Goal: Task Accomplishment & Management: Manage account settings

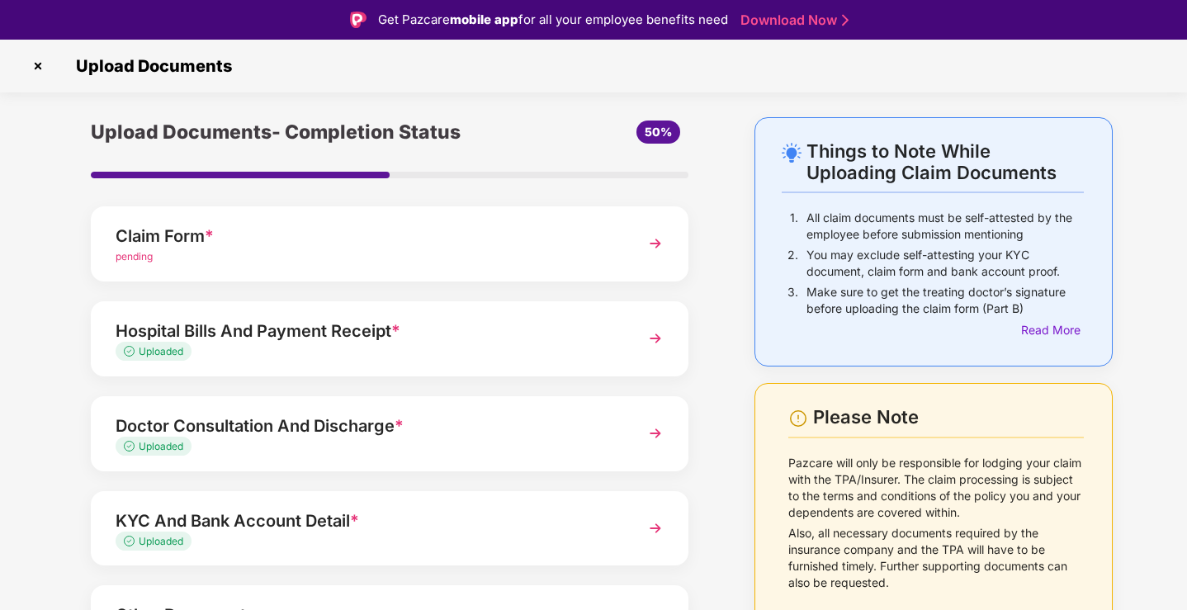
click at [35, 69] on img at bounding box center [38, 66] width 26 height 26
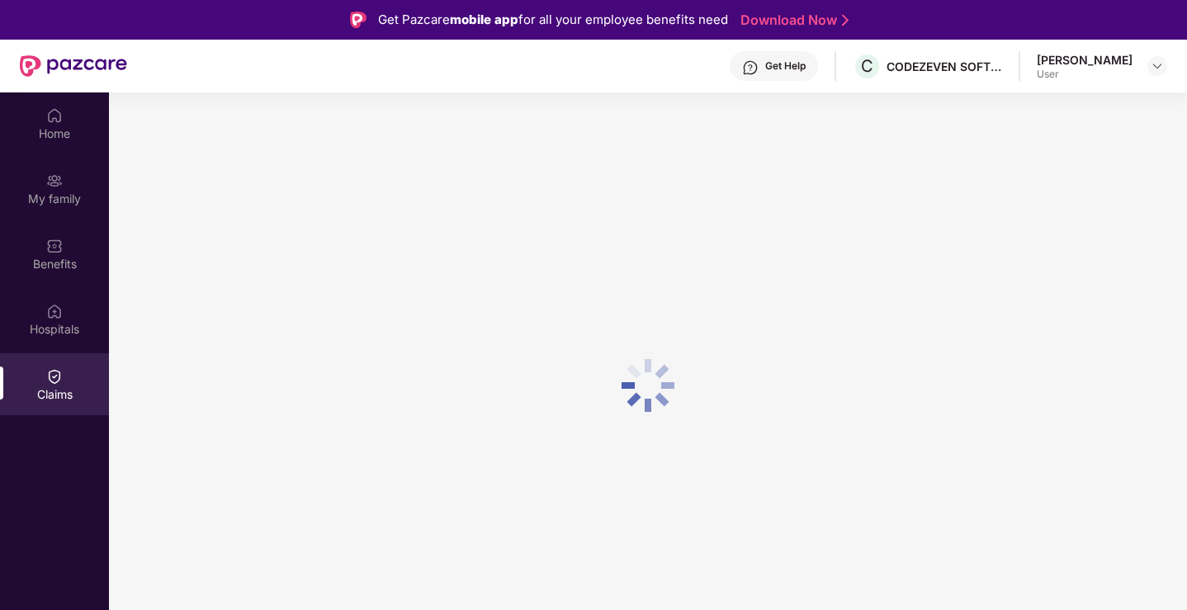
scroll to position [92, 0]
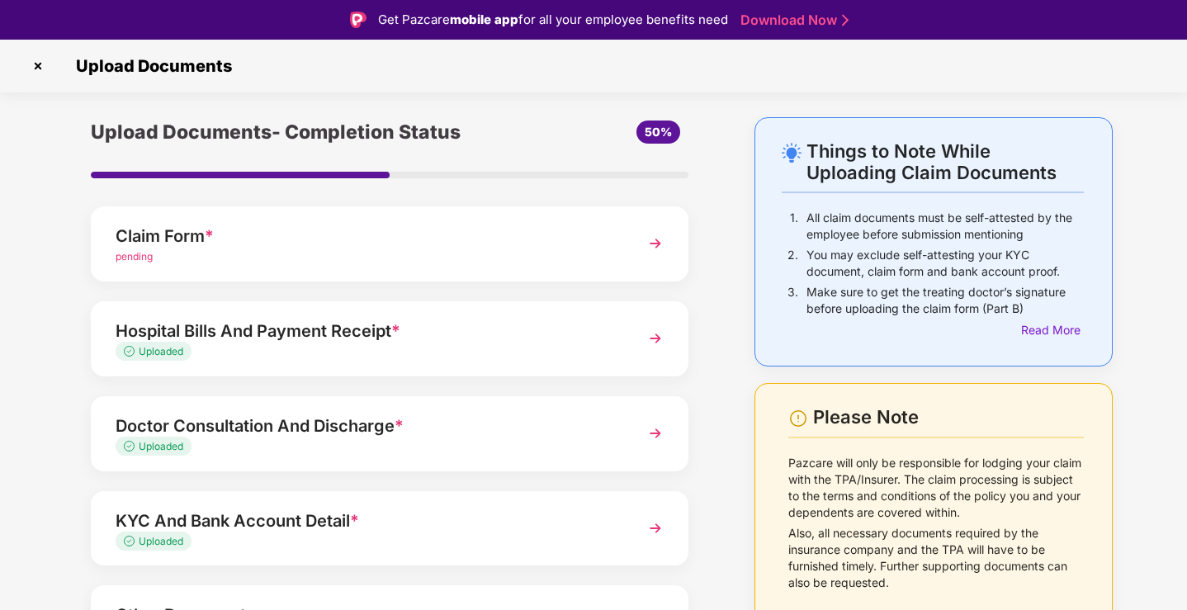
click at [291, 351] on div "Uploaded" at bounding box center [367, 352] width 502 height 16
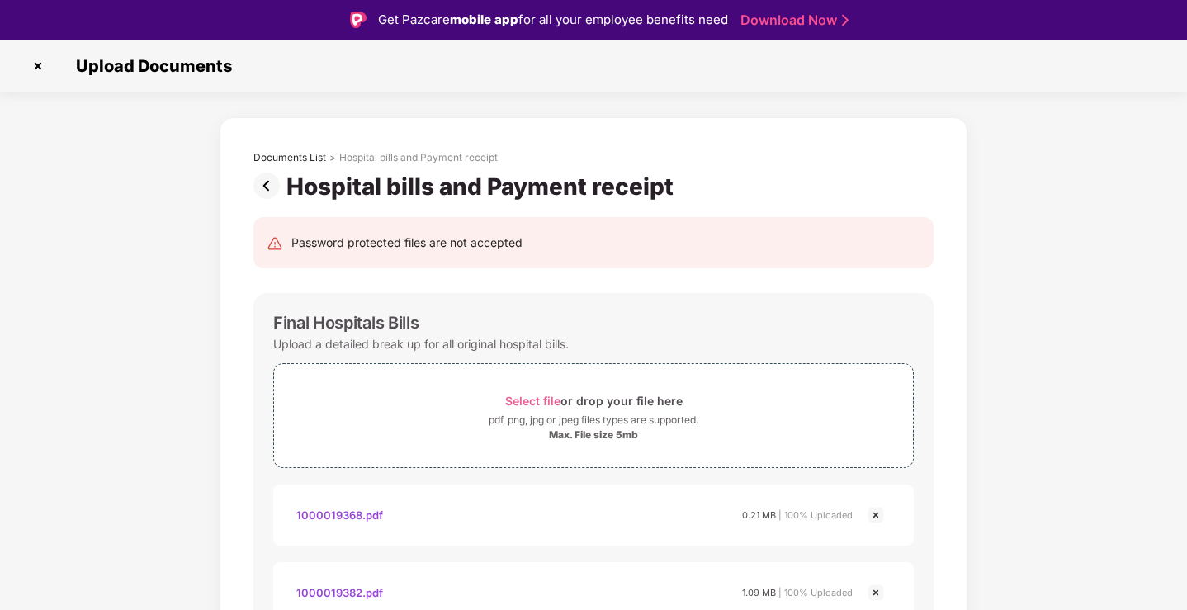
click at [276, 182] on img at bounding box center [269, 185] width 33 height 26
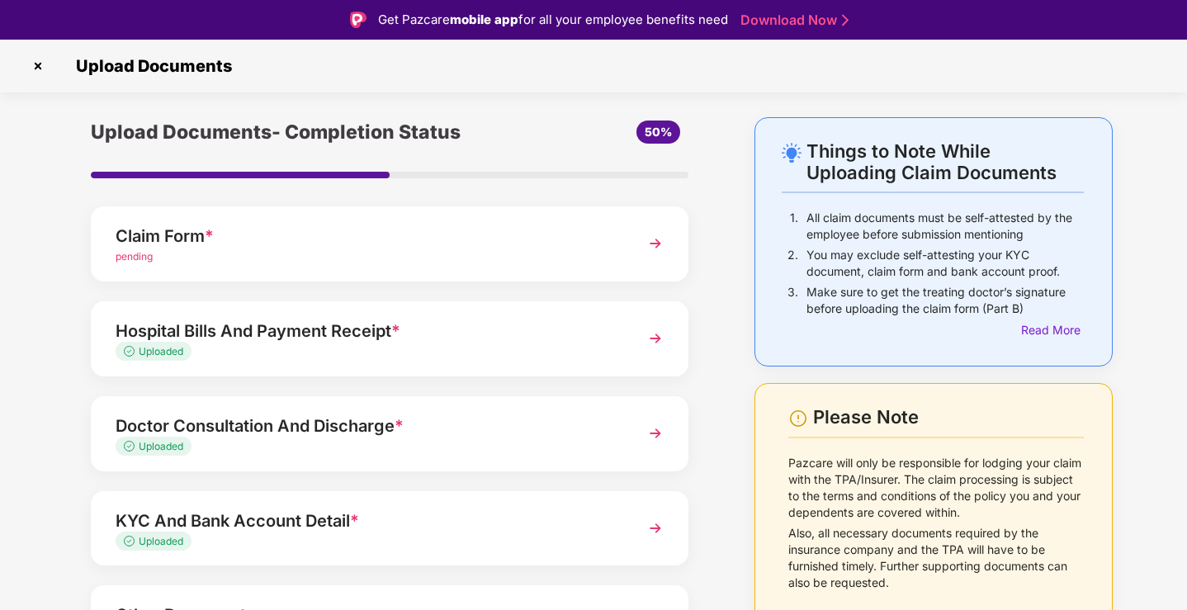
click at [36, 68] on img at bounding box center [38, 66] width 26 height 26
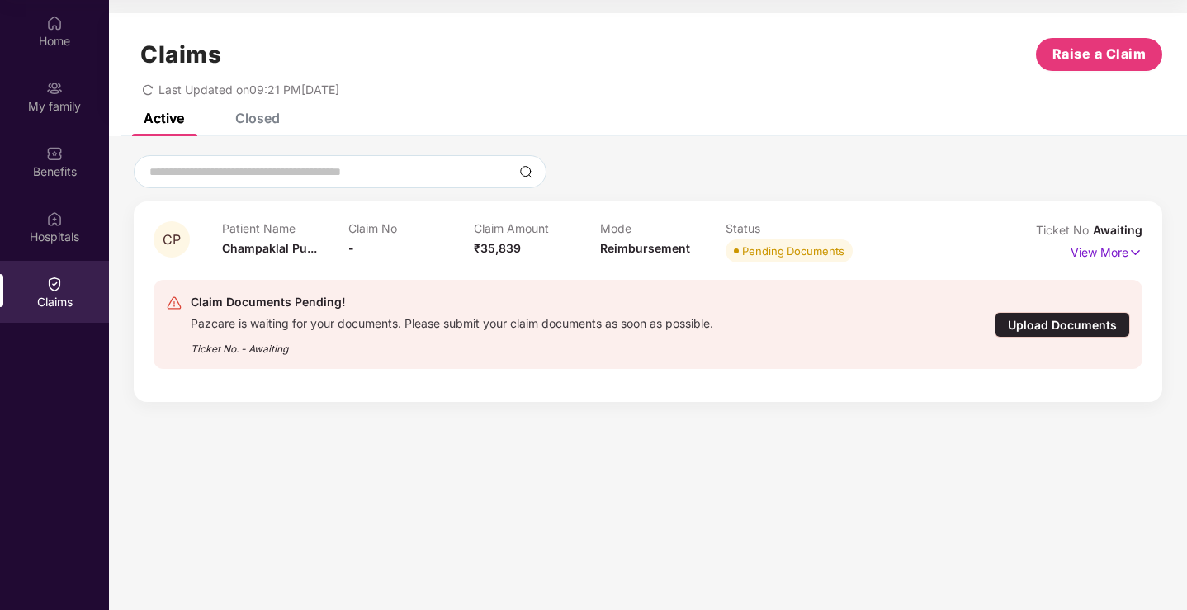
click at [1041, 329] on div "Upload Documents" at bounding box center [1062, 325] width 135 height 26
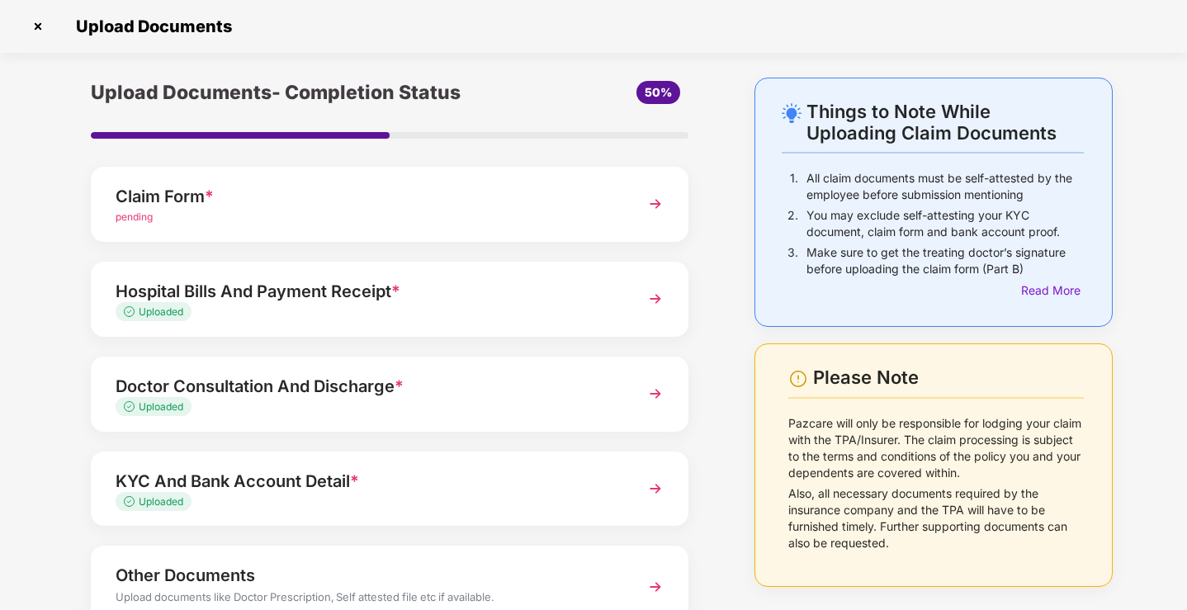
click at [496, 286] on div "Hospital Bills And Payment Receipt *" at bounding box center [367, 291] width 502 height 26
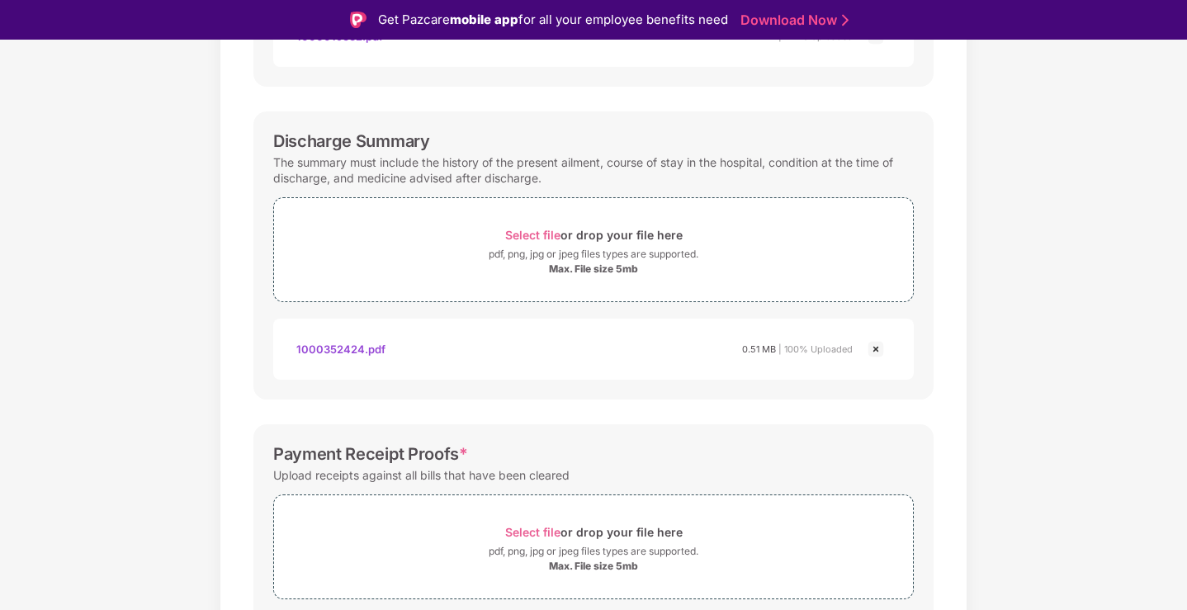
scroll to position [578, 0]
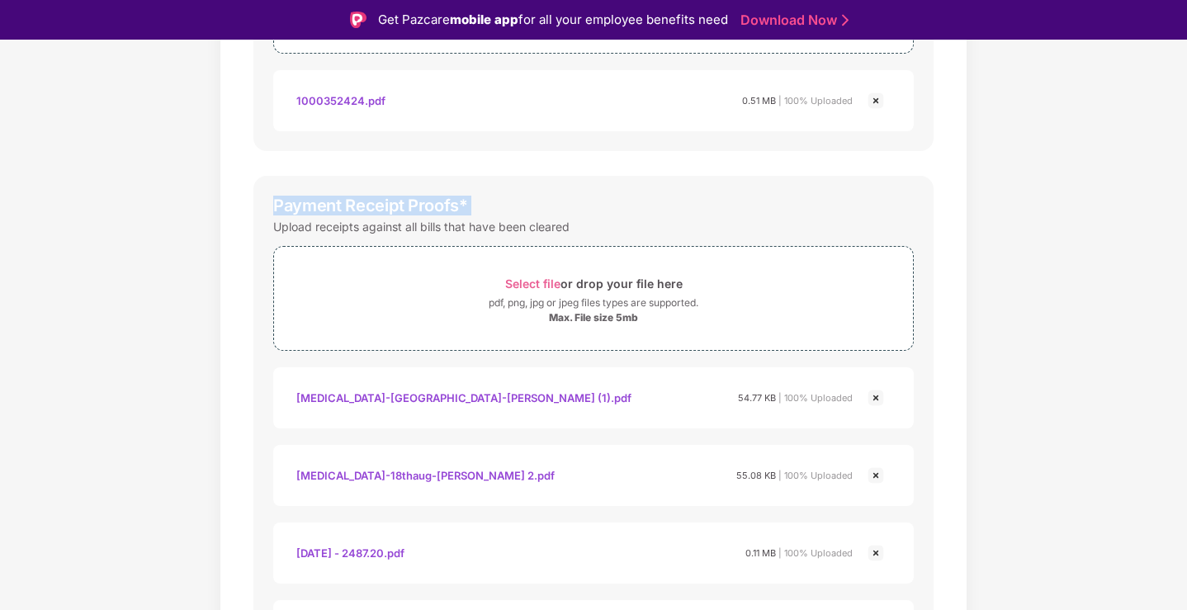
scroll to position [881, 0]
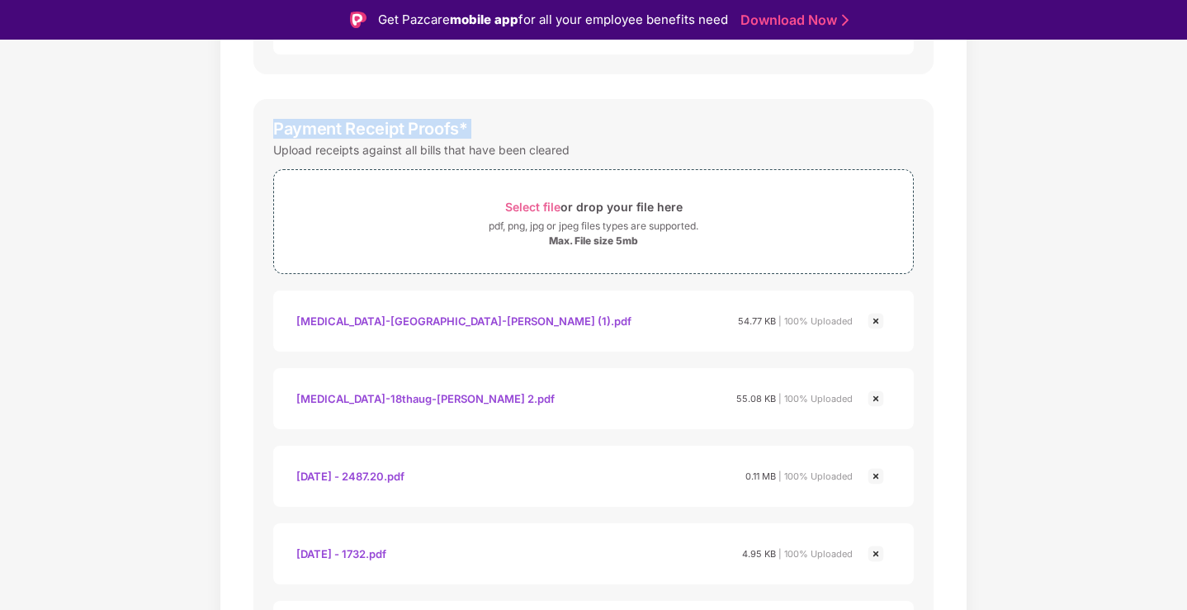
click at [459, 150] on div "Upload receipts against all bills that have been cleared" at bounding box center [421, 150] width 296 height 22
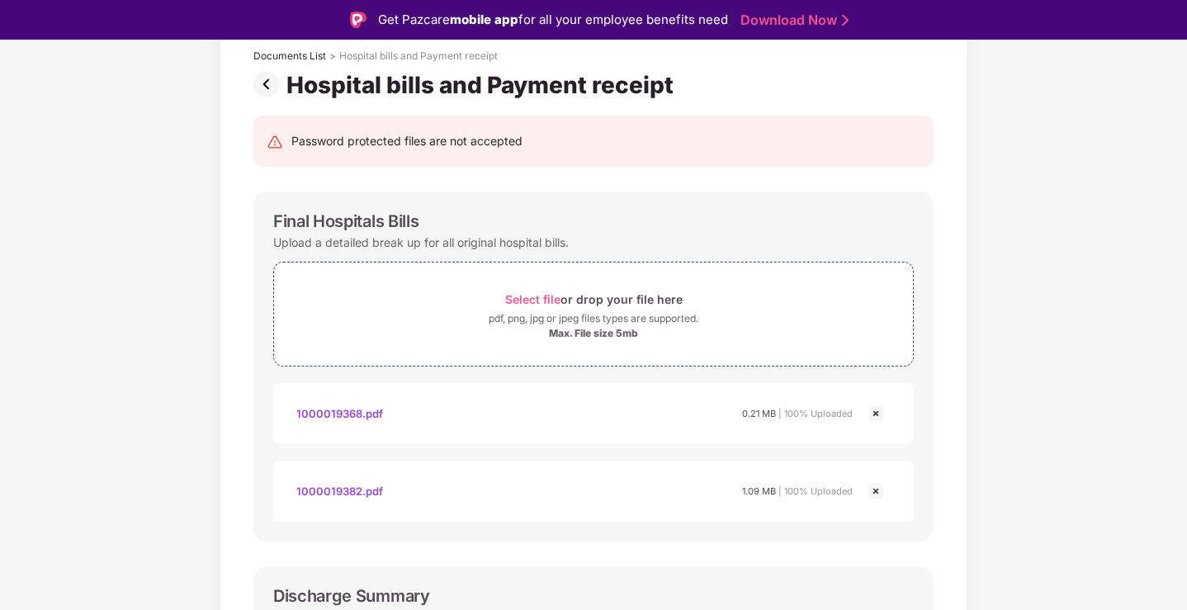
scroll to position [0, 0]
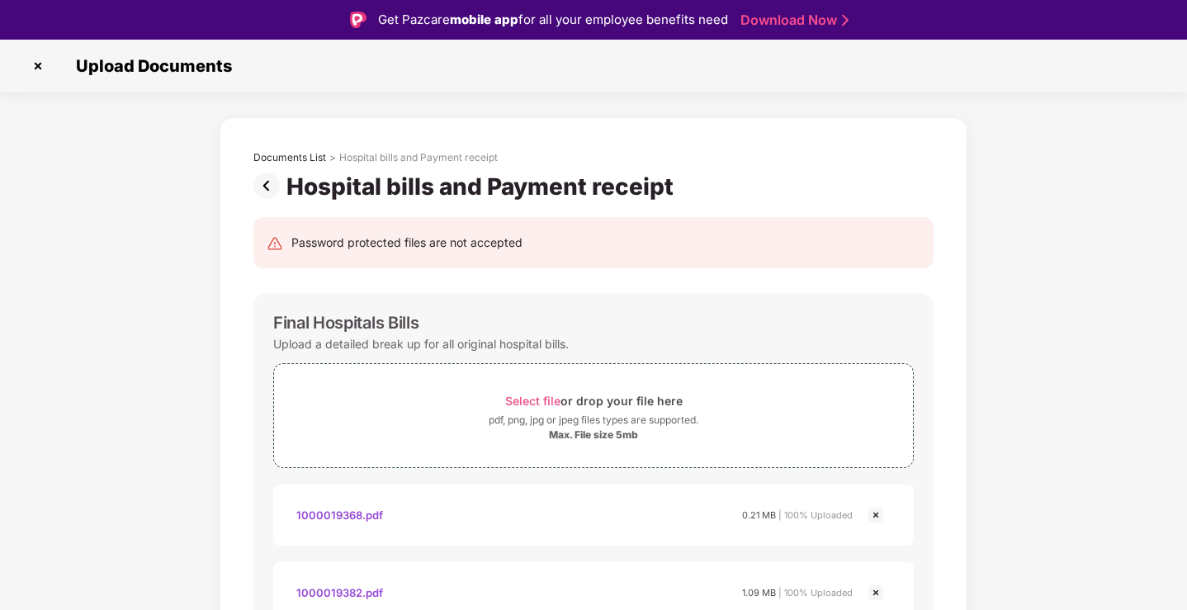
click at [269, 188] on img at bounding box center [269, 185] width 33 height 26
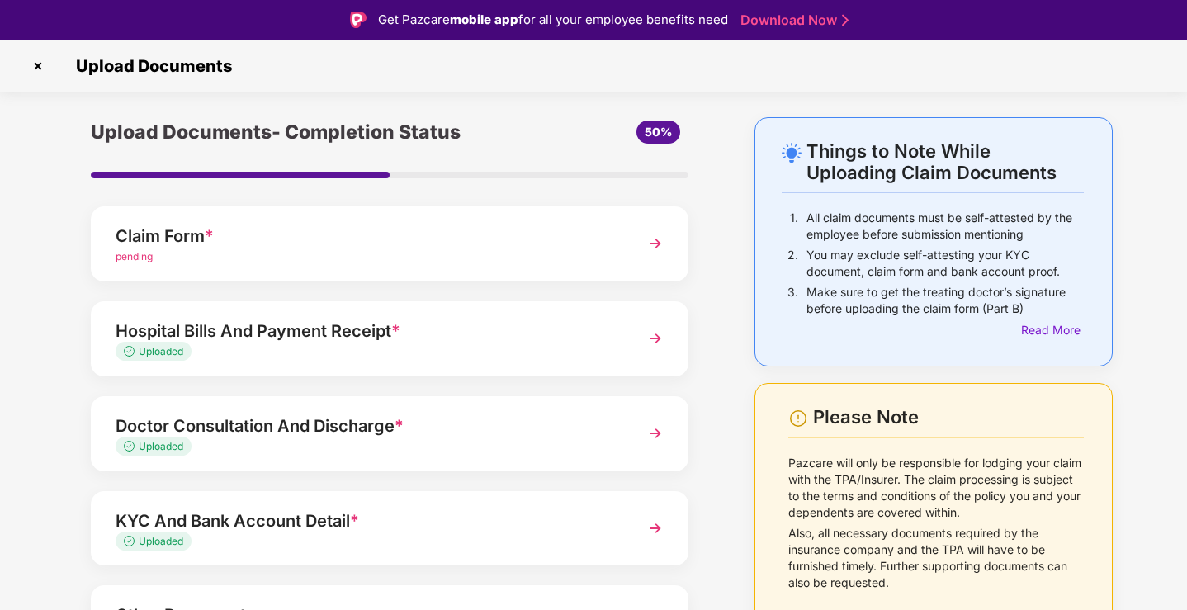
click at [707, 280] on div "Upload Documents- Completion Status 50% Claim Form * pending Hospital Bills And…" at bounding box center [390, 443] width 680 height 652
click at [833, 170] on div "Things to Note While Uploading Claim Documents" at bounding box center [944, 161] width 277 height 43
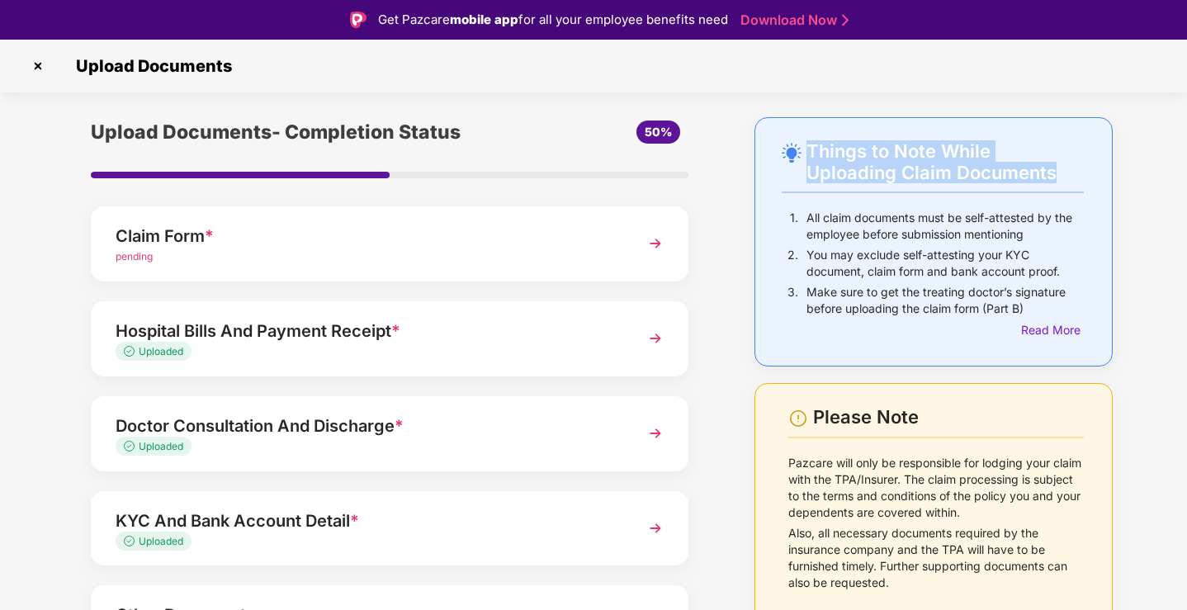
click at [862, 232] on p "All claim documents must be self-attested by the employee before submission men…" at bounding box center [944, 226] width 277 height 33
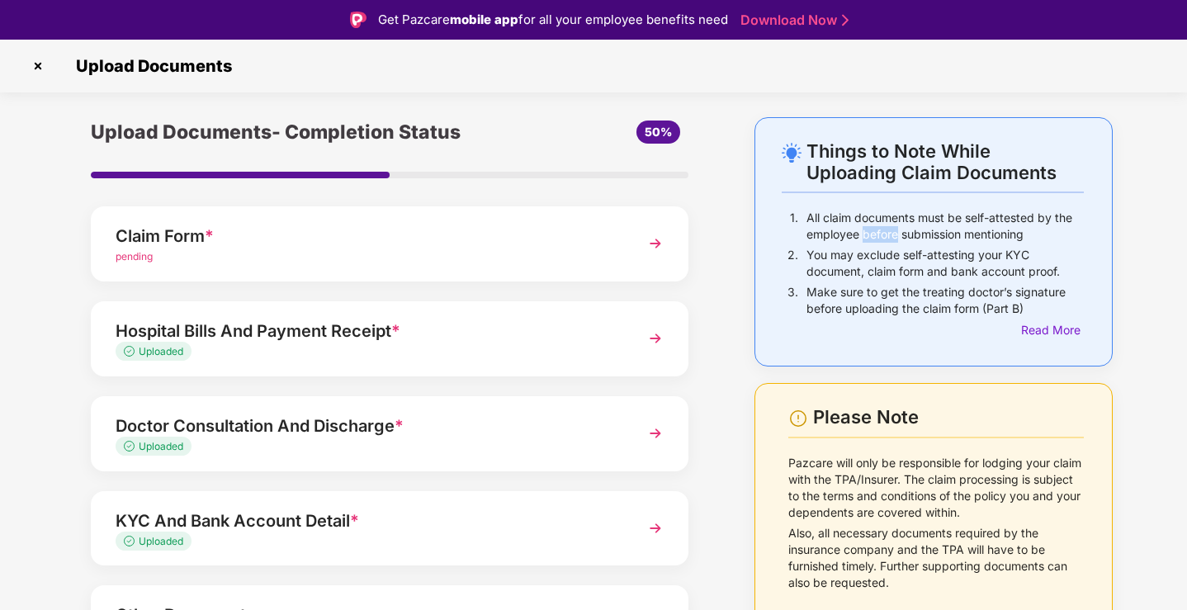
click at [862, 232] on p "All claim documents must be self-attested by the employee before submission men…" at bounding box center [944, 226] width 277 height 33
click at [869, 272] on p "You may exclude self-attesting your KYC document, claim form and bank account p…" at bounding box center [944, 263] width 277 height 33
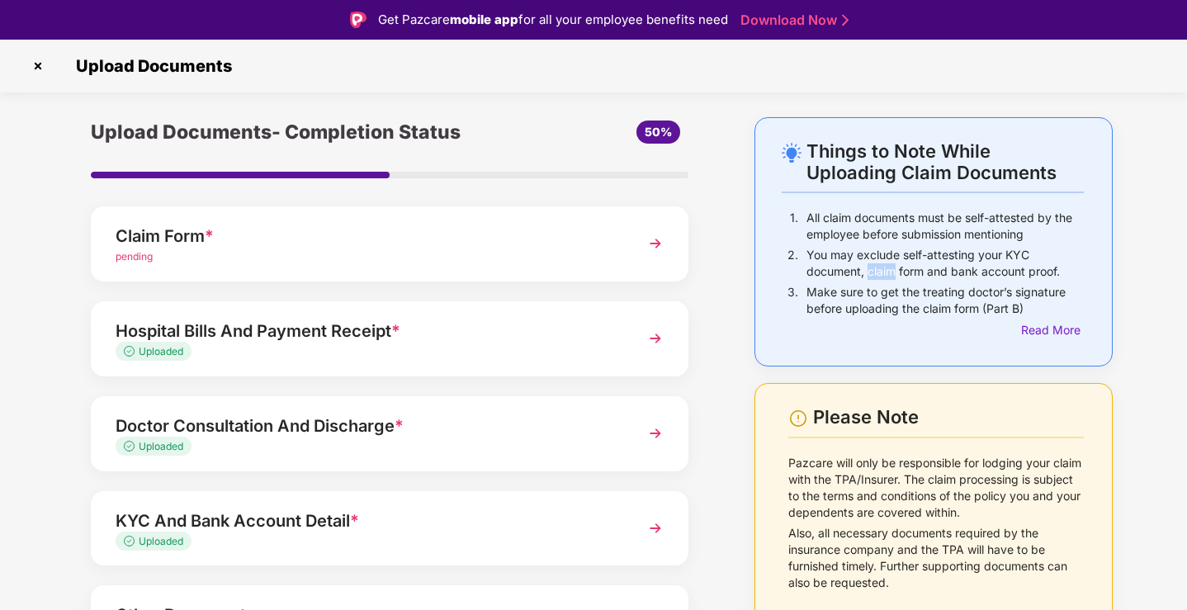
click at [869, 272] on p "You may exclude self-attesting your KYC document, claim form and bank account p…" at bounding box center [944, 263] width 277 height 33
click at [884, 313] on p "Make sure to get the treating doctor’s signature before uploading the claim for…" at bounding box center [944, 300] width 277 height 33
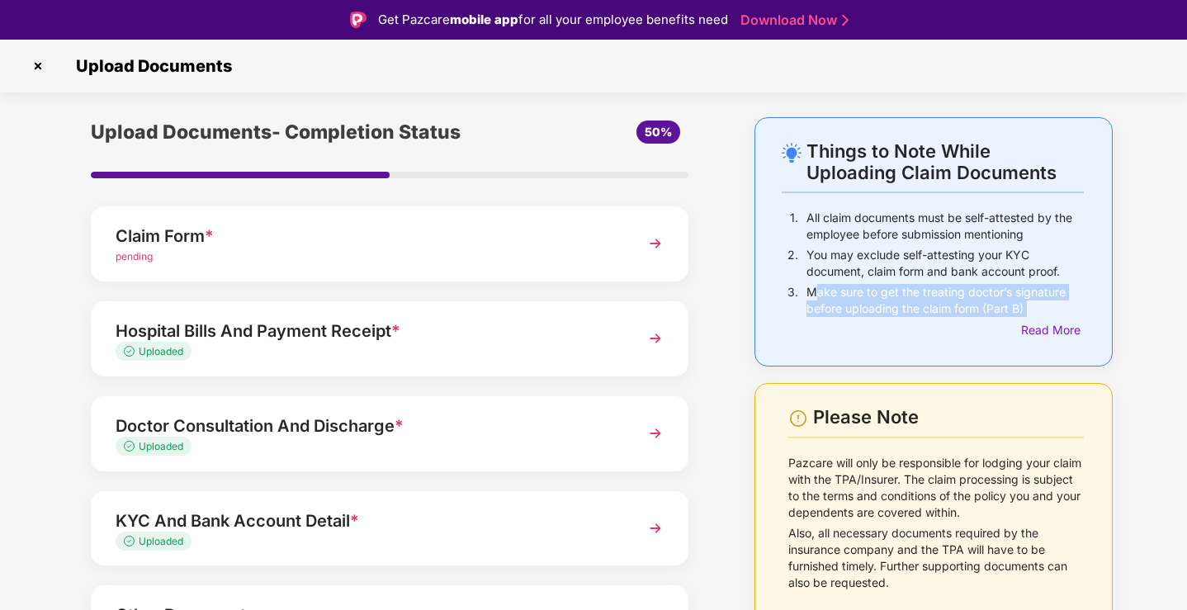
click at [806, 180] on div "Things to Note While Uploading Claim Documents" at bounding box center [944, 161] width 277 height 43
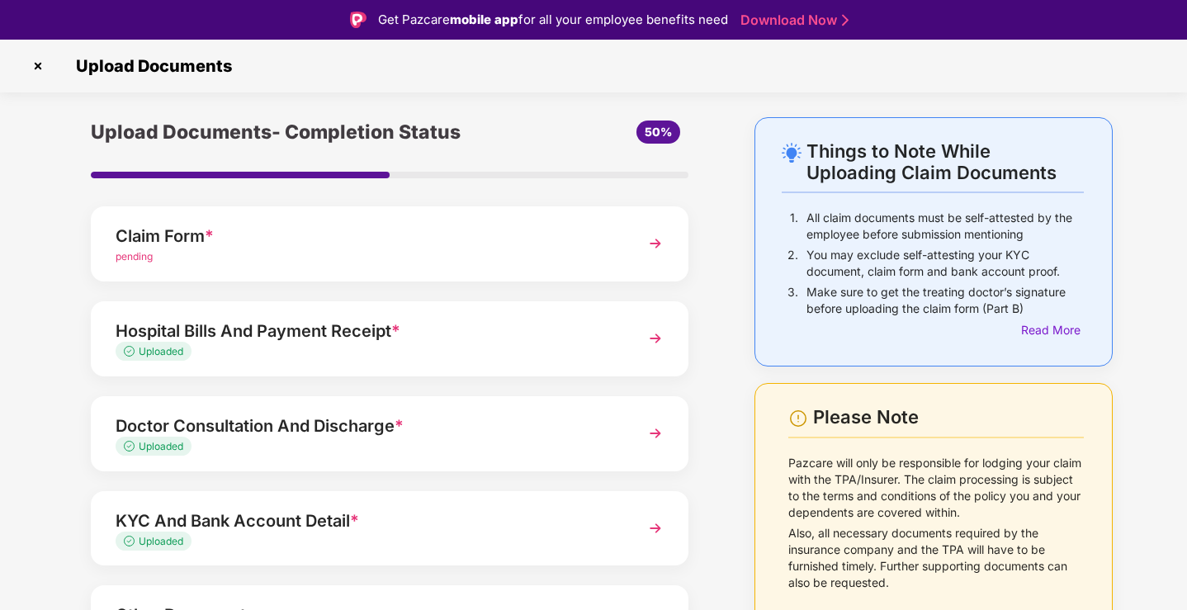
click at [806, 180] on div "Things to Note While Uploading Claim Documents" at bounding box center [944, 161] width 277 height 43
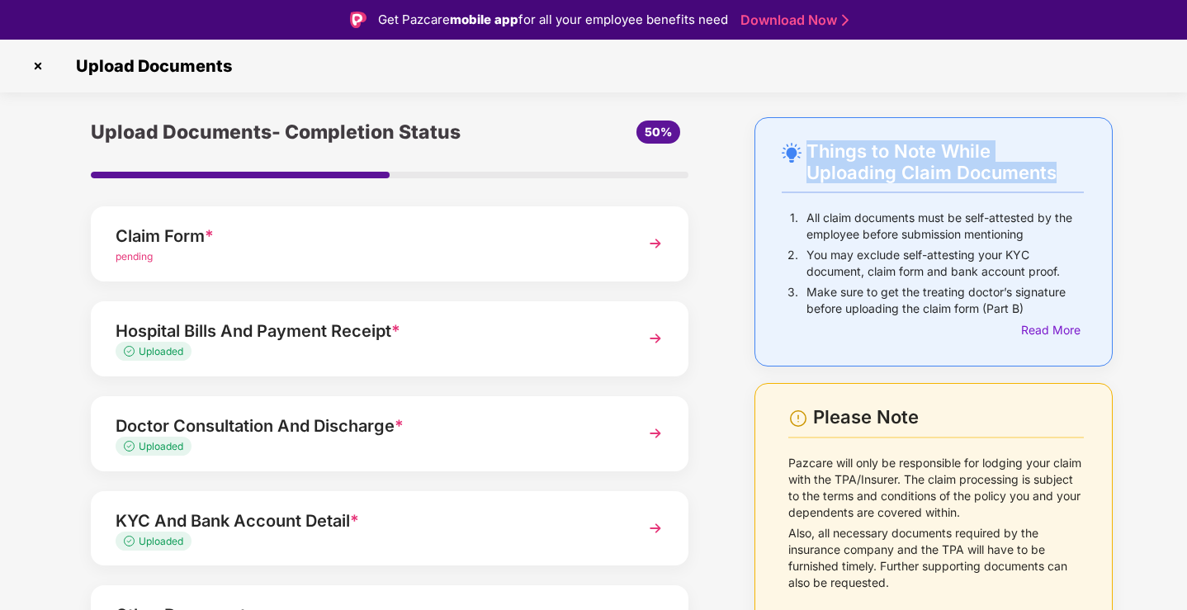
click at [806, 180] on div "Things to Note While Uploading Claim Documents" at bounding box center [944, 161] width 277 height 43
click at [554, 334] on div "Hospital Bills And Payment Receipt *" at bounding box center [367, 331] width 502 height 26
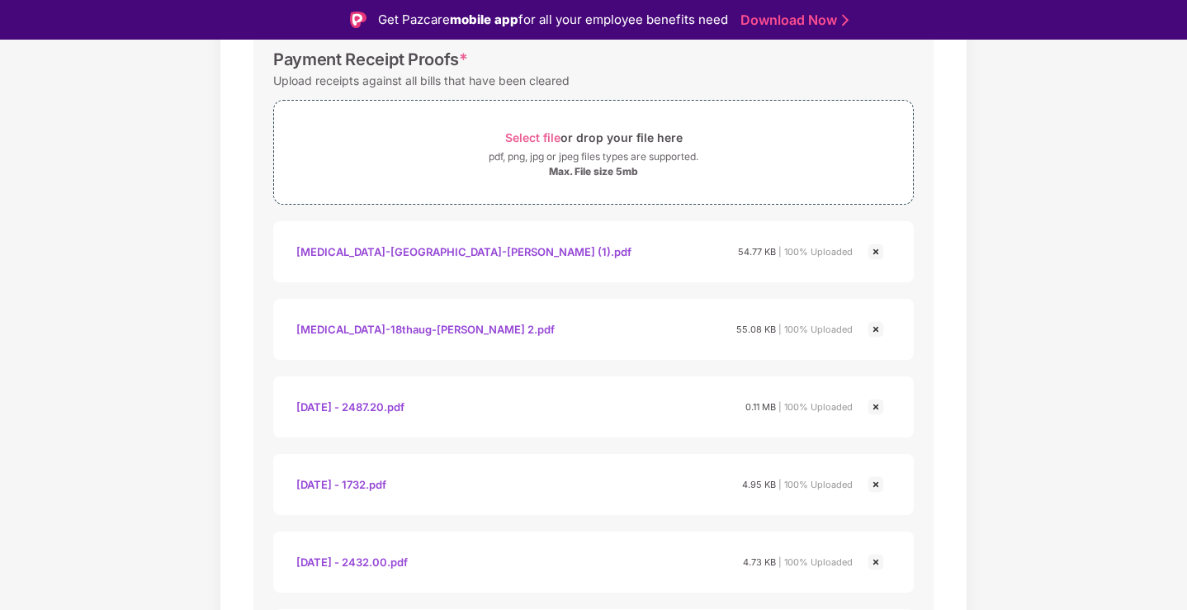
scroll to position [966, 0]
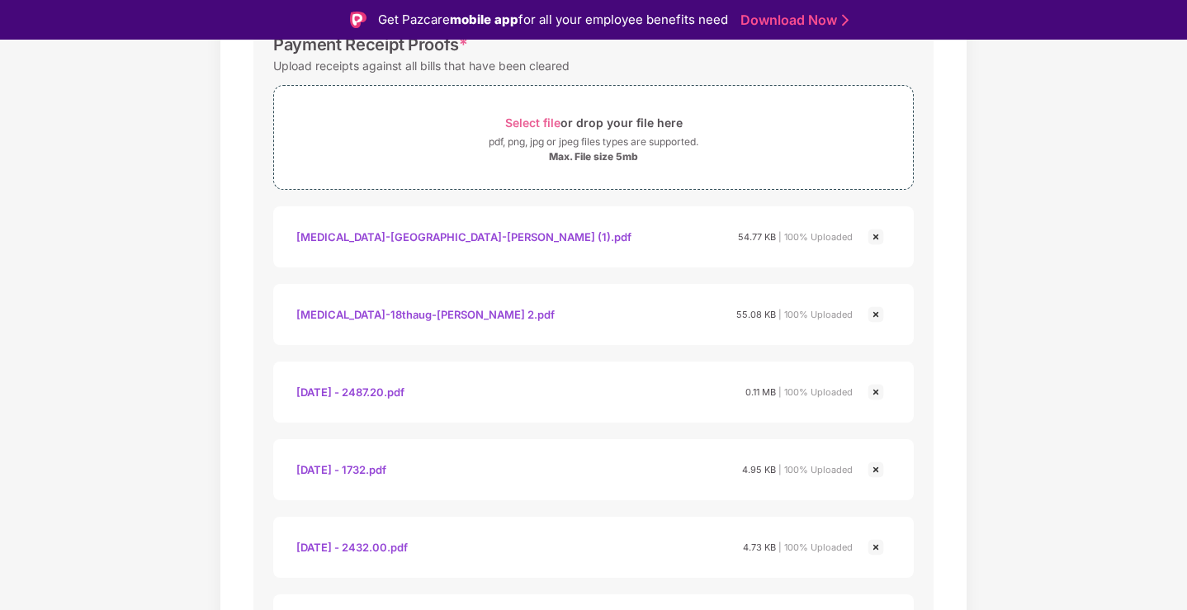
click at [551, 69] on div "Upload receipts against all bills that have been cleared" at bounding box center [421, 65] width 296 height 22
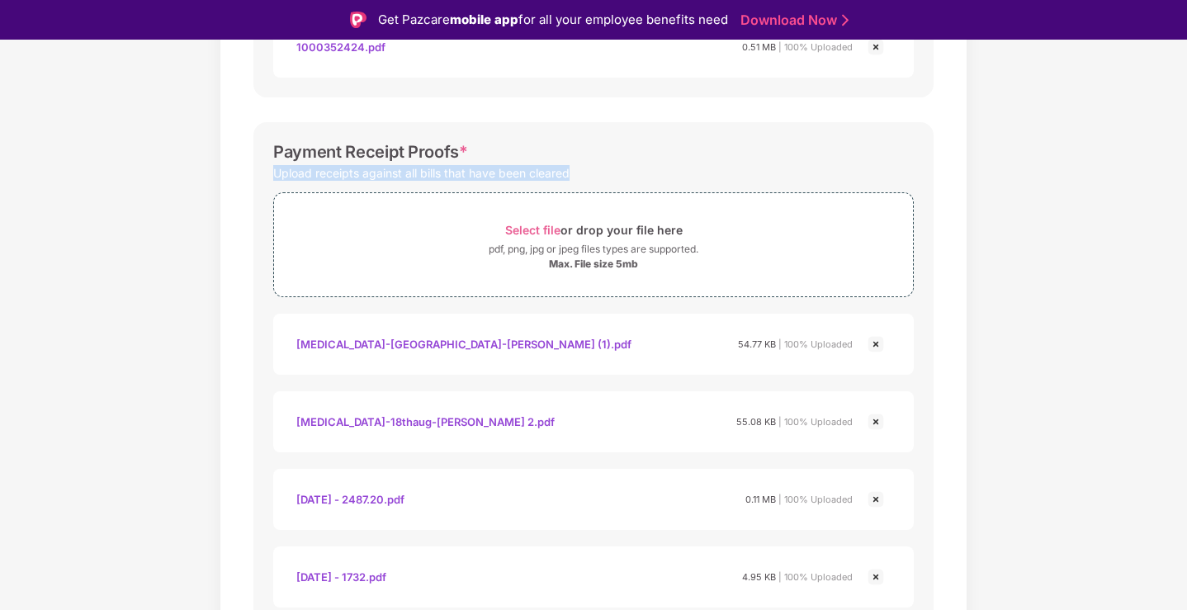
scroll to position [843, 0]
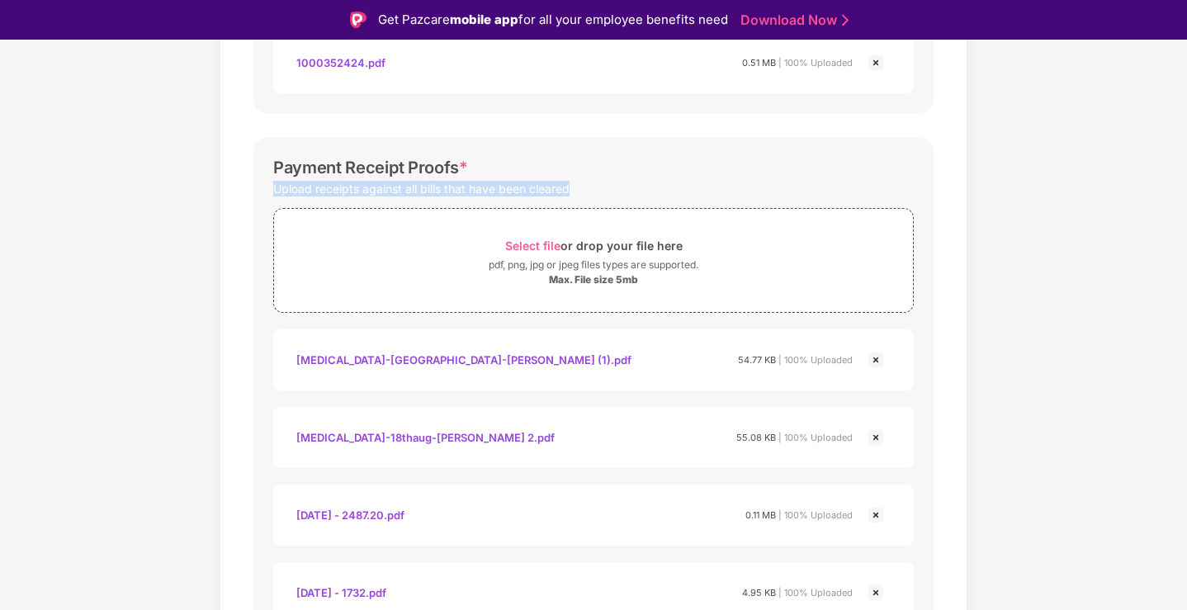
click at [582, 194] on div "Upload receipts against all bills that have been cleared" at bounding box center [593, 188] width 640 height 22
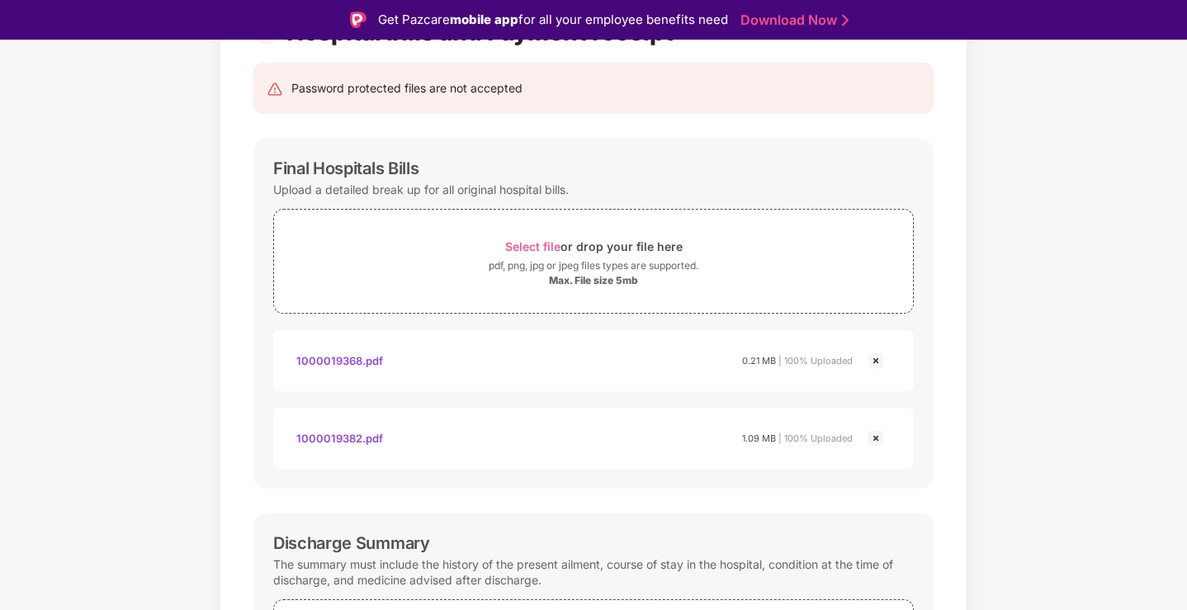
scroll to position [102, 0]
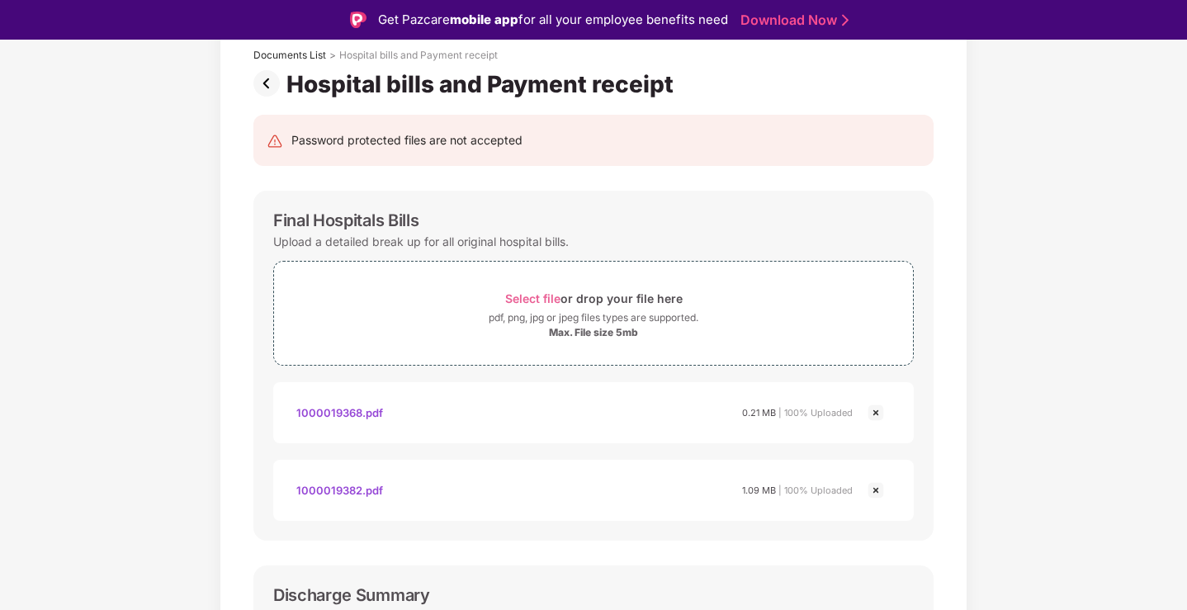
click at [255, 94] on img at bounding box center [269, 83] width 33 height 26
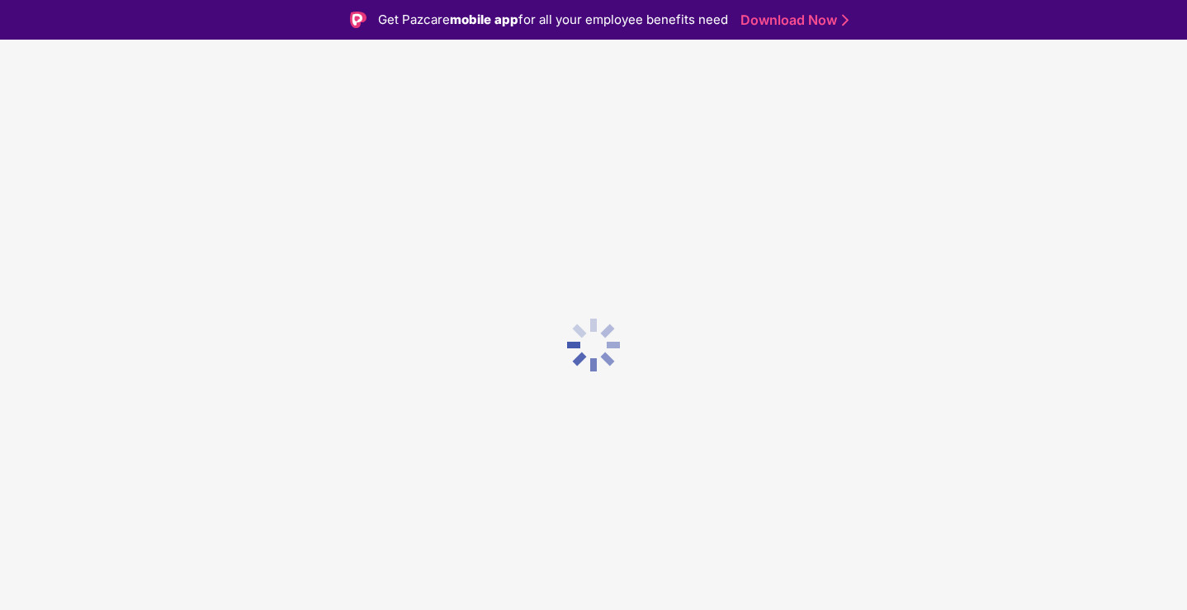
scroll to position [0, 0]
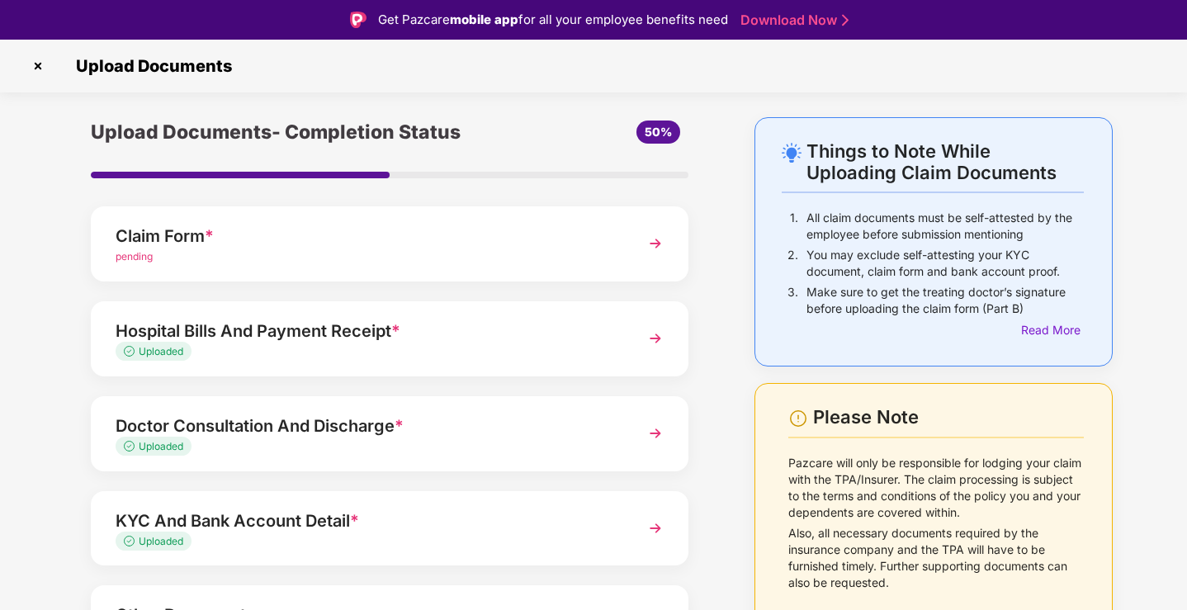
click at [852, 182] on div "Things to Note While Uploading Claim Documents" at bounding box center [944, 161] width 277 height 43
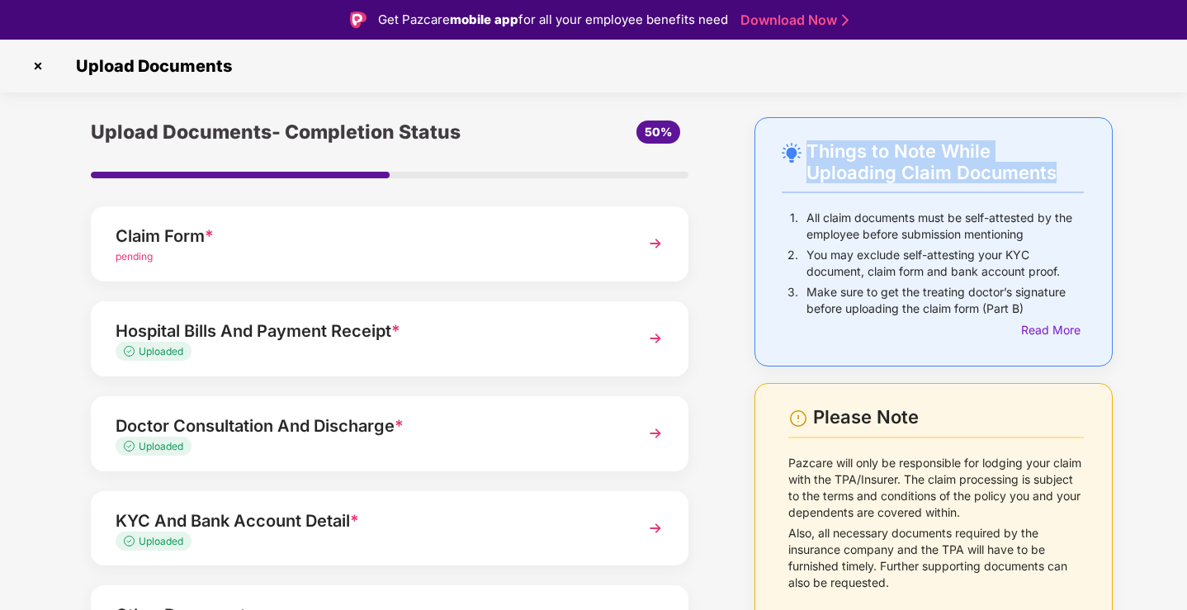
click at [852, 182] on div "Things to Note While Uploading Claim Documents" at bounding box center [944, 161] width 277 height 43
click at [700, 390] on div "Upload Documents- Completion Status 50% Claim Form * pending Hospital Bills And…" at bounding box center [389, 443] width 631 height 652
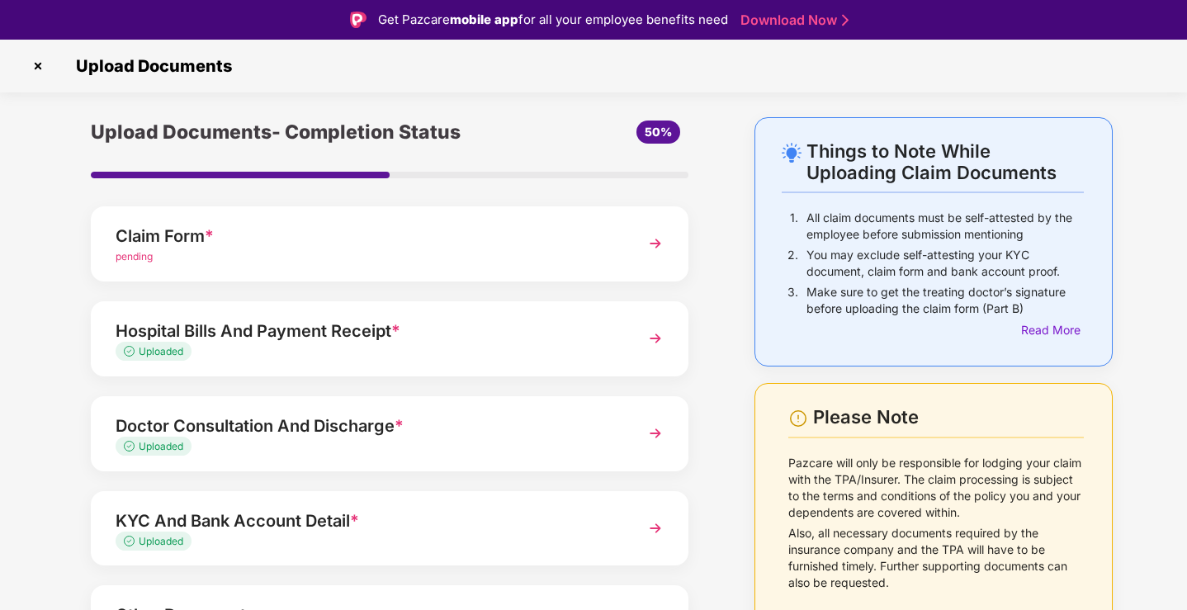
click at [868, 291] on p "Make sure to get the treating doctor’s signature before uploading the claim for…" at bounding box center [944, 300] width 277 height 33
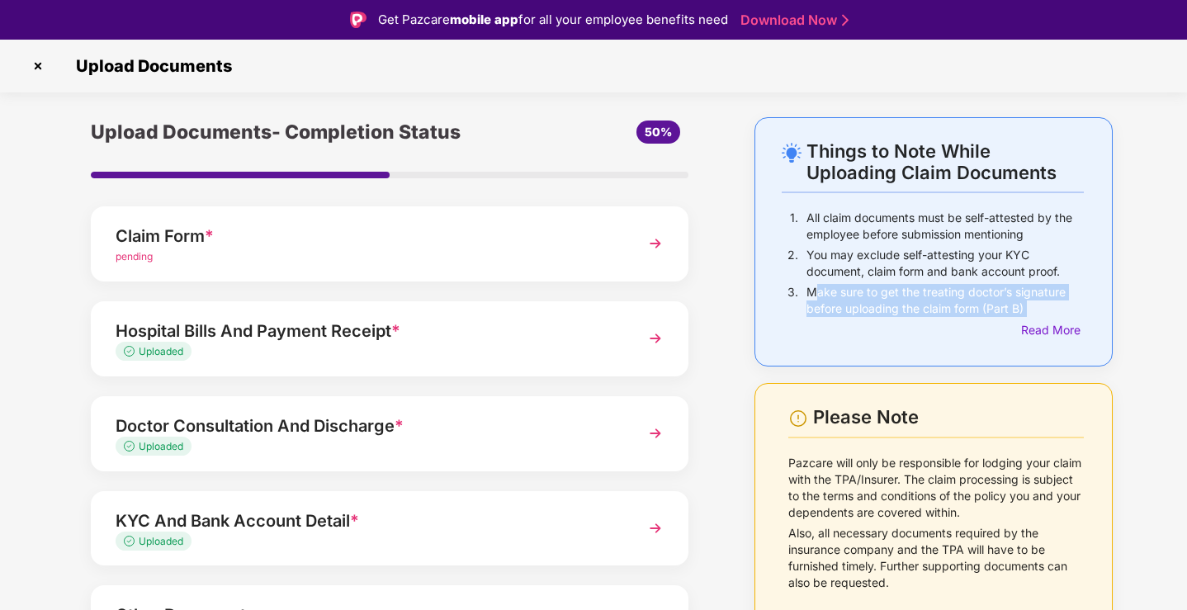
click at [916, 269] on p "You may exclude self-attesting your KYC document, claim form and bank account p…" at bounding box center [944, 263] width 277 height 33
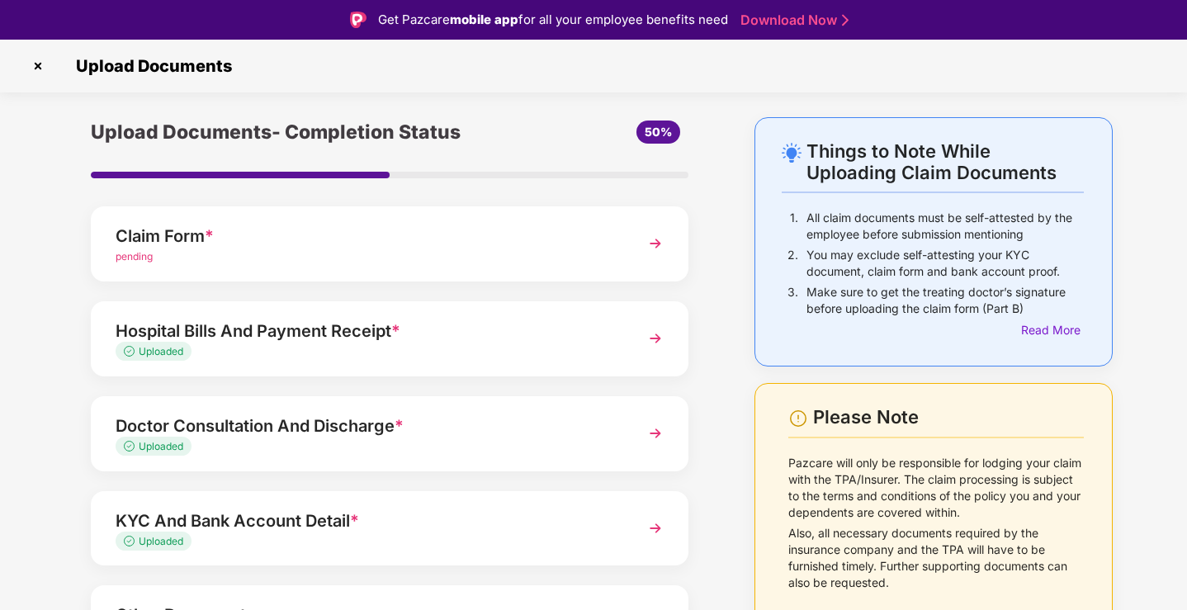
click at [916, 269] on p "You may exclude self-attesting your KYC document, claim form and bank account p…" at bounding box center [944, 263] width 277 height 33
click at [914, 226] on p "All claim documents must be self-attested by the employee before submission men…" at bounding box center [944, 226] width 277 height 33
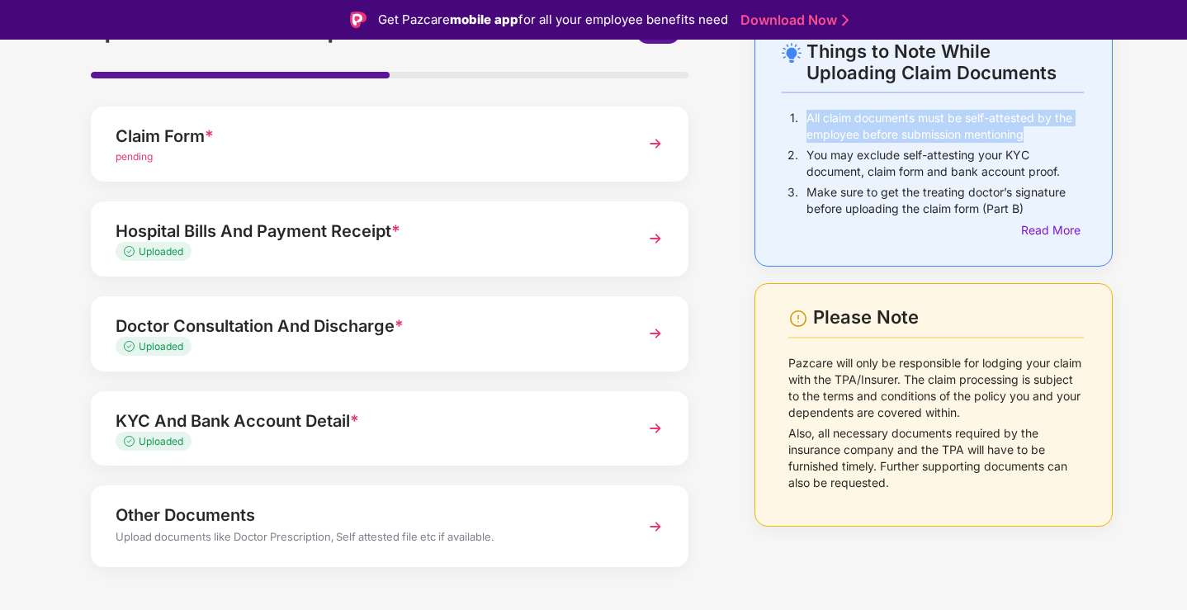
scroll to position [112, 0]
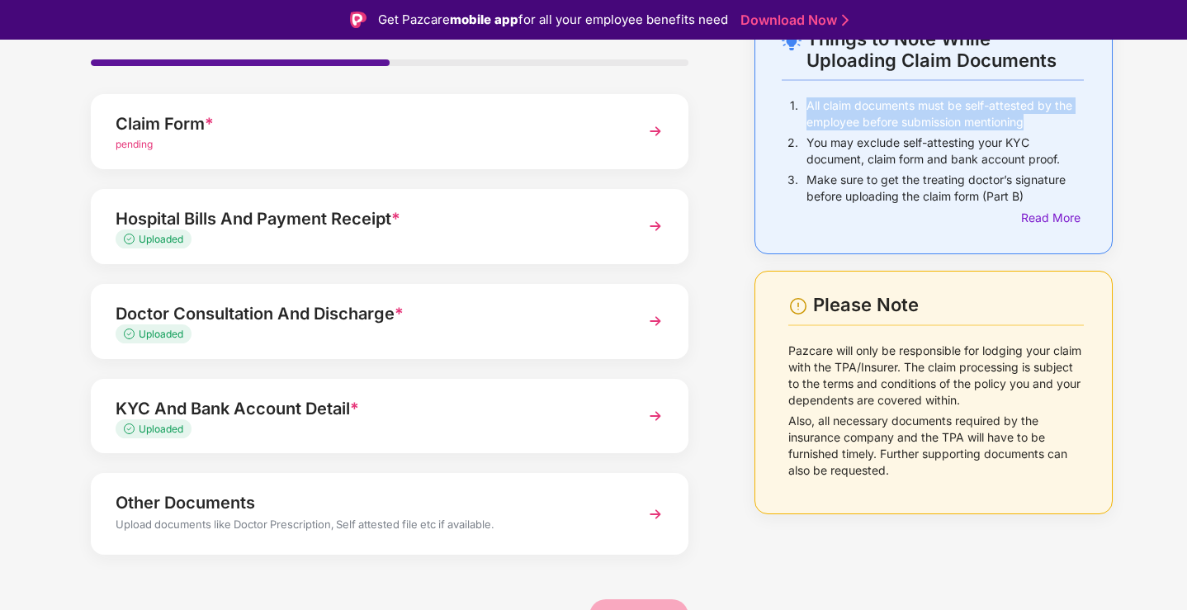
click at [589, 328] on div "Uploaded" at bounding box center [367, 335] width 502 height 16
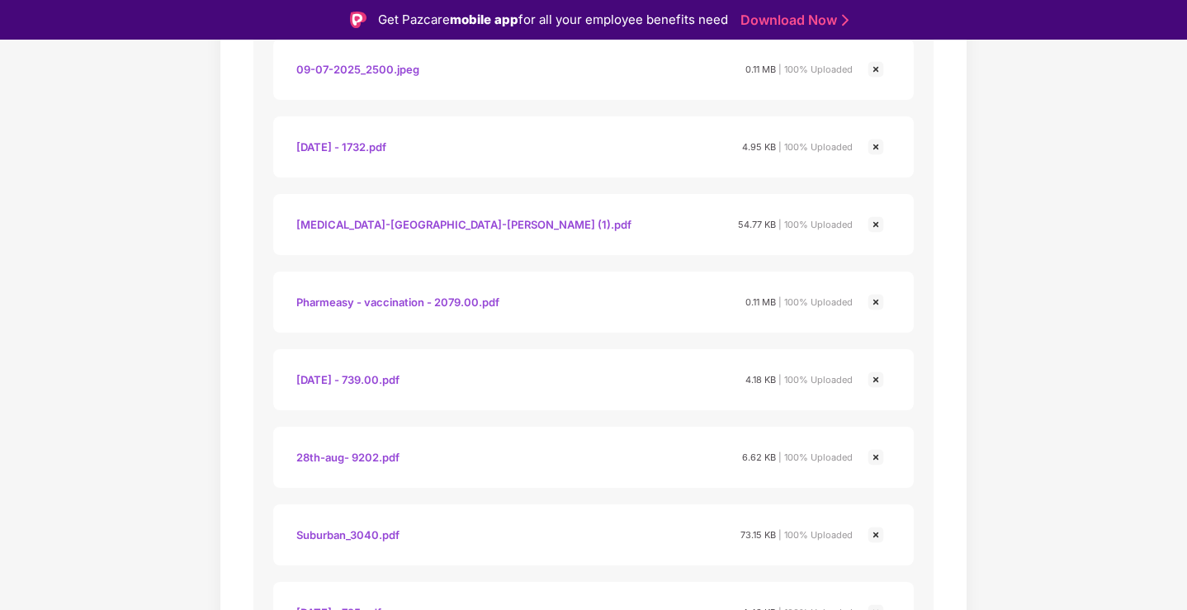
scroll to position [1557, 0]
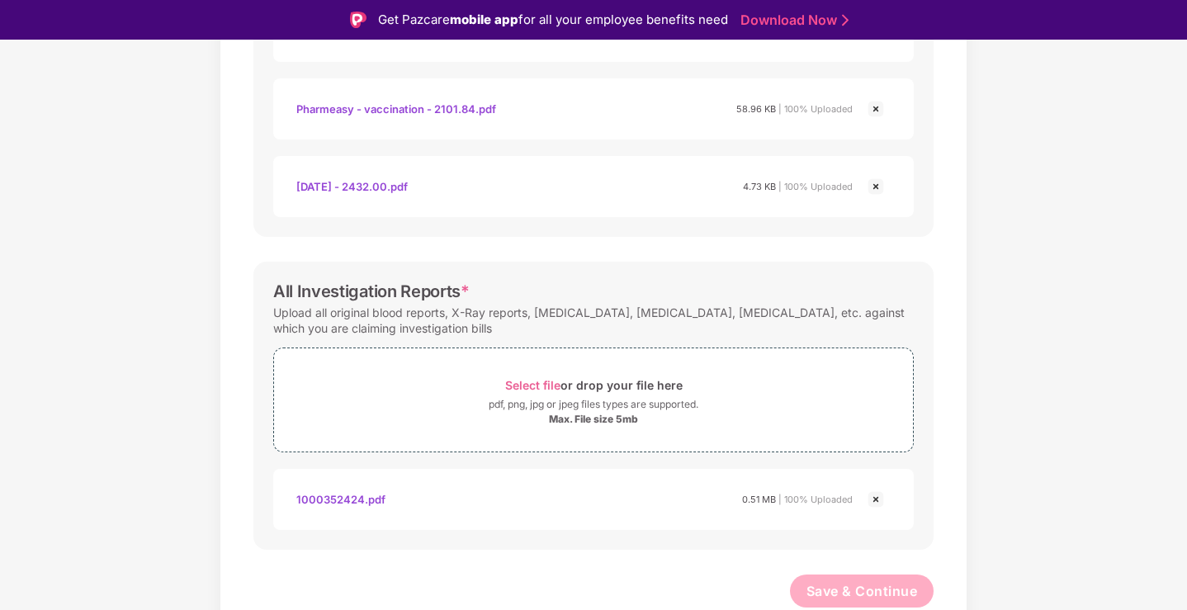
click at [412, 319] on div "Upload all original blood reports, X-Ray reports, [MEDICAL_DATA], [MEDICAL_DATA…" at bounding box center [593, 320] width 640 height 38
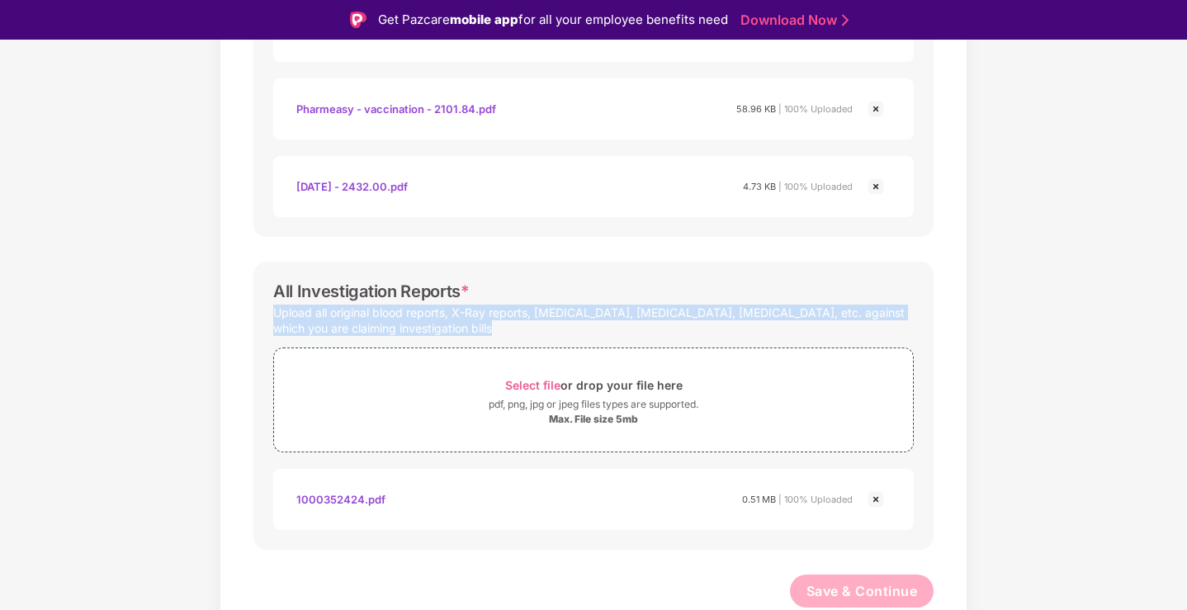
click at [412, 319] on div "Upload all original blood reports, X-Ray reports, [MEDICAL_DATA], [MEDICAL_DATA…" at bounding box center [593, 320] width 640 height 38
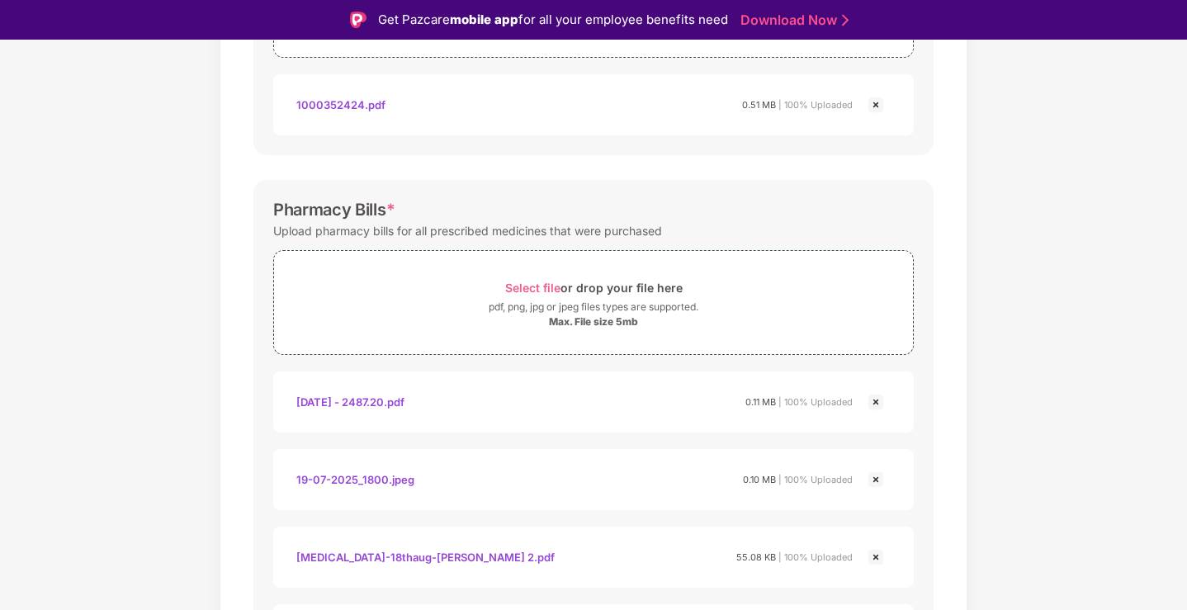
scroll to position [0, 0]
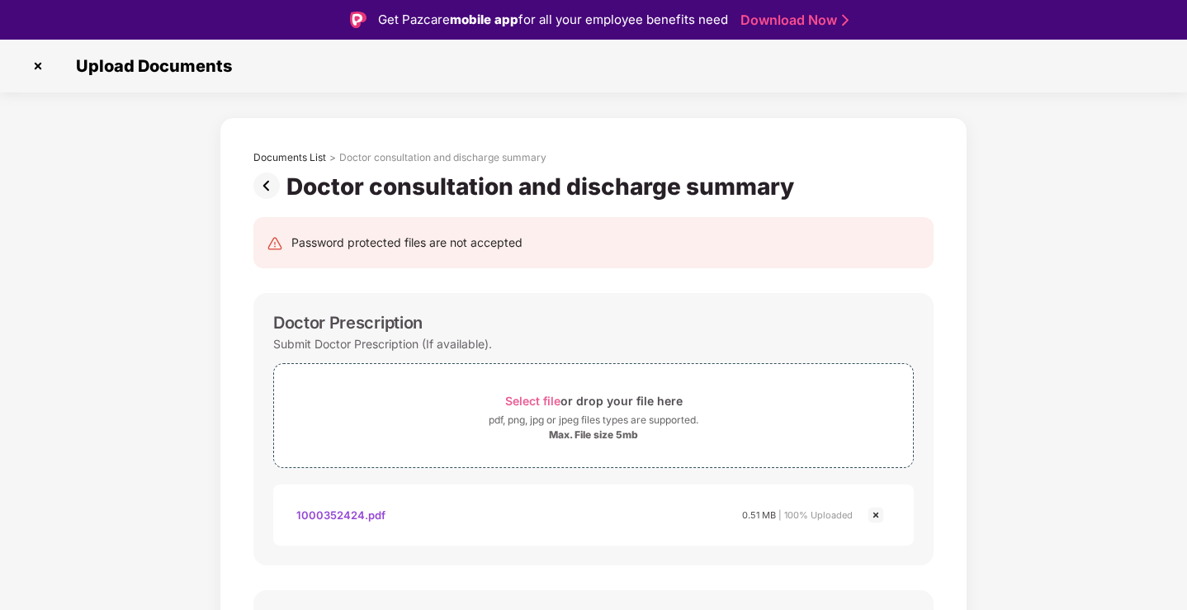
click at [273, 187] on img at bounding box center [269, 185] width 33 height 26
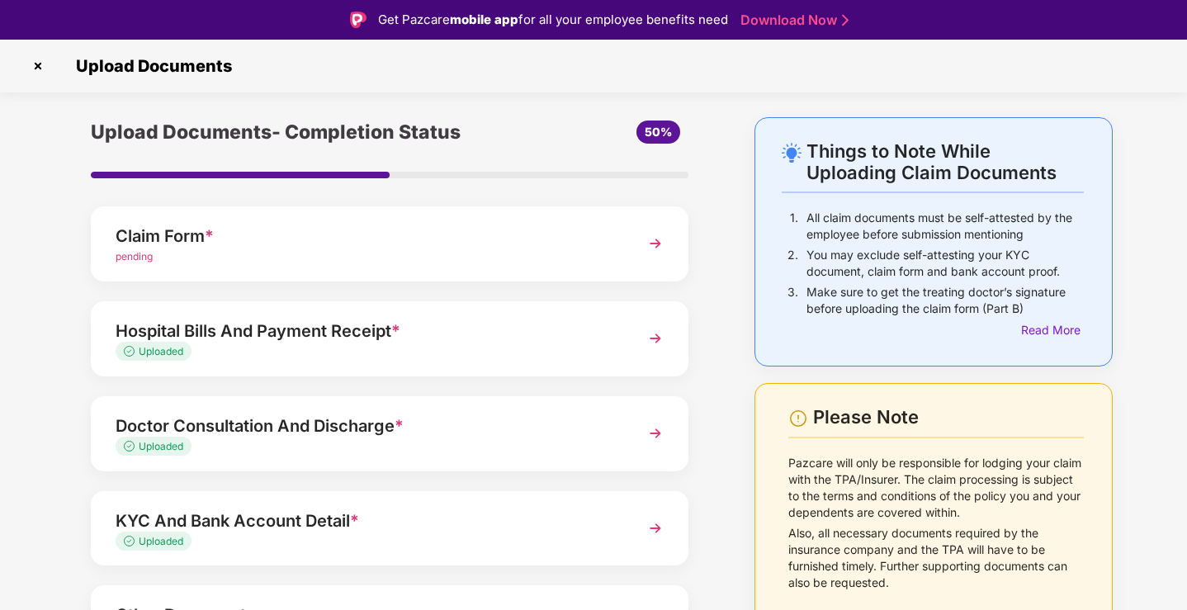
scroll to position [120, 0]
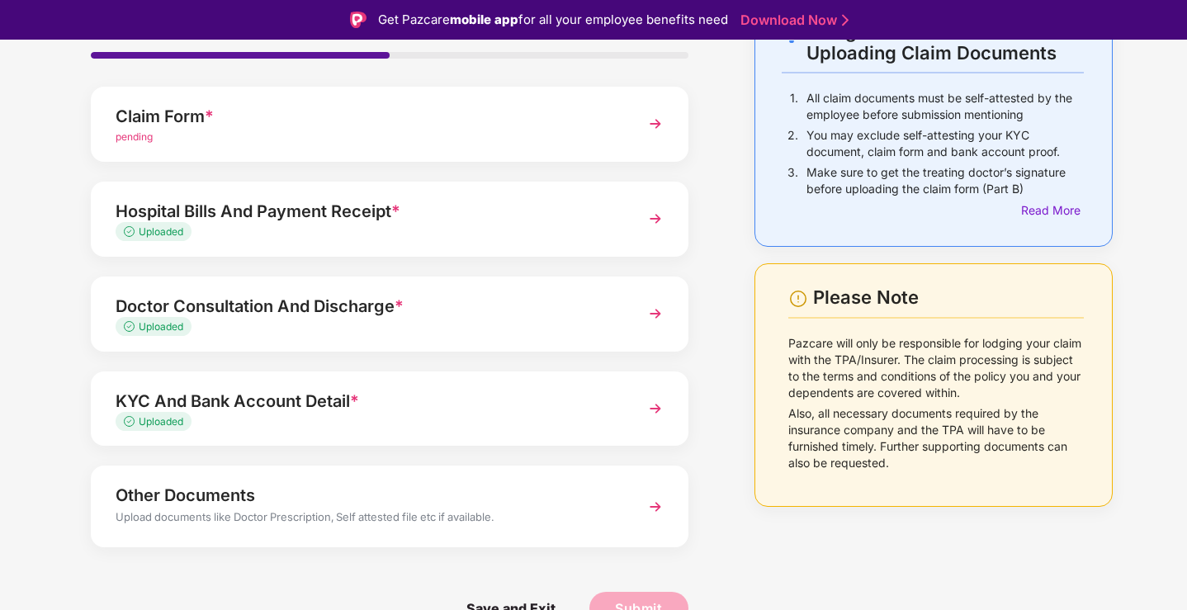
click at [571, 417] on div "Uploaded" at bounding box center [367, 422] width 502 height 16
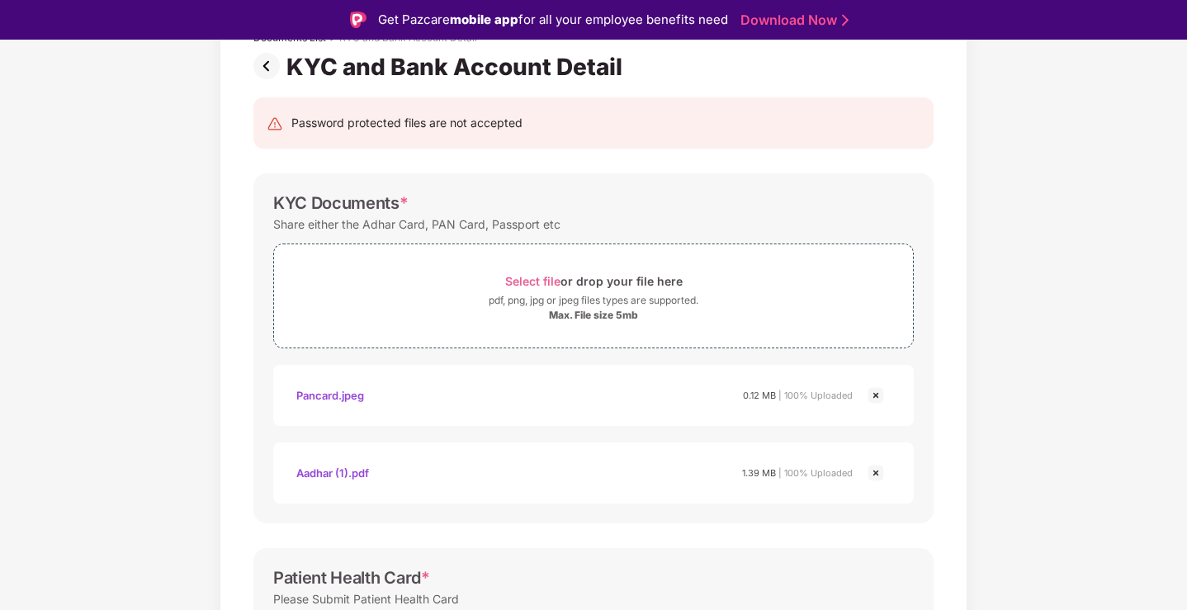
scroll to position [676, 0]
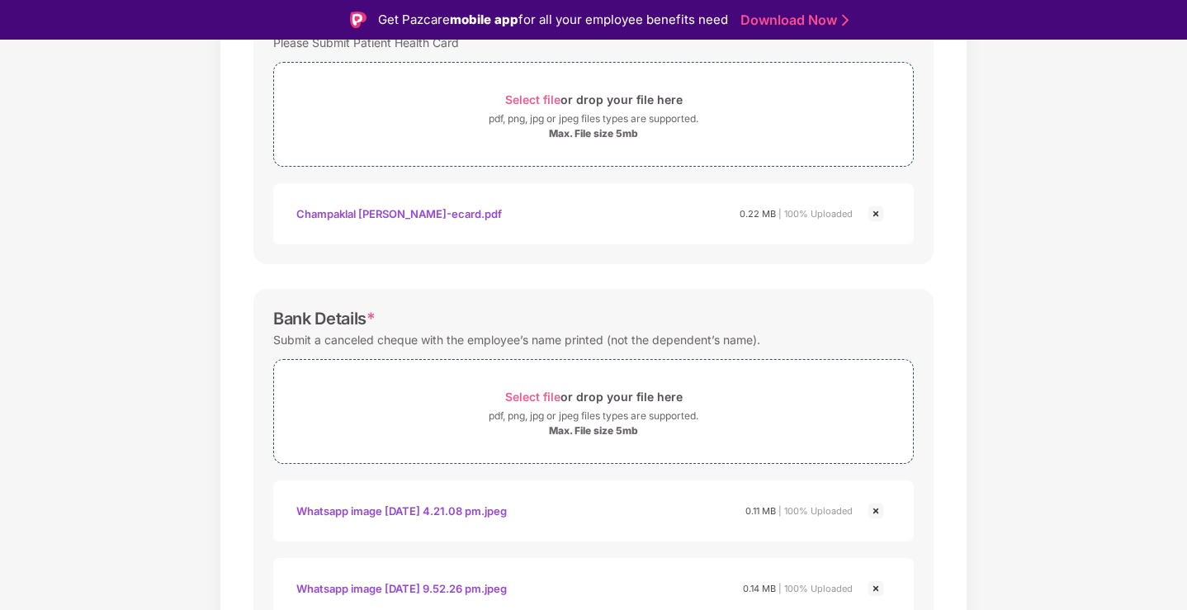
click at [603, 330] on div "Submit a canceled cheque with the employee’s name printed (not the dependent’s …" at bounding box center [516, 339] width 487 height 22
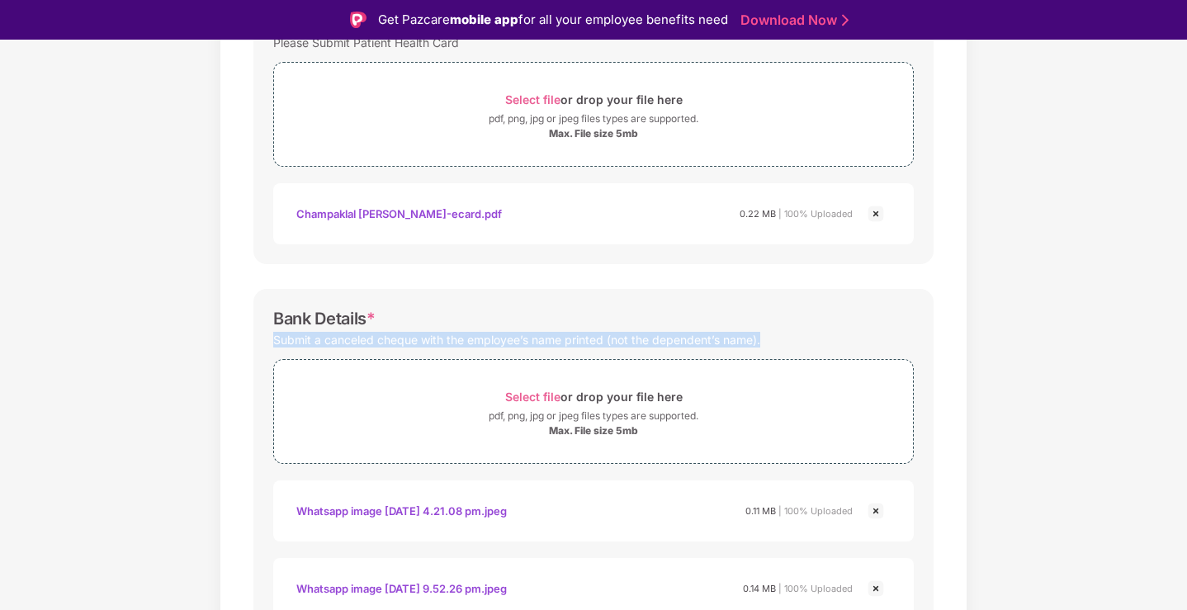
click at [603, 330] on div "Submit a canceled cheque with the employee’s name printed (not the dependent’s …" at bounding box center [516, 339] width 487 height 22
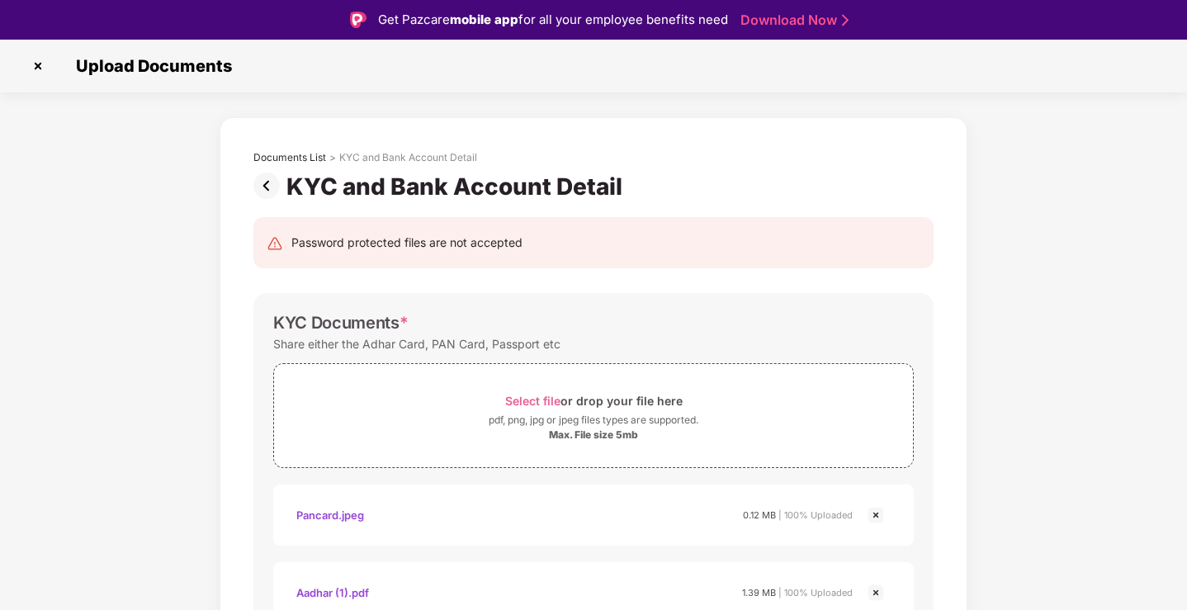
click at [260, 187] on img at bounding box center [269, 185] width 33 height 26
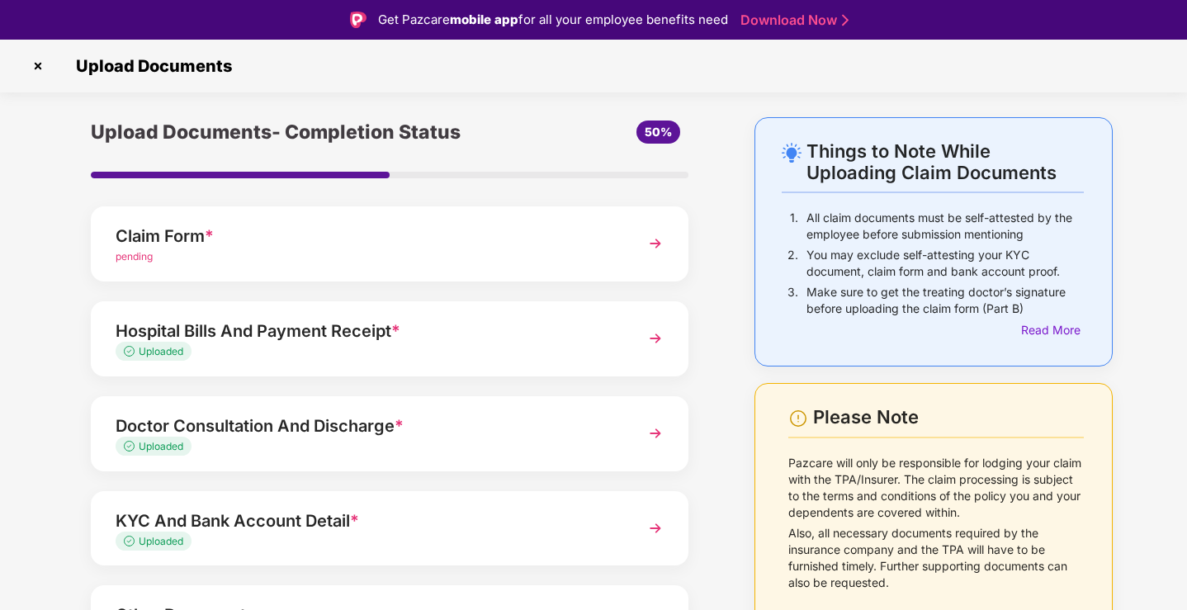
click at [280, 431] on div "Doctor Consultation And Discharge *" at bounding box center [367, 426] width 502 height 26
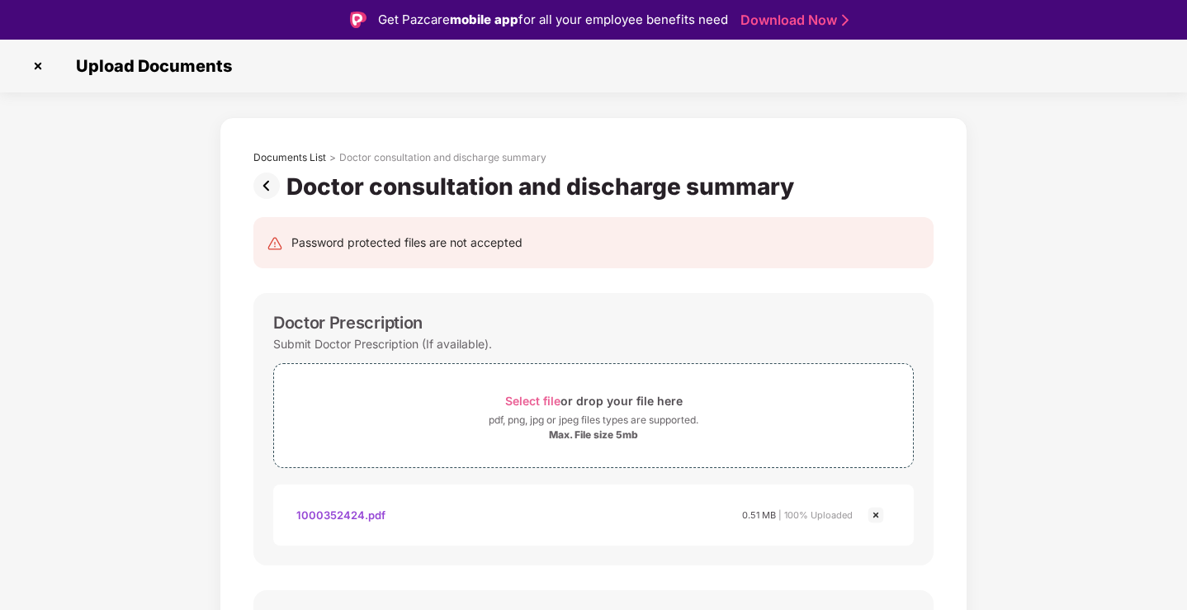
click at [267, 179] on img at bounding box center [269, 185] width 33 height 26
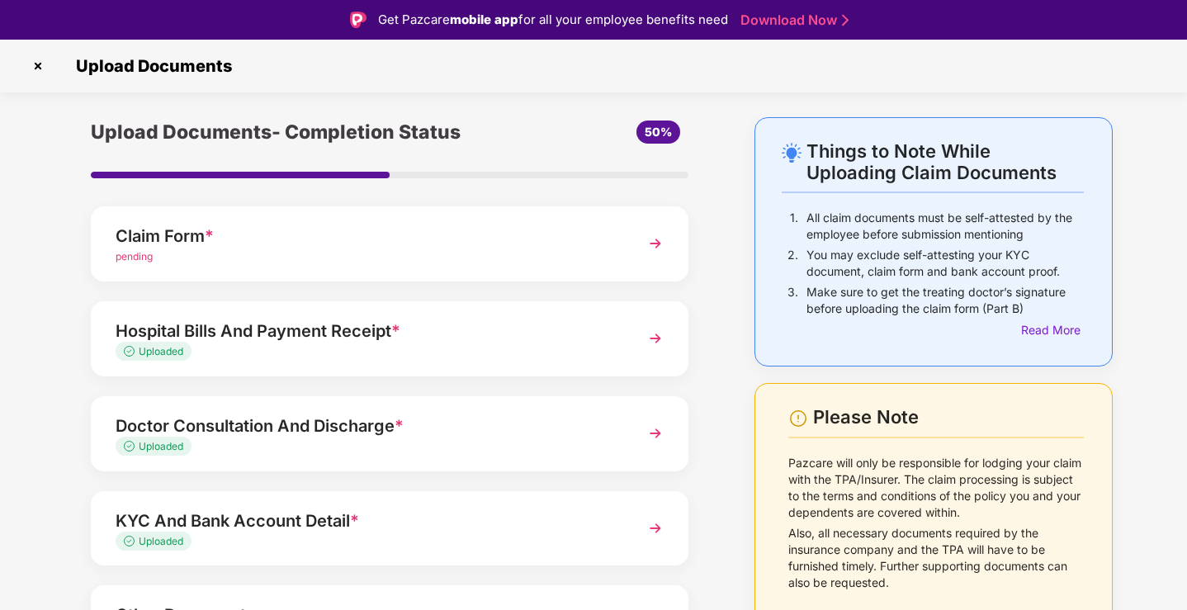
click at [806, 196] on div "Things to Note While Uploading Claim Documents 1. All claim documents must be s…" at bounding box center [933, 239] width 302 height 199
click at [221, 245] on div "Claim Form *" at bounding box center [367, 236] width 502 height 26
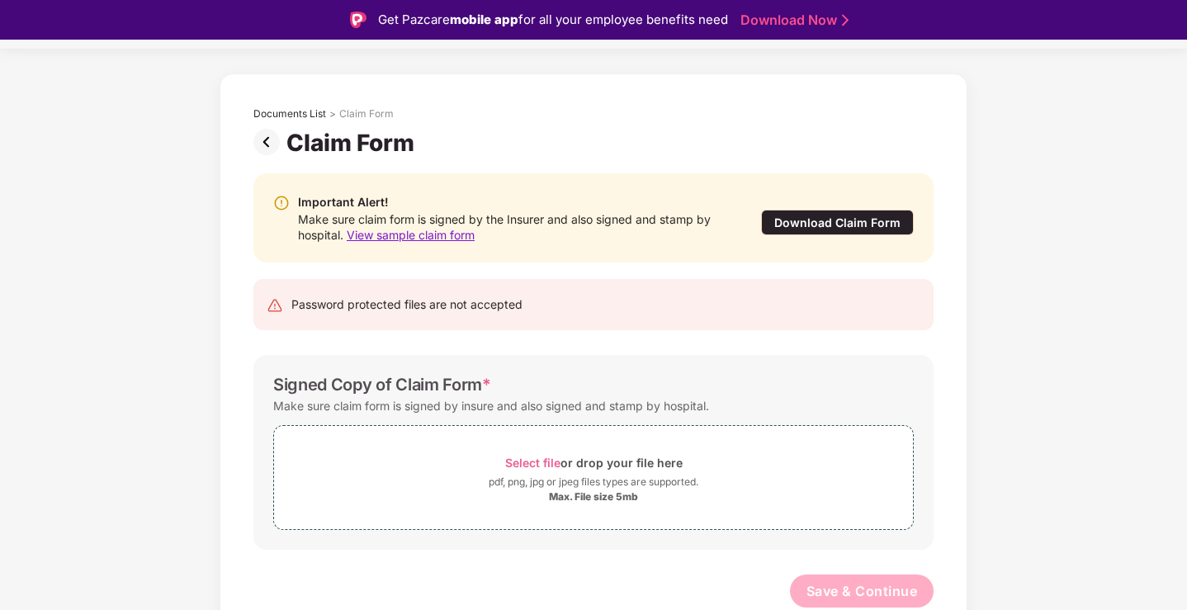
scroll to position [17, 0]
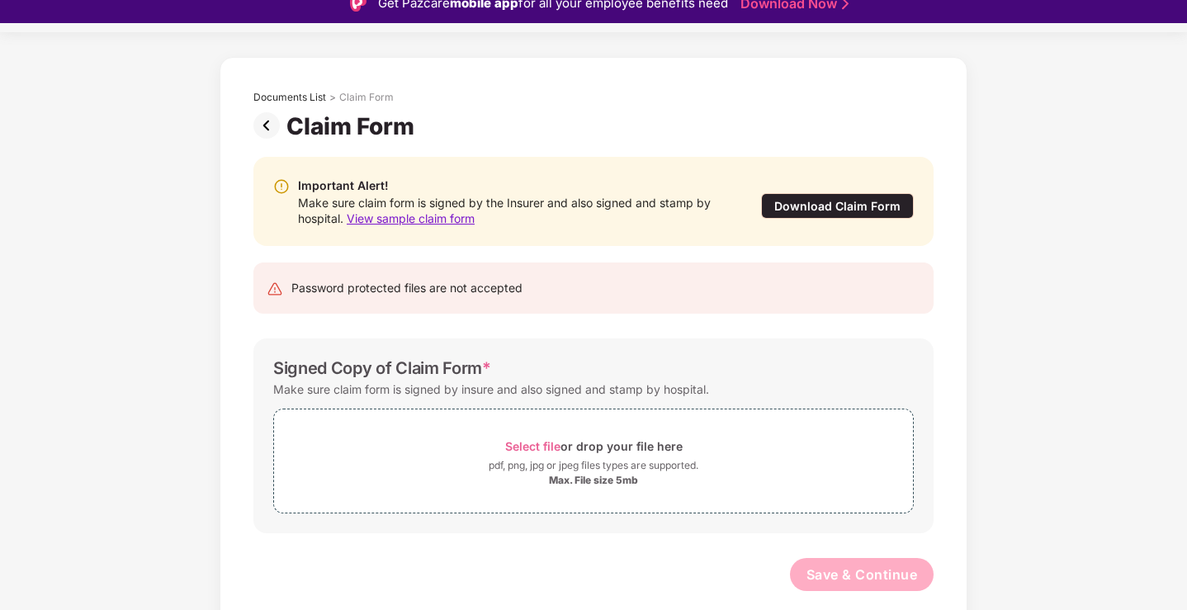
click at [853, 203] on div "Download Claim Form" at bounding box center [837, 206] width 153 height 26
click at [262, 127] on img at bounding box center [269, 125] width 33 height 26
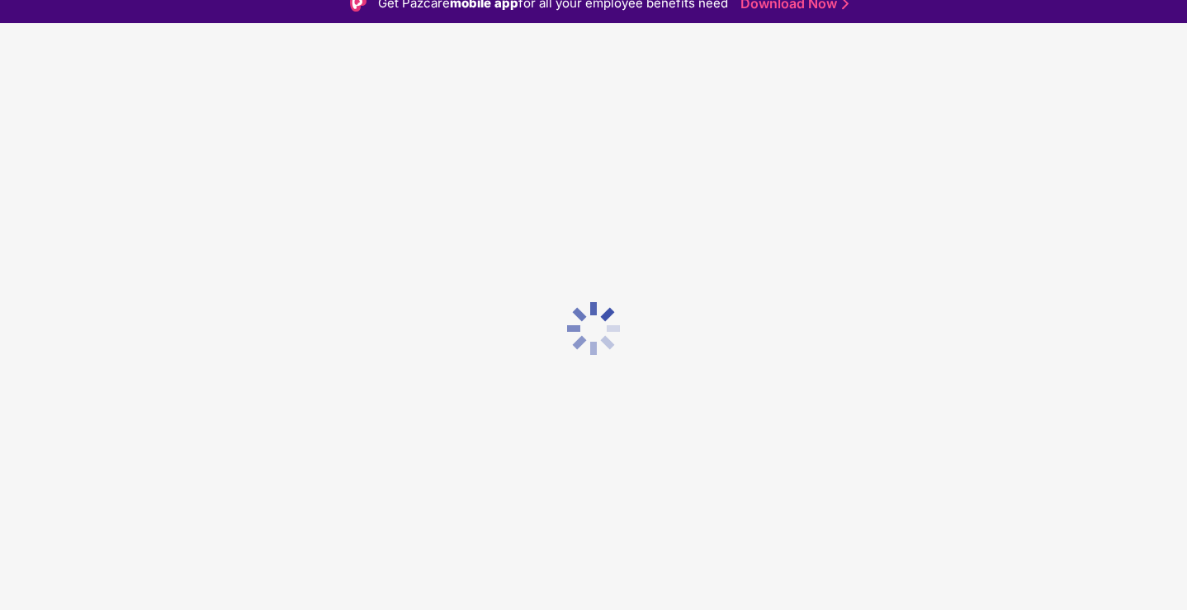
scroll to position [0, 0]
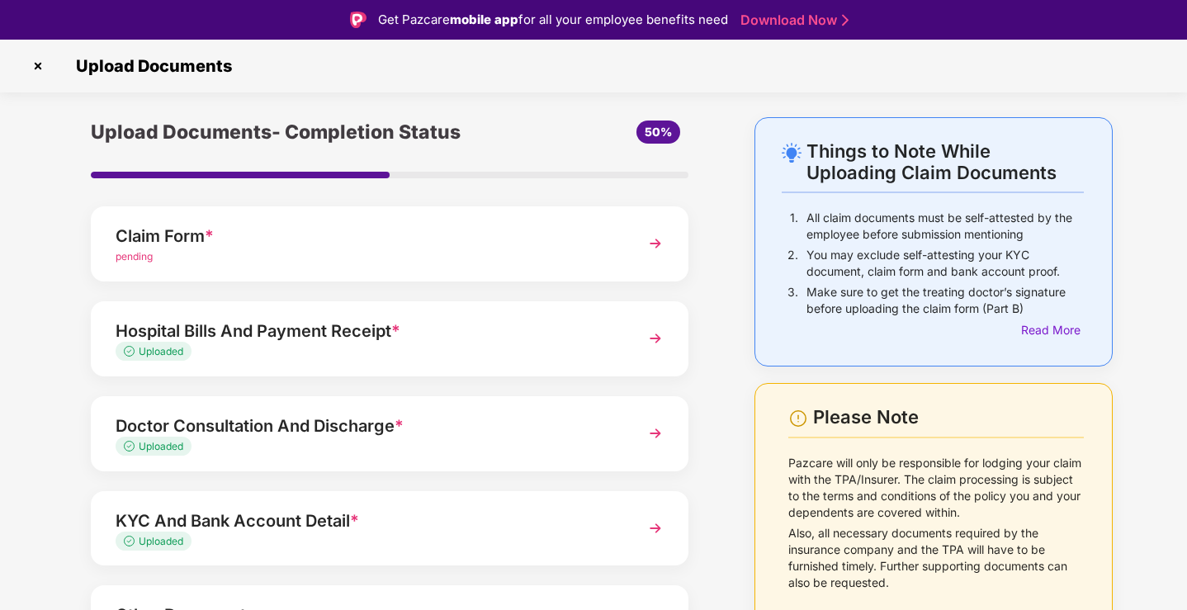
click at [37, 72] on img at bounding box center [38, 66] width 26 height 26
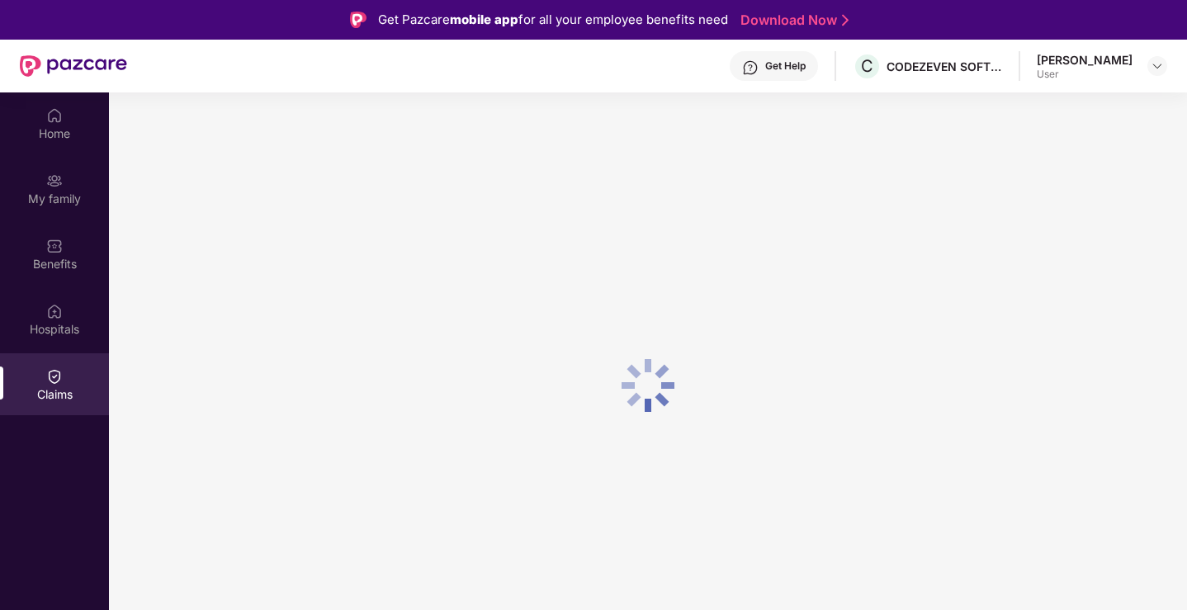
scroll to position [92, 0]
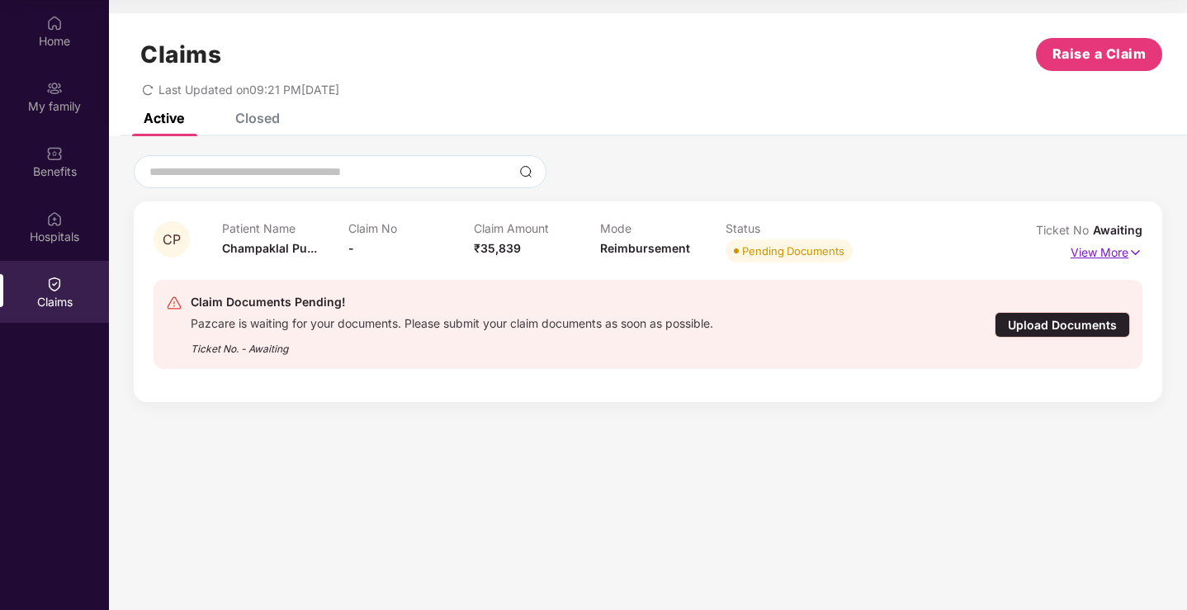
click at [1124, 252] on p "View More" at bounding box center [1106, 250] width 72 height 22
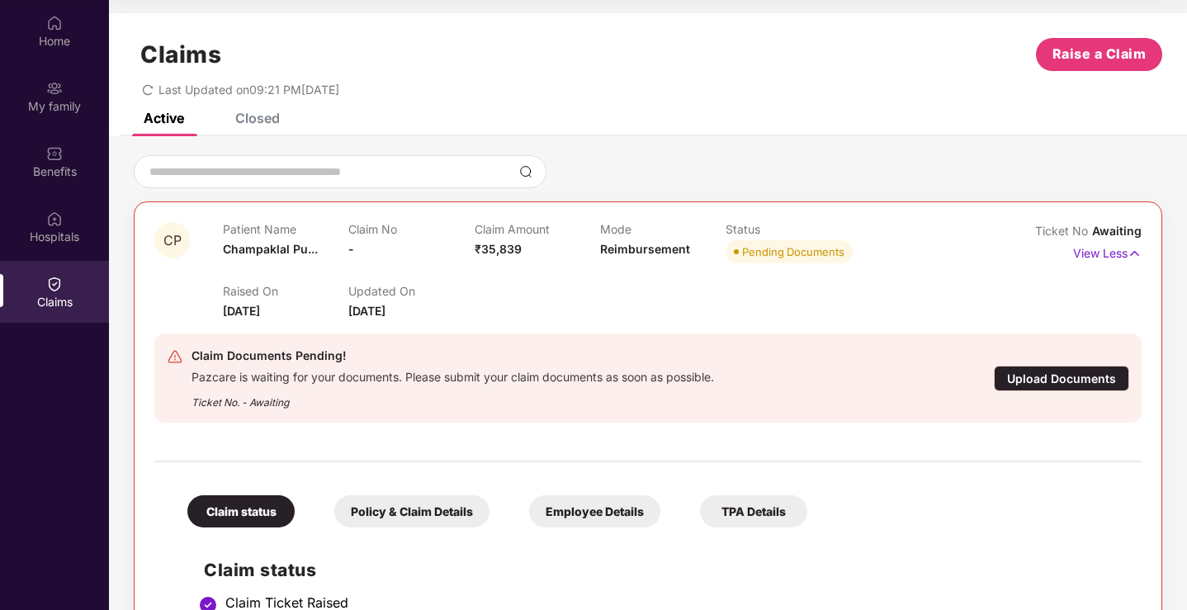
scroll to position [143, 0]
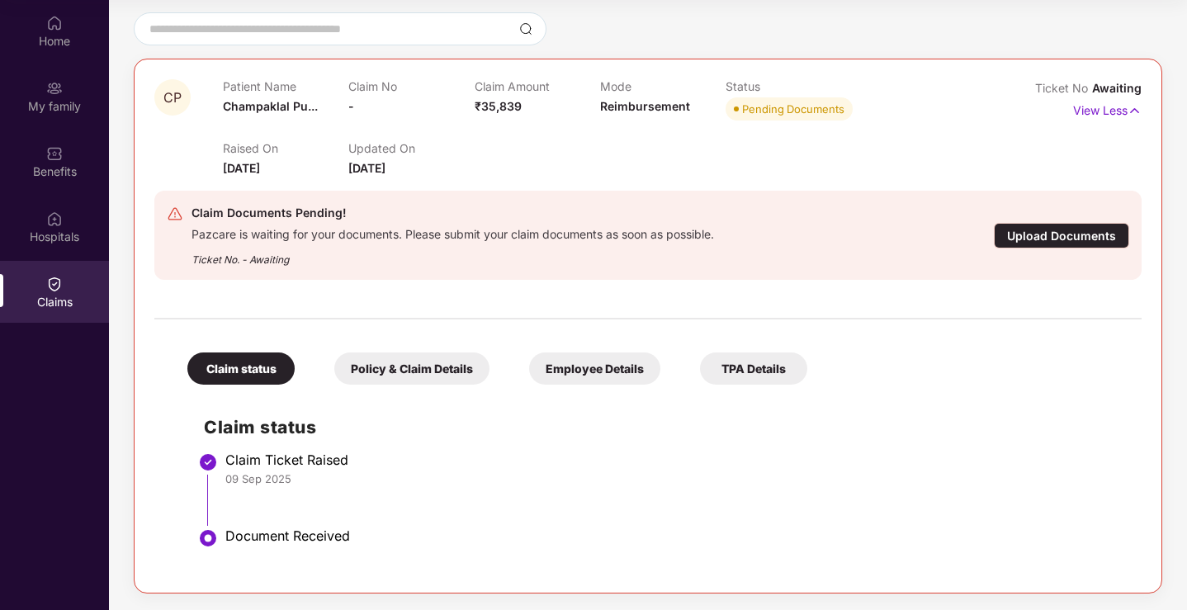
click at [416, 379] on div "Policy & Claim Details" at bounding box center [411, 368] width 155 height 32
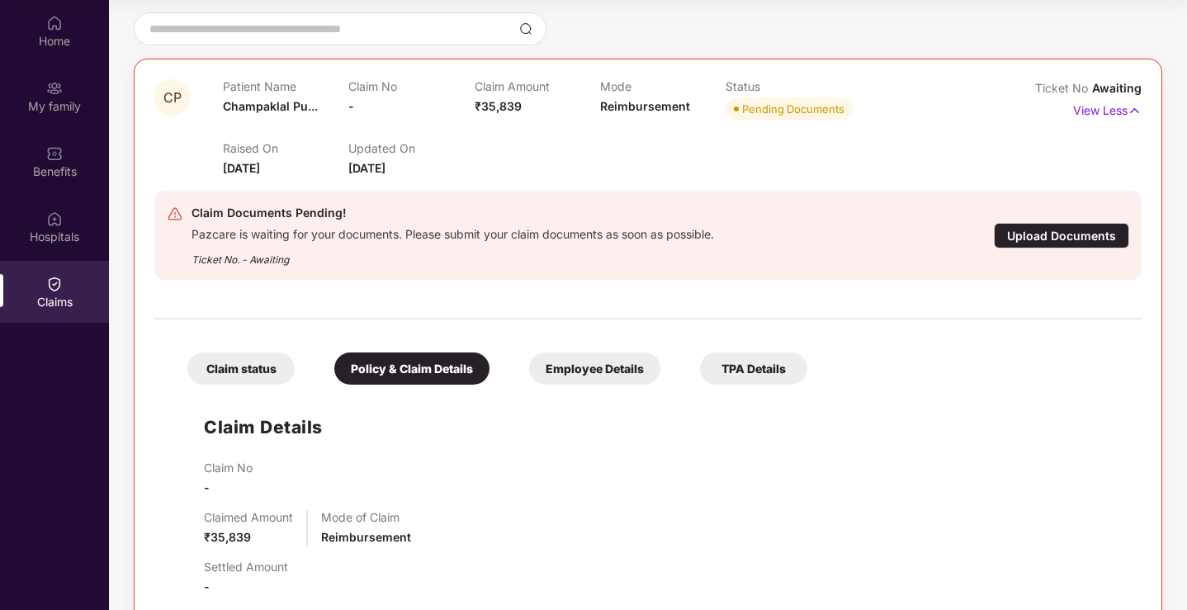
click at [597, 385] on div "Claim status Policy & Claim Details Employee Details TPA Details Claim Details …" at bounding box center [647, 598] width 987 height 541
click at [614, 375] on div "Employee Details" at bounding box center [594, 368] width 131 height 32
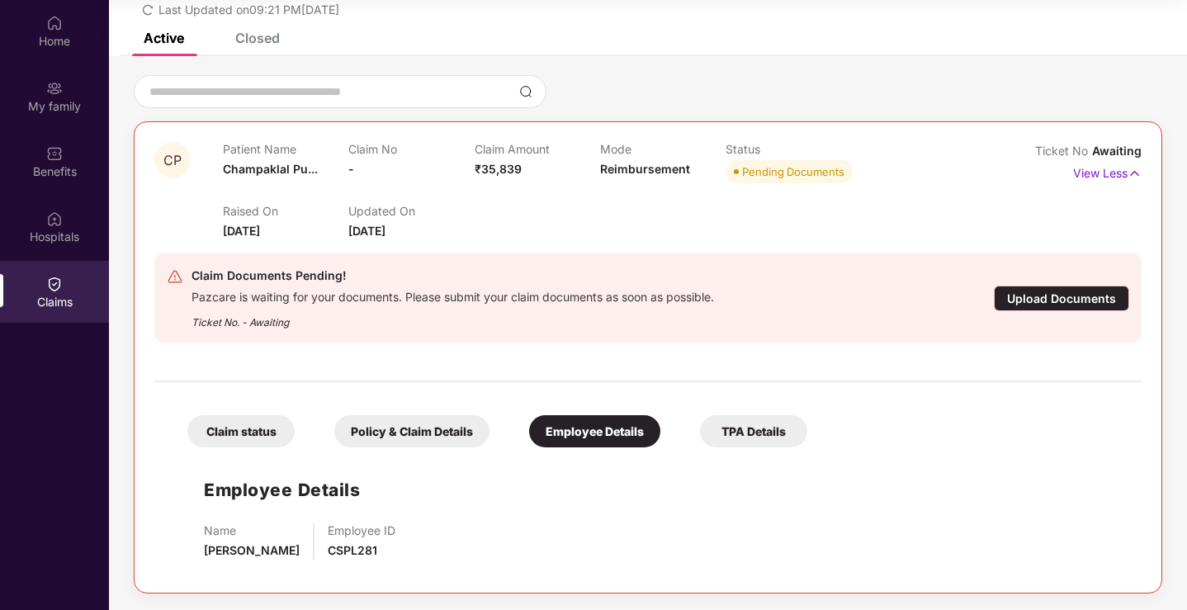
click at [750, 418] on div "TPA Details" at bounding box center [753, 431] width 107 height 32
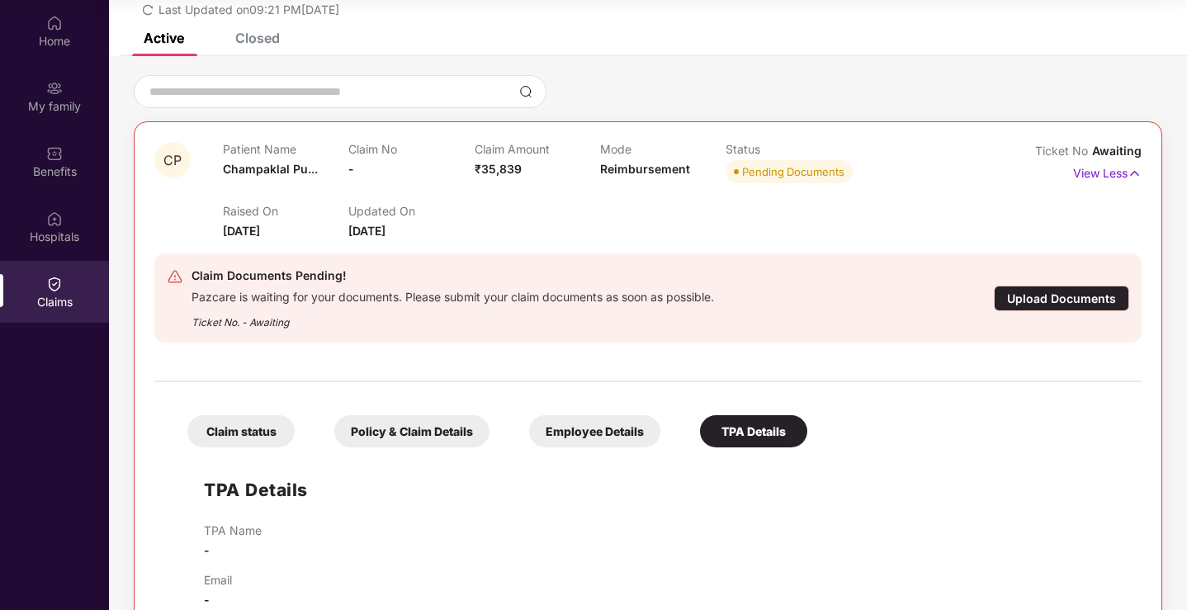
scroll to position [116, 0]
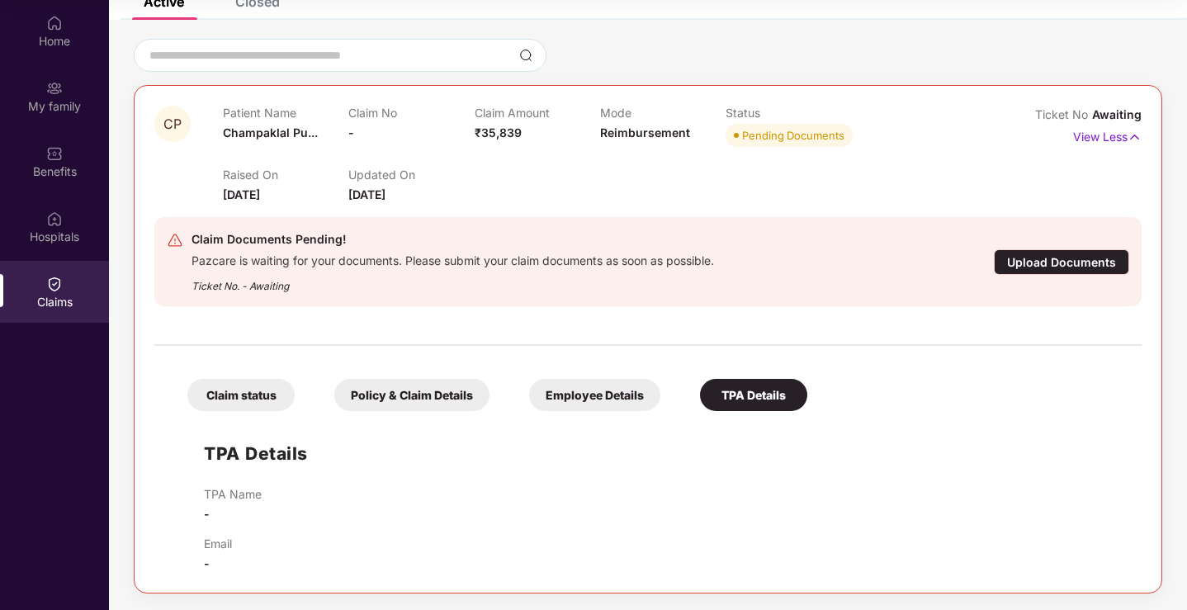
click at [438, 392] on div "Policy & Claim Details" at bounding box center [411, 395] width 155 height 32
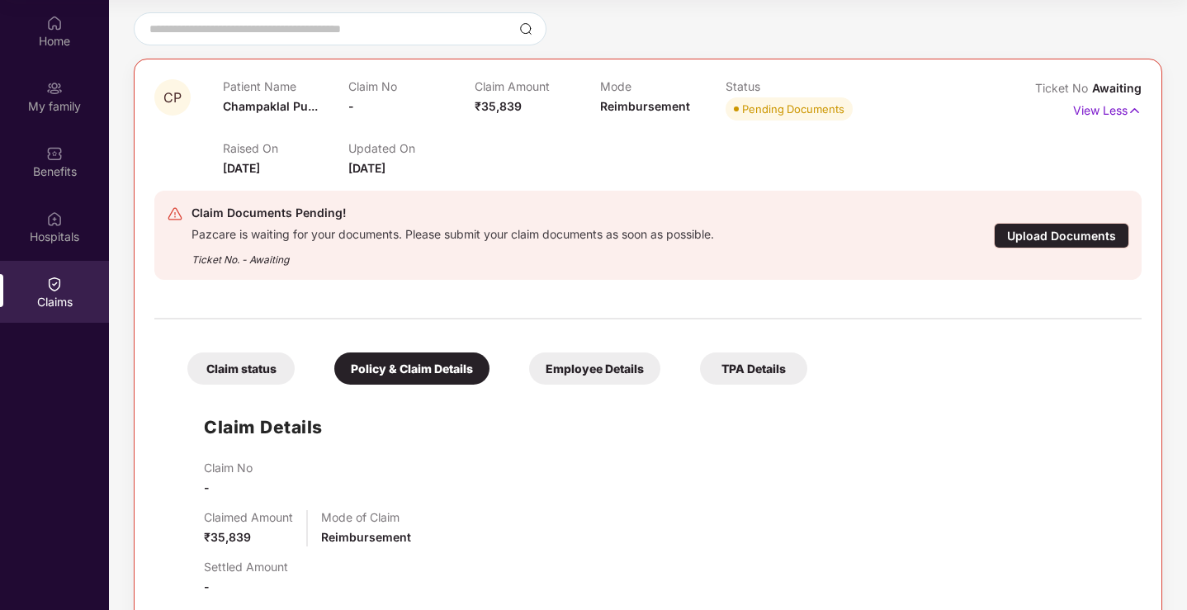
click at [232, 373] on div "Claim status" at bounding box center [240, 368] width 107 height 32
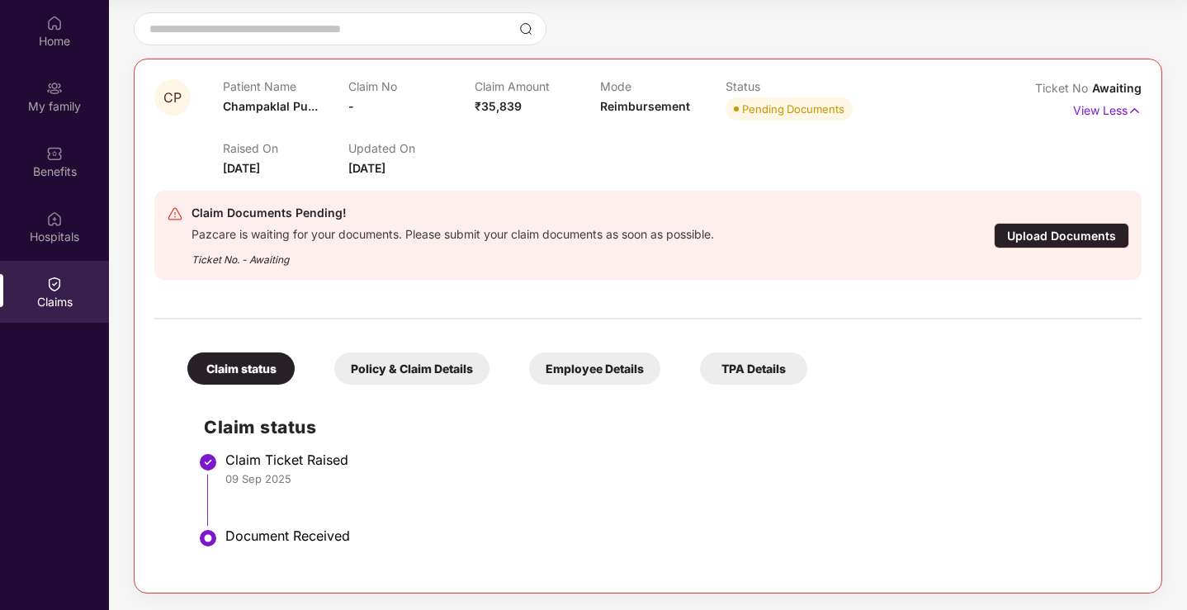
scroll to position [0, 0]
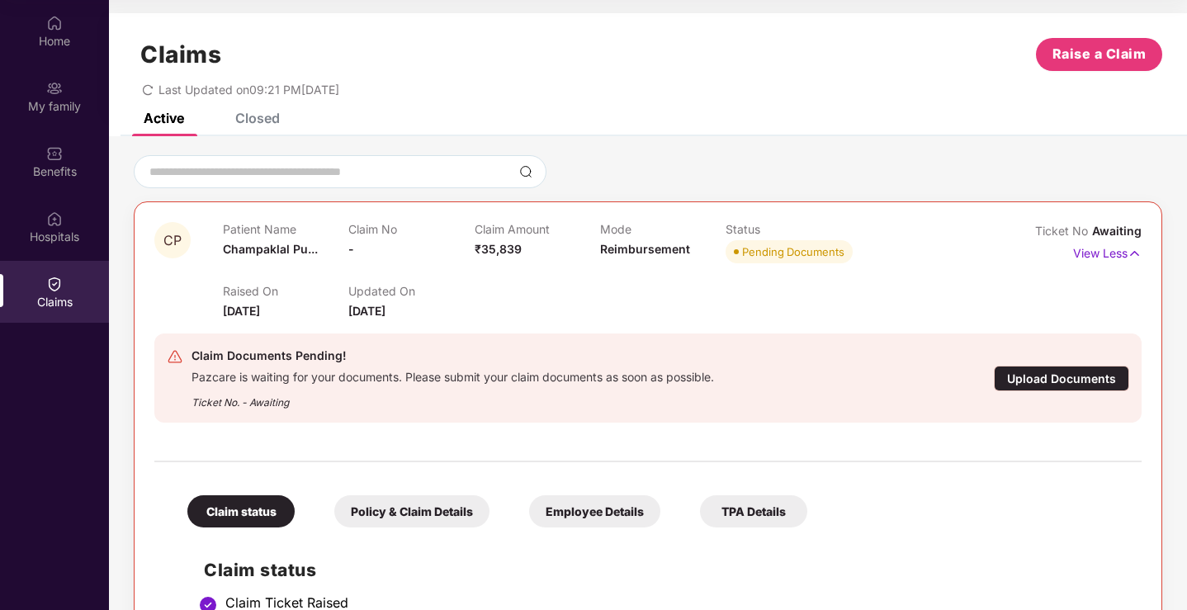
click at [269, 122] on div "Closed" at bounding box center [257, 118] width 45 height 17
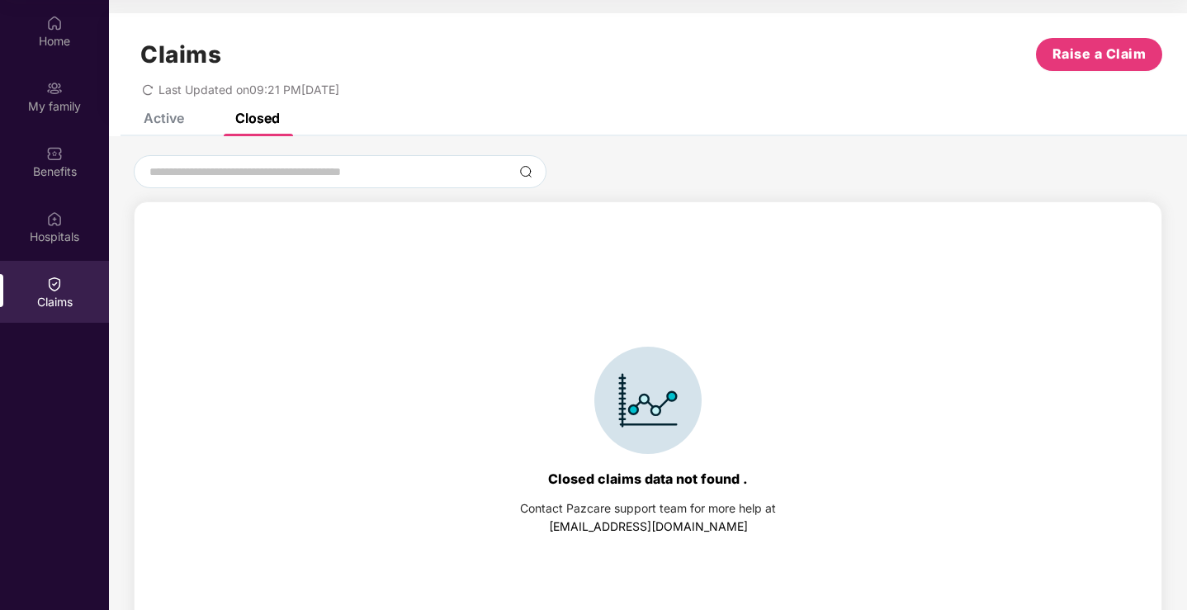
click at [187, 130] on div "Active Closed" at bounding box center [199, 118] width 161 height 36
click at [175, 125] on div "Active" at bounding box center [164, 118] width 40 height 17
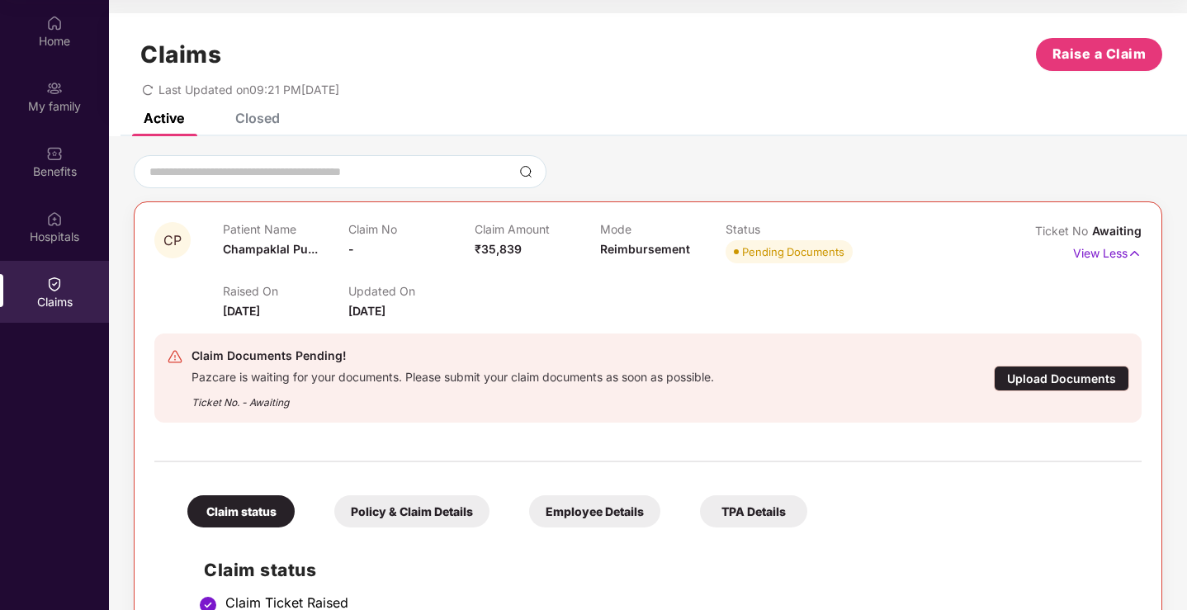
click at [148, 93] on icon "redo" at bounding box center [148, 89] width 10 height 11
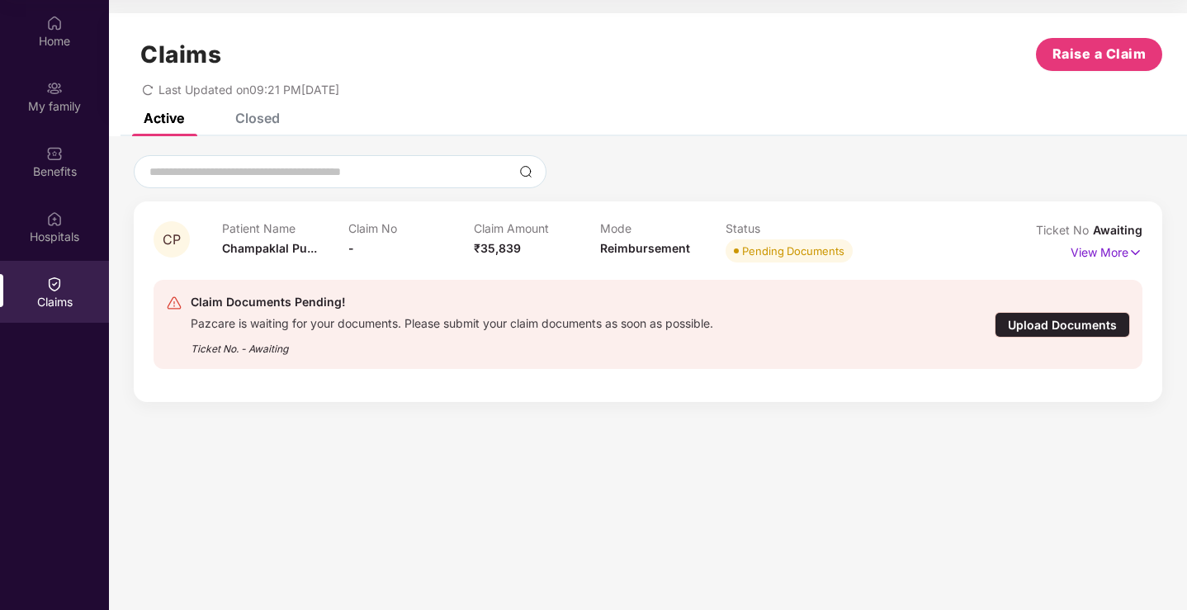
click at [1080, 339] on div "Claim Documents Pending! Pazcare is waiting for your documents. Please submit y…" at bounding box center [648, 324] width 964 height 64
click at [1080, 330] on div "Upload Documents" at bounding box center [1062, 325] width 135 height 26
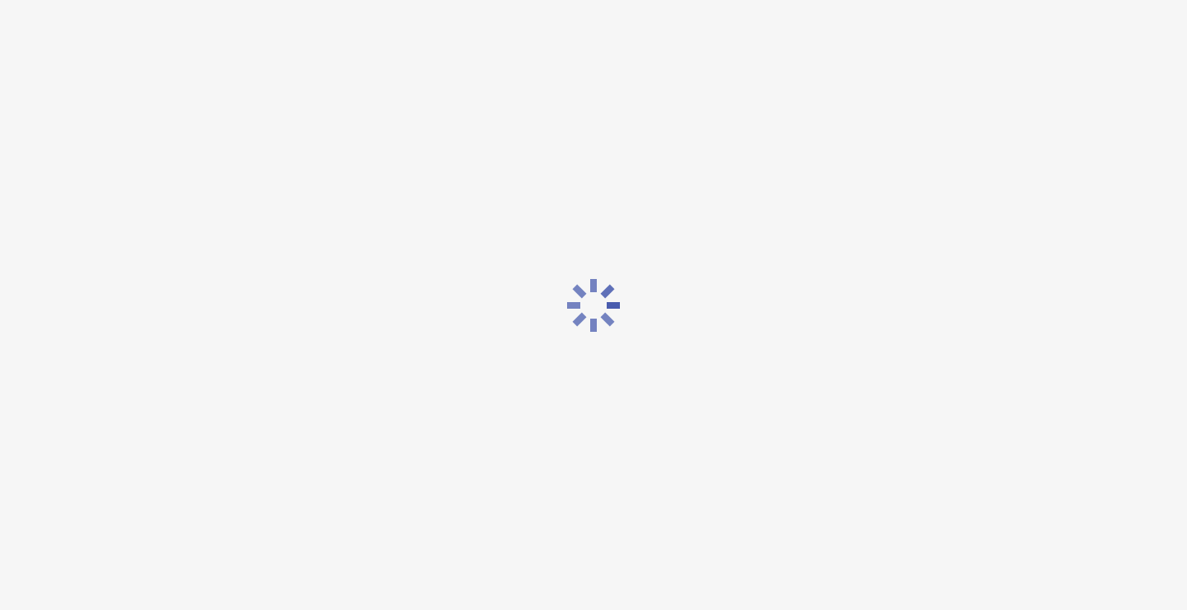
scroll to position [40, 0]
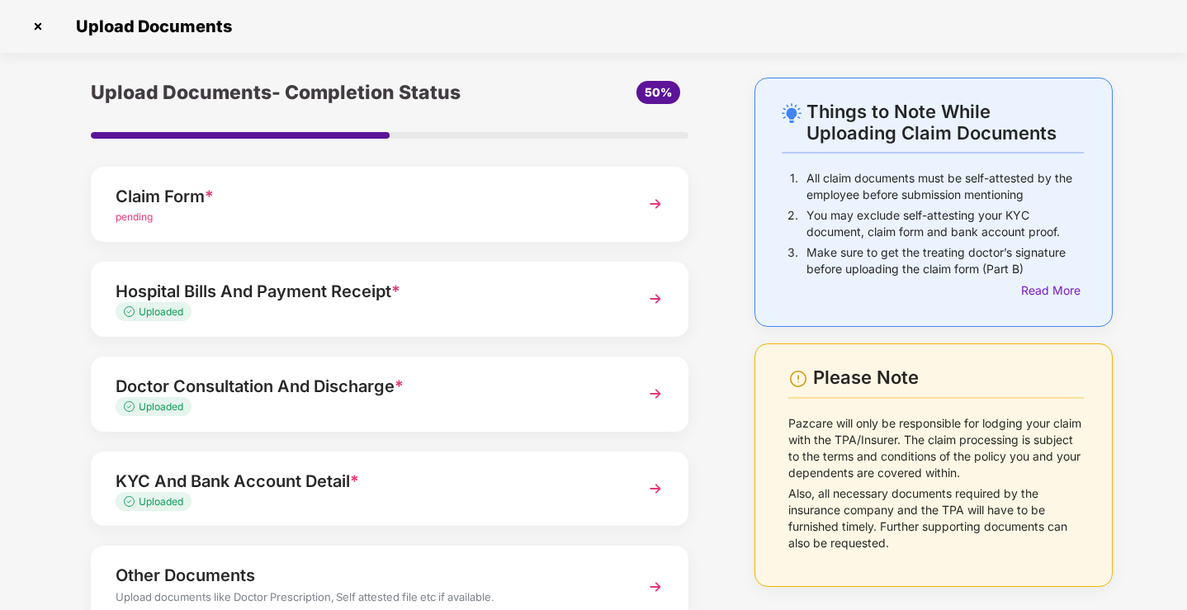
click at [44, 33] on img at bounding box center [38, 26] width 26 height 26
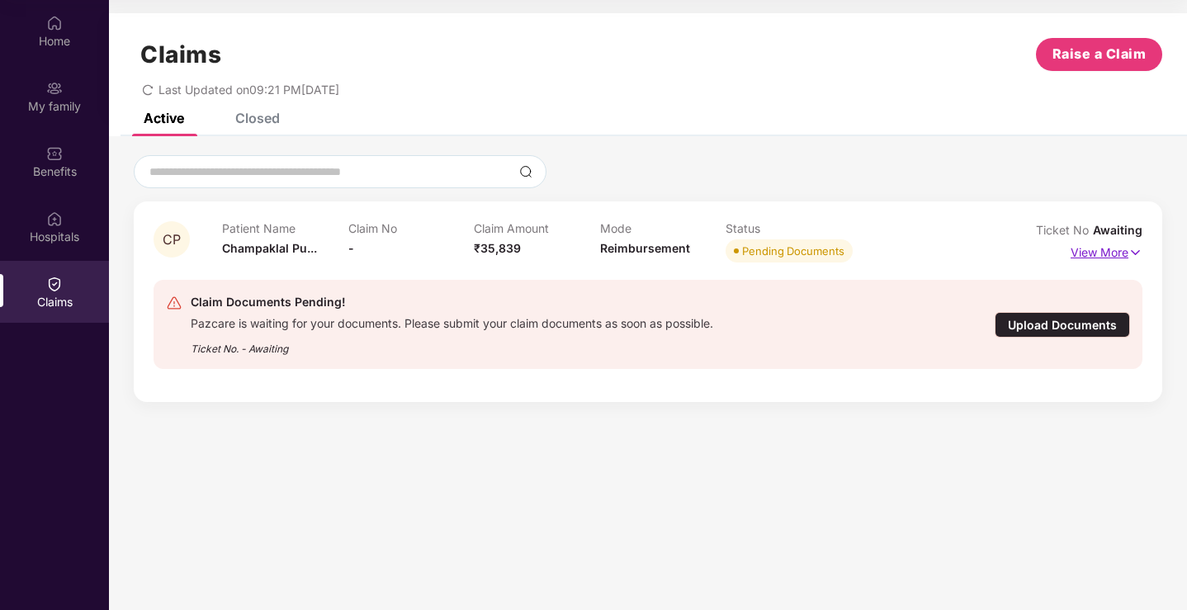
click at [1120, 257] on p "View More" at bounding box center [1106, 250] width 72 height 22
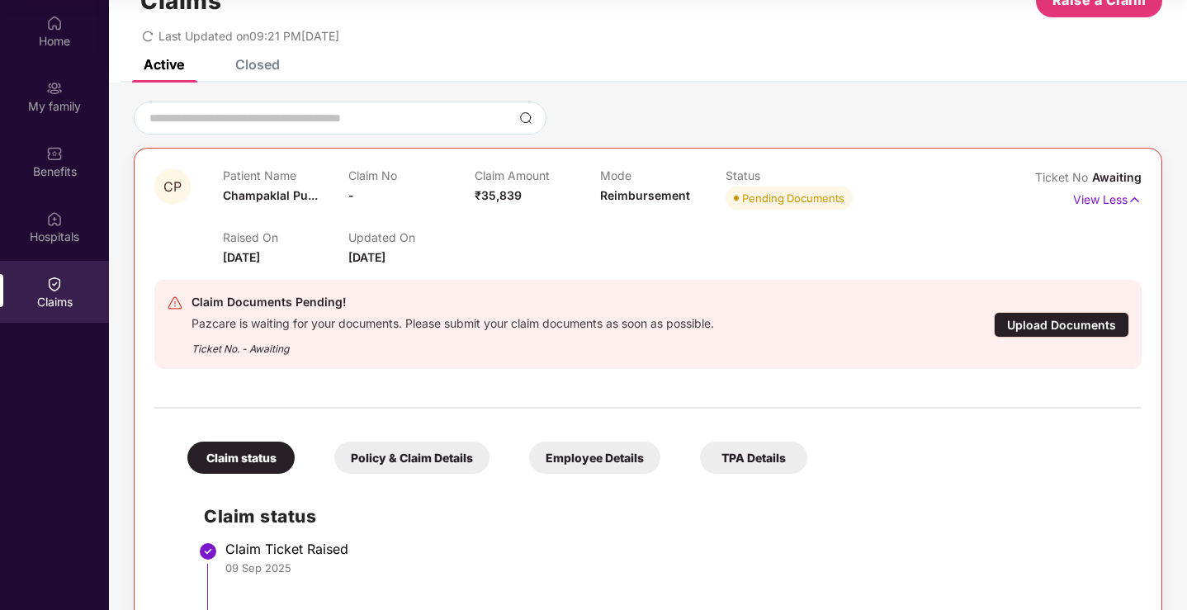
scroll to position [0, 0]
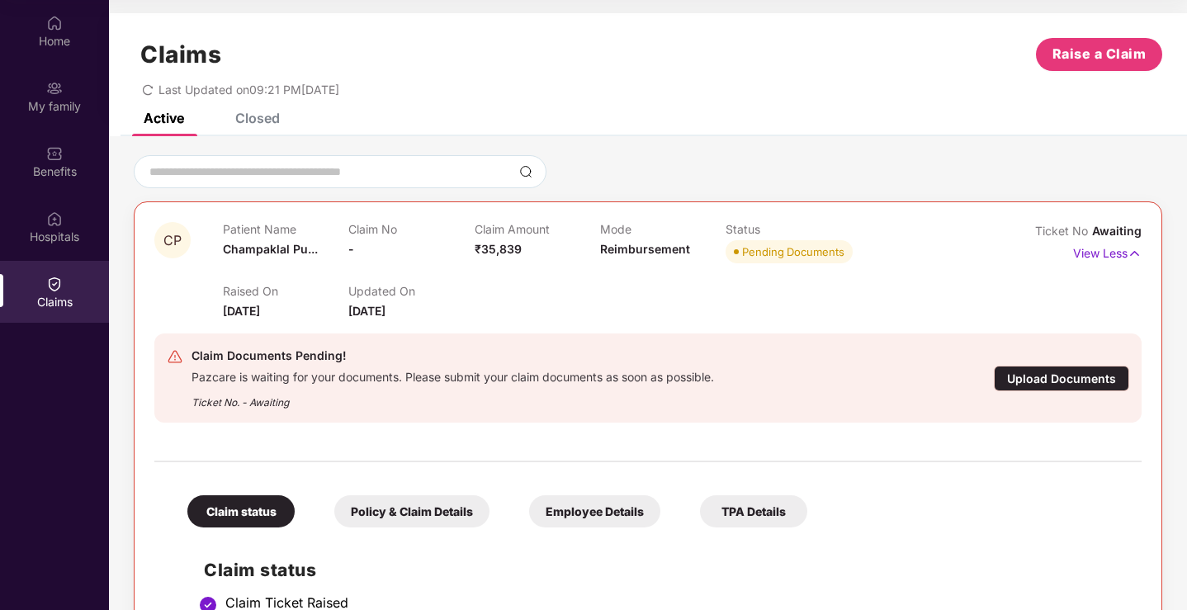
click at [439, 502] on div "Policy & Claim Details" at bounding box center [411, 511] width 155 height 32
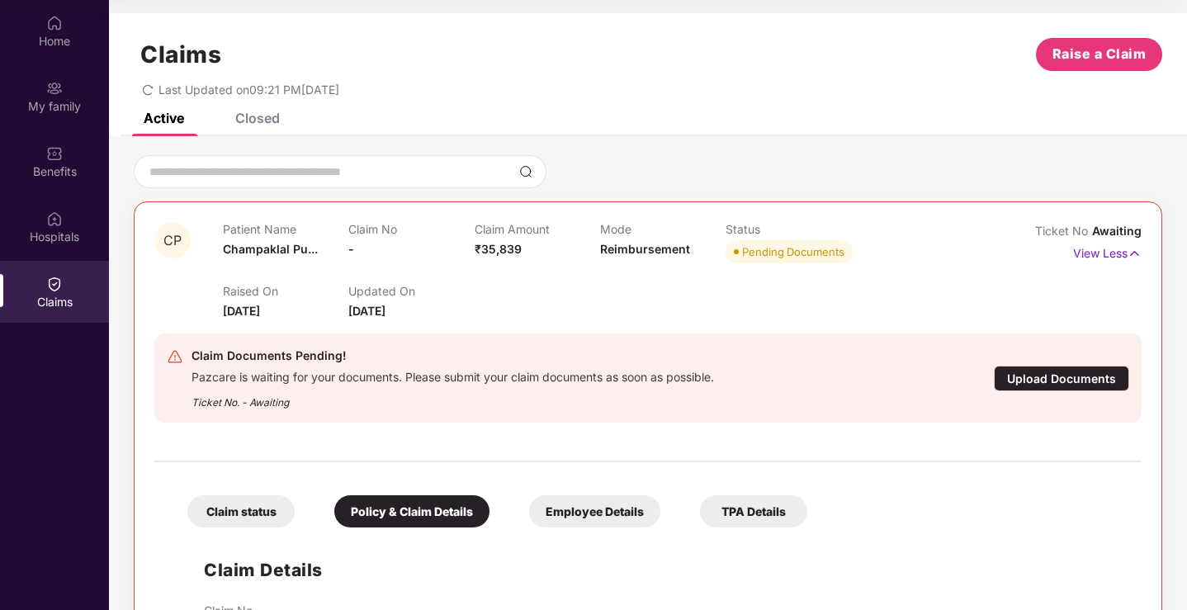
click at [61, 291] on img at bounding box center [54, 284] width 17 height 17
click at [1132, 252] on img at bounding box center [1134, 253] width 14 height 18
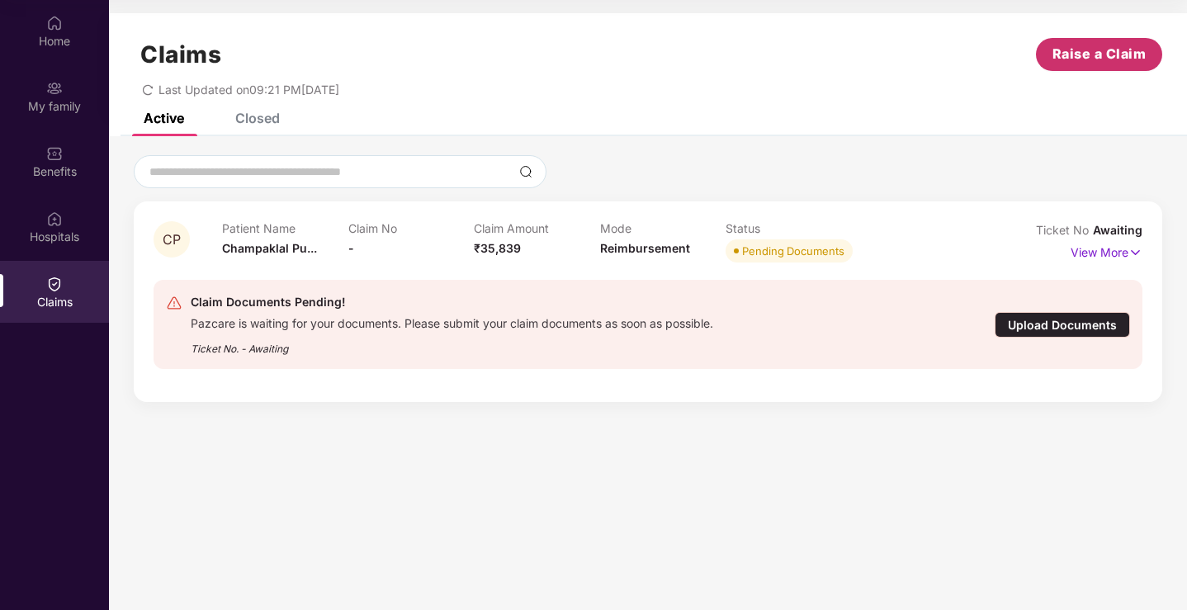
click at [1119, 52] on span "Raise a Claim" at bounding box center [1099, 54] width 94 height 21
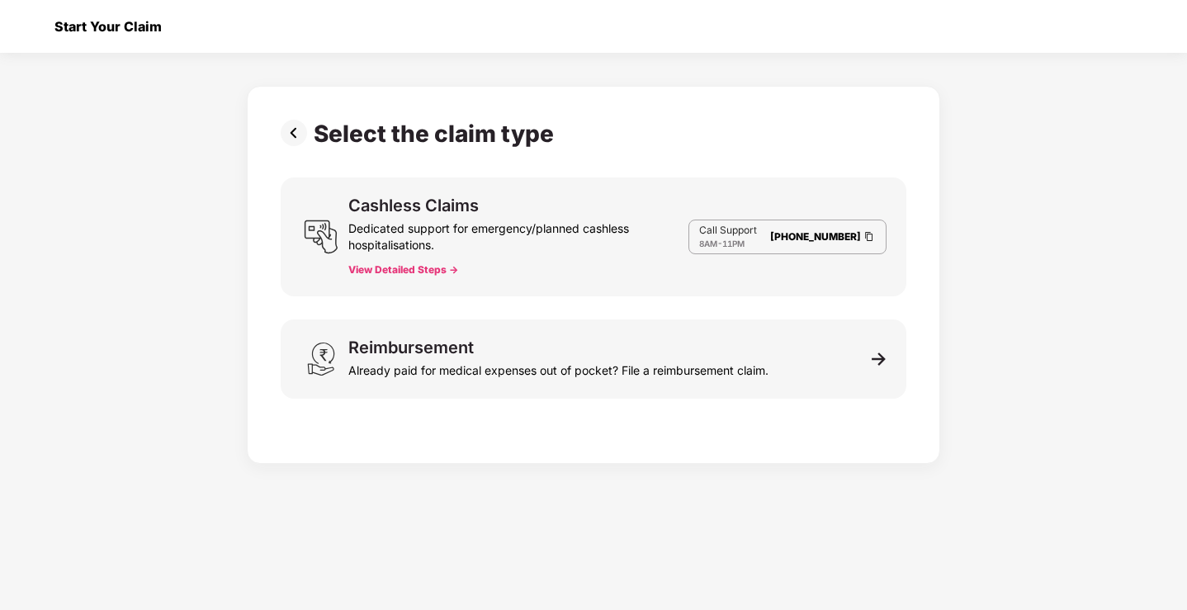
scroll to position [40, 0]
click at [717, 247] on span "8AM" at bounding box center [708, 244] width 18 height 10
click at [607, 248] on div "Dedicated support for emergency/planned cashless hospitalisations." at bounding box center [518, 234] width 340 height 40
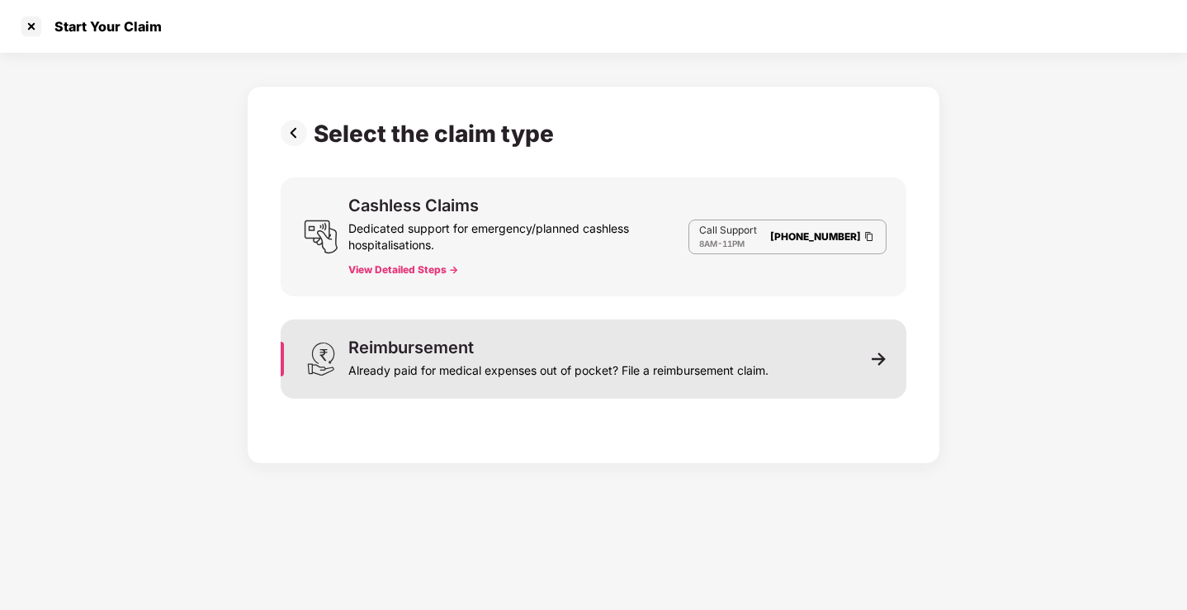
click at [815, 366] on div "Reimbursement Already paid for medical expenses out of pocket? File a reimburse…" at bounding box center [594, 358] width 626 height 79
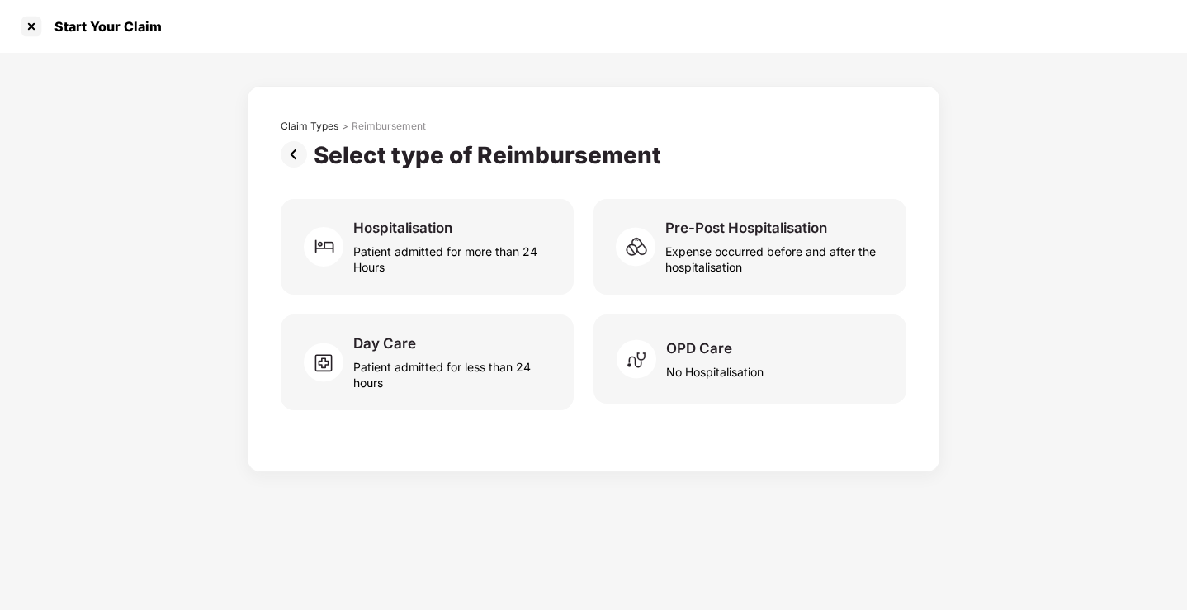
click at [302, 151] on img at bounding box center [297, 154] width 33 height 26
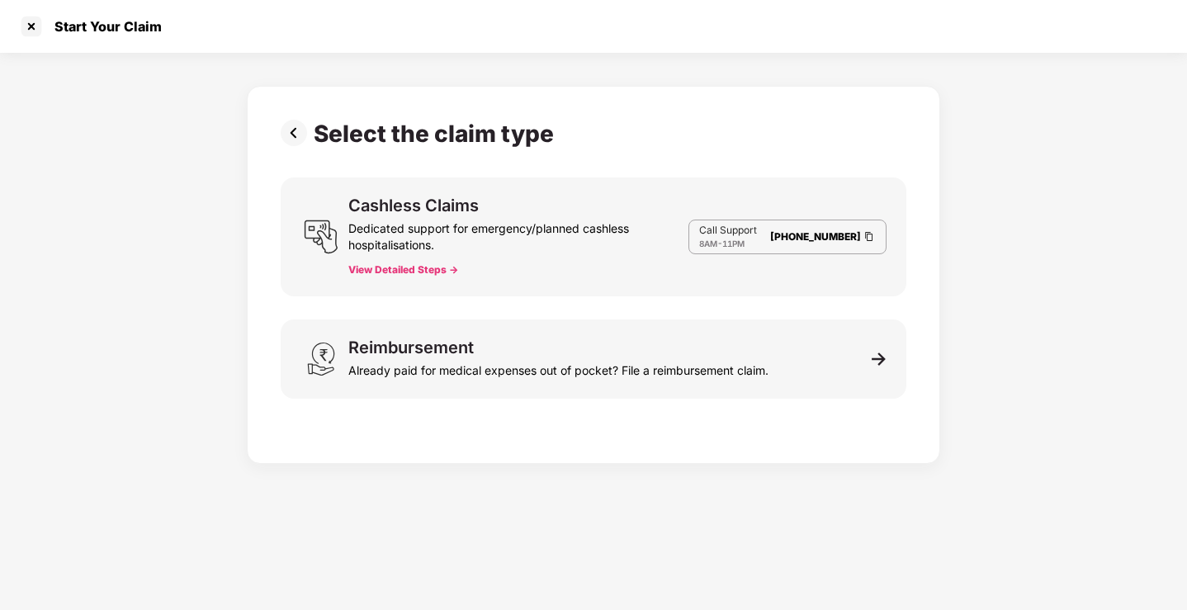
click at [300, 138] on img at bounding box center [297, 133] width 33 height 26
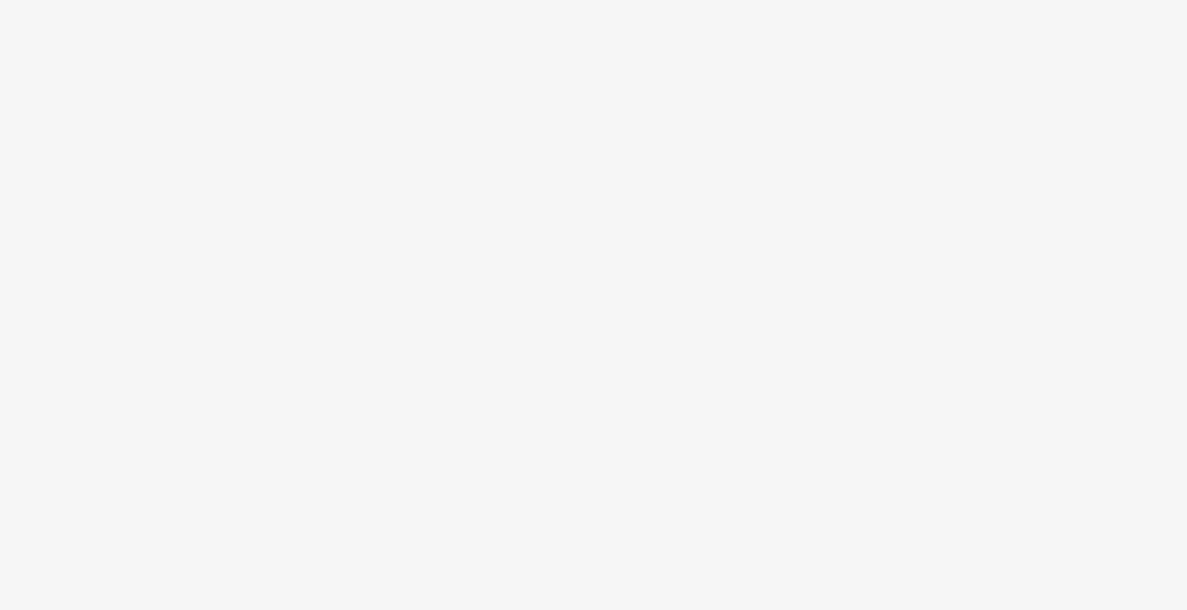
scroll to position [92, 0]
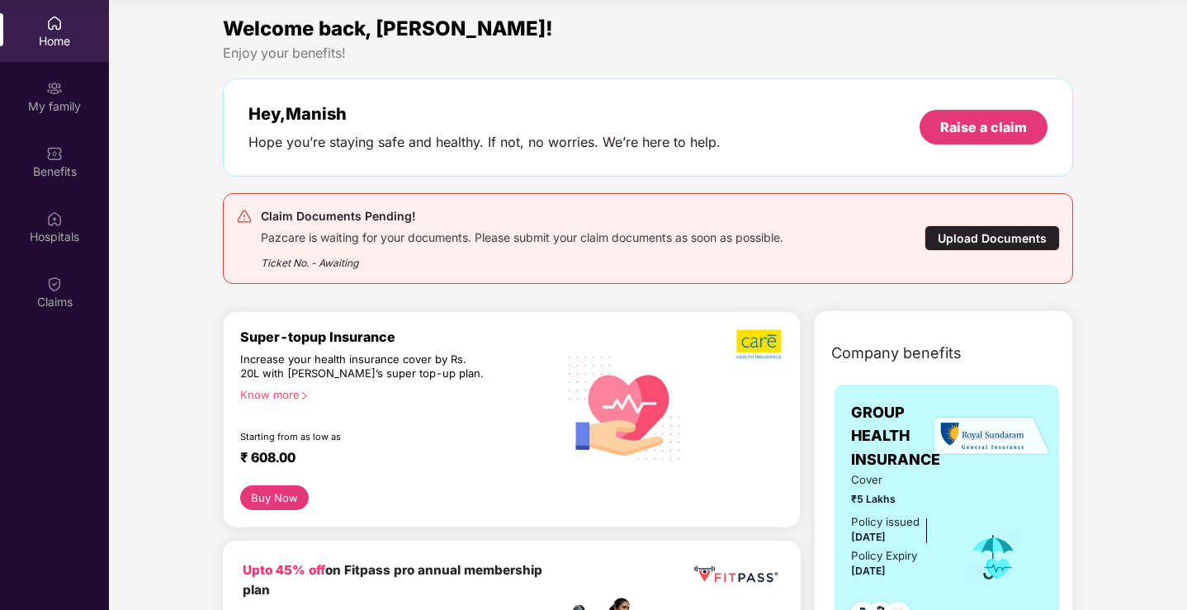
click at [631, 234] on div "Pazcare is waiting for your documents. Please submit your claim documents as so…" at bounding box center [522, 235] width 522 height 19
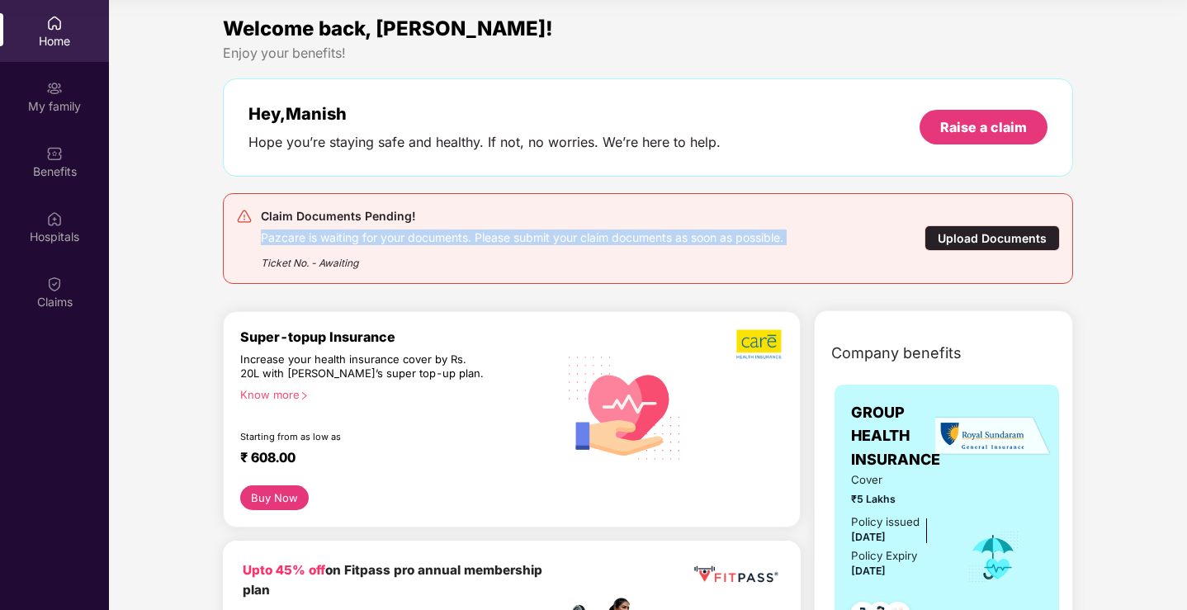
click at [631, 234] on div "Pazcare is waiting for your documents. Please submit your claim documents as so…" at bounding box center [522, 235] width 522 height 19
click at [776, 276] on div "Claim Documents Pending! Pazcare is waiting for your documents. Please submit y…" at bounding box center [648, 238] width 851 height 91
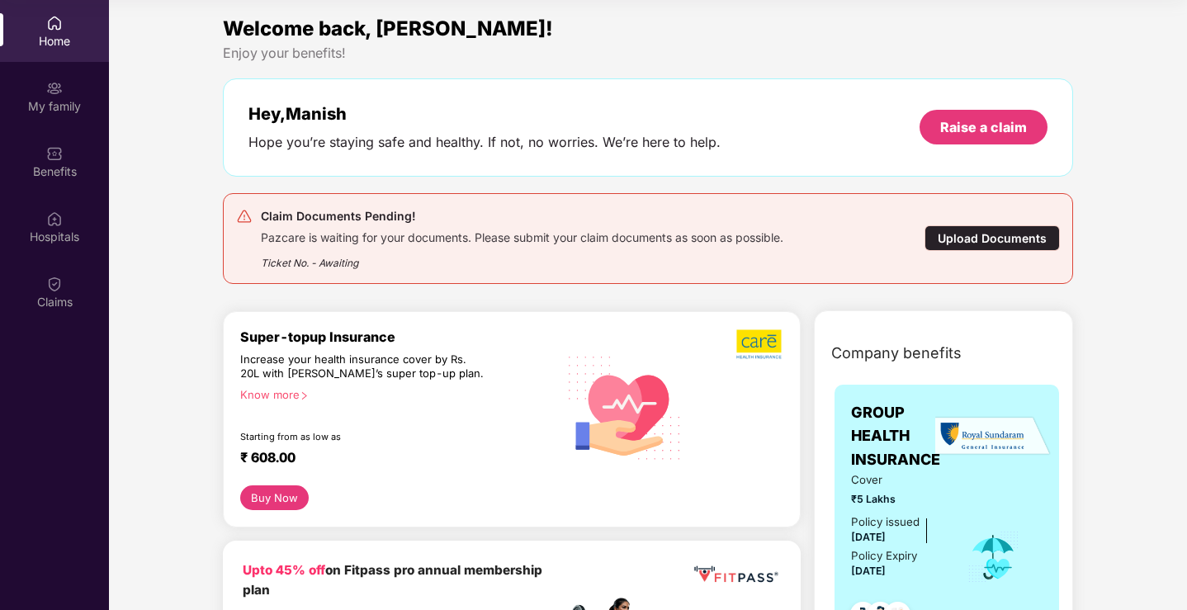
click at [776, 276] on div "Claim Documents Pending! Pazcare is waiting for your documents. Please submit y…" at bounding box center [648, 238] width 851 height 91
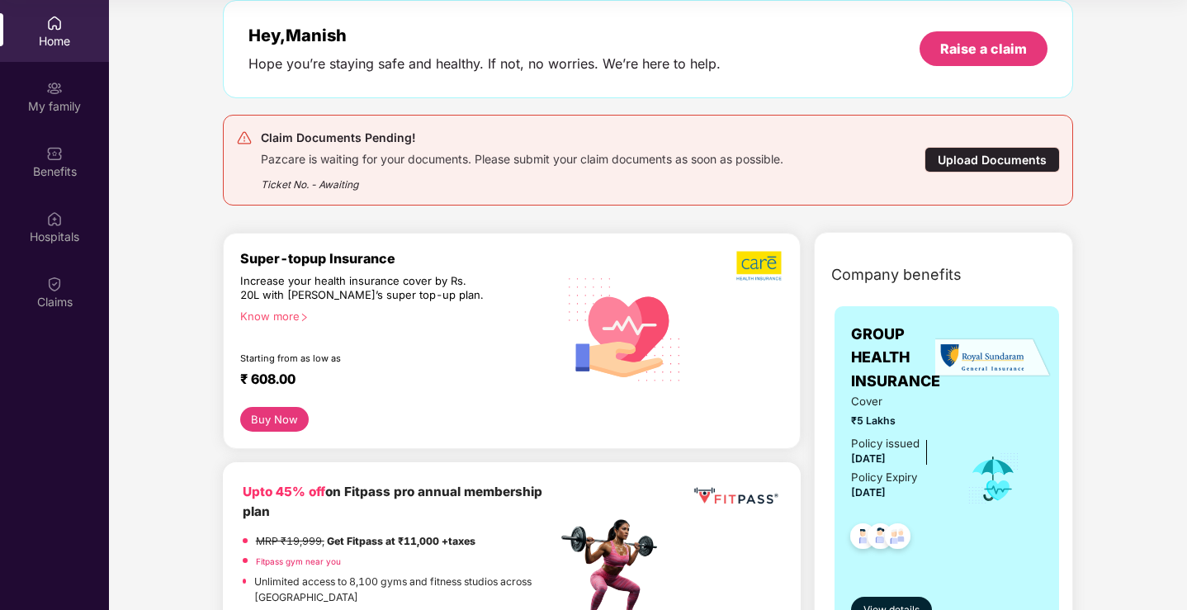
click at [372, 155] on div "Pazcare is waiting for your documents. Please submit your claim documents as so…" at bounding box center [522, 157] width 522 height 19
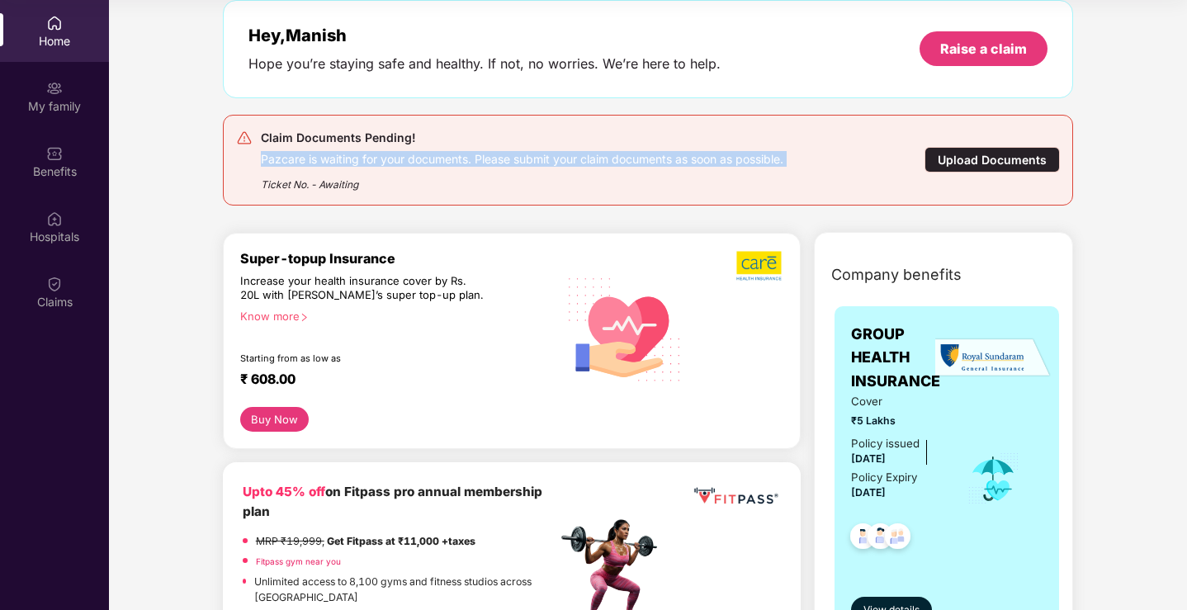
click at [372, 155] on div "Pazcare is waiting for your documents. Please submit your claim documents as so…" at bounding box center [522, 157] width 522 height 19
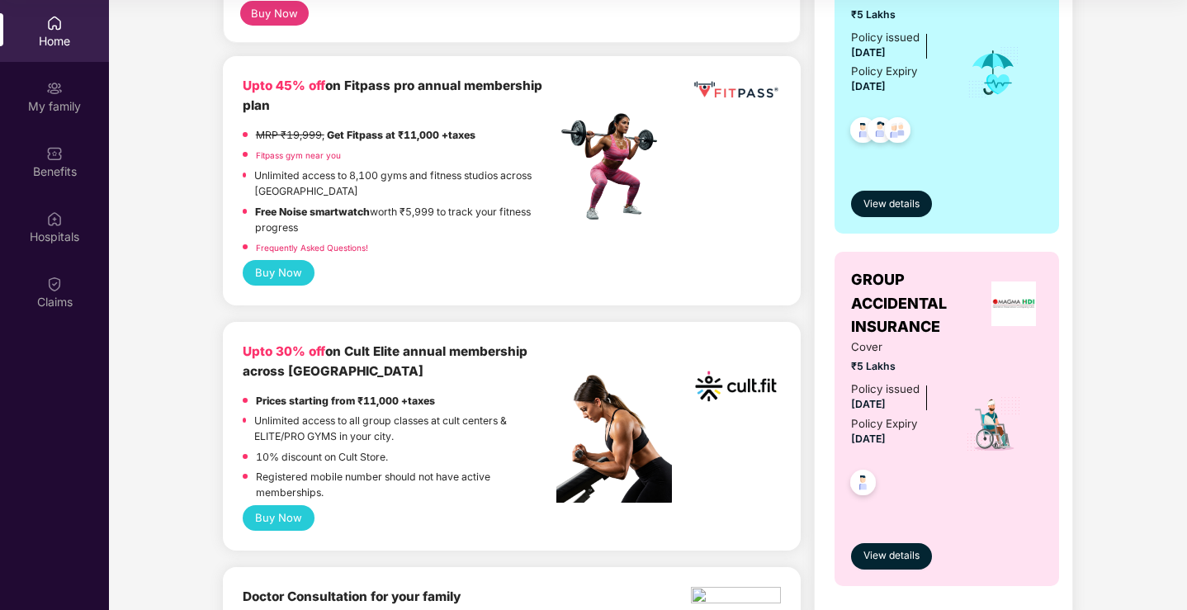
scroll to position [0, 0]
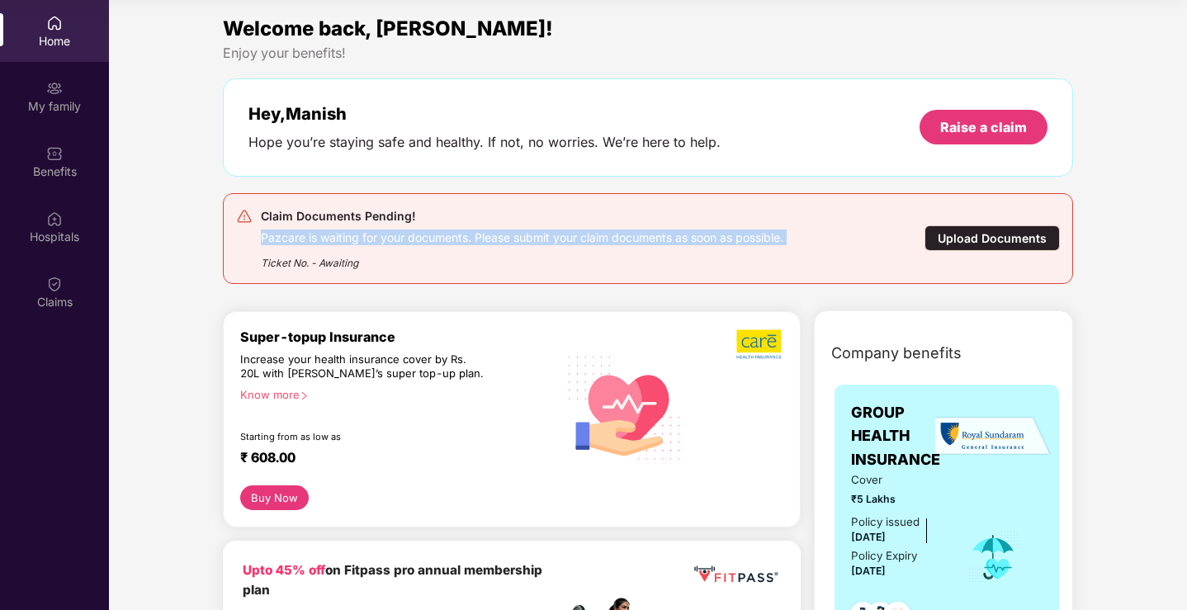
click at [509, 257] on div "Ticket No. - Awaiting" at bounding box center [522, 258] width 522 height 26
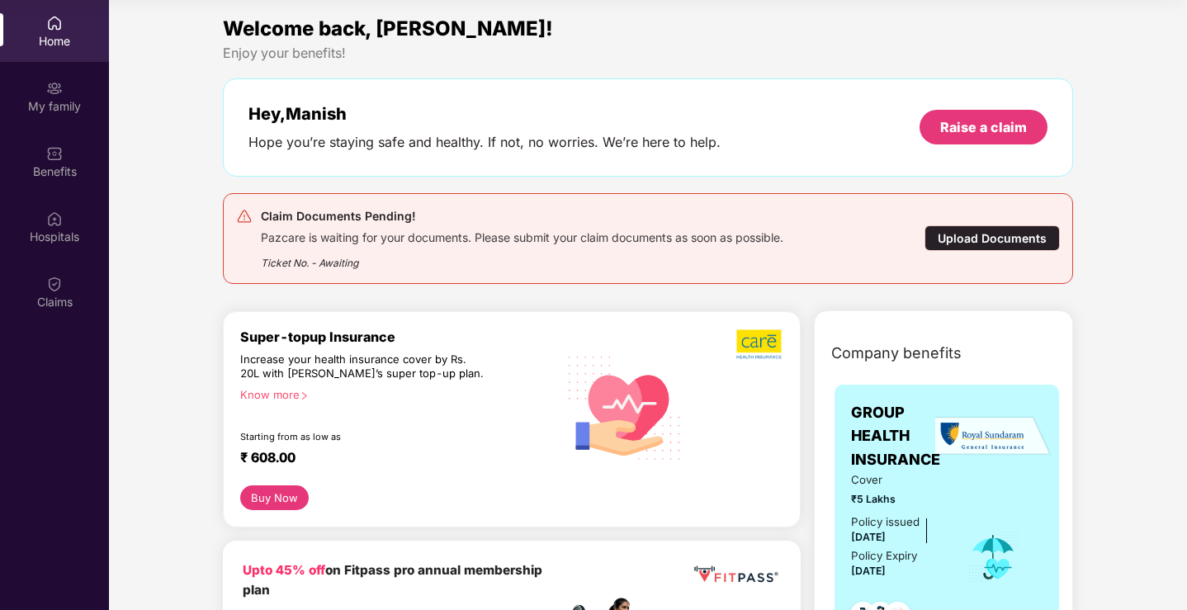
click at [509, 257] on div "Ticket No. - Awaiting" at bounding box center [522, 258] width 522 height 26
click at [646, 256] on div "Ticket No. - Awaiting" at bounding box center [522, 258] width 522 height 26
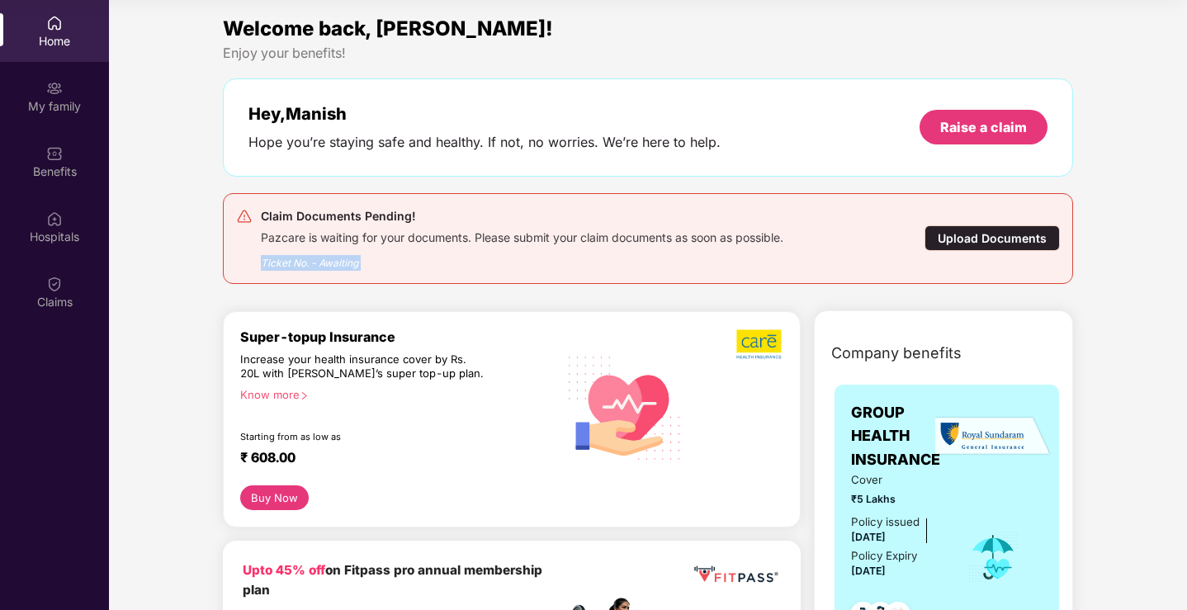
click at [347, 270] on div "Ticket No. - Awaiting" at bounding box center [522, 258] width 522 height 26
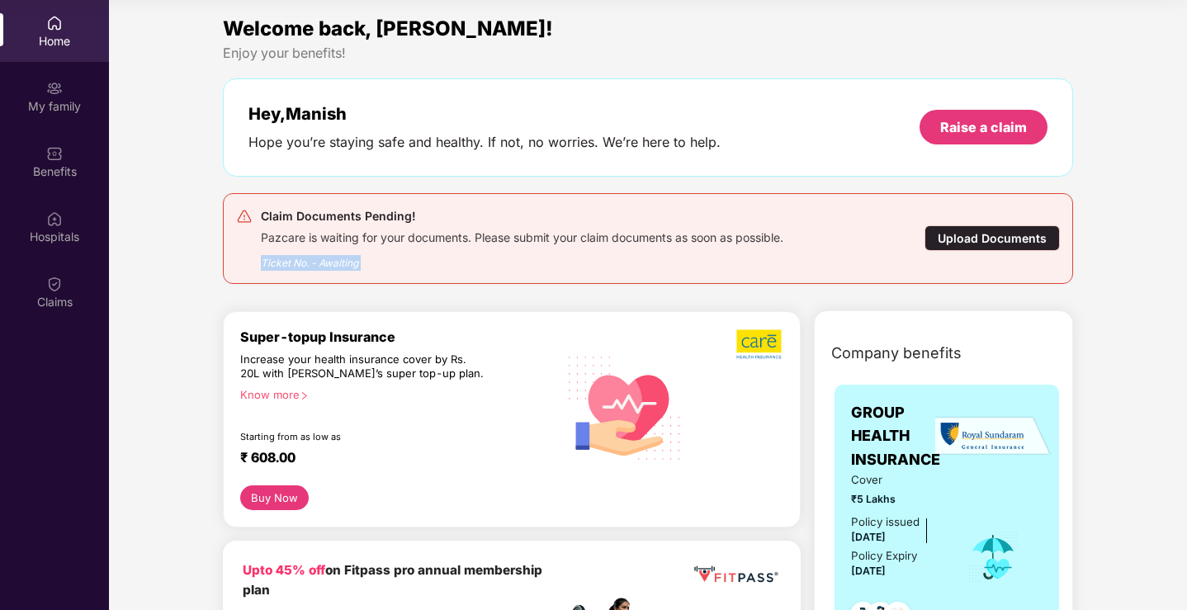
click at [337, 255] on div "Ticket No. - Awaiting" at bounding box center [522, 258] width 522 height 26
click at [949, 237] on div "Upload Documents" at bounding box center [991, 238] width 135 height 26
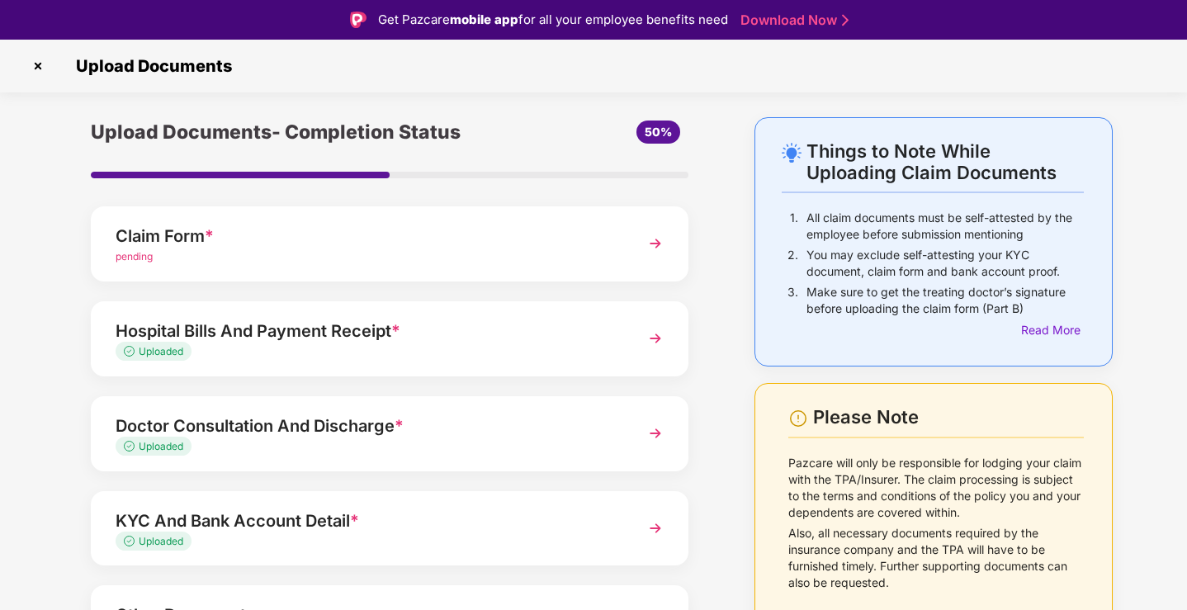
click at [32, 63] on img at bounding box center [38, 66] width 26 height 26
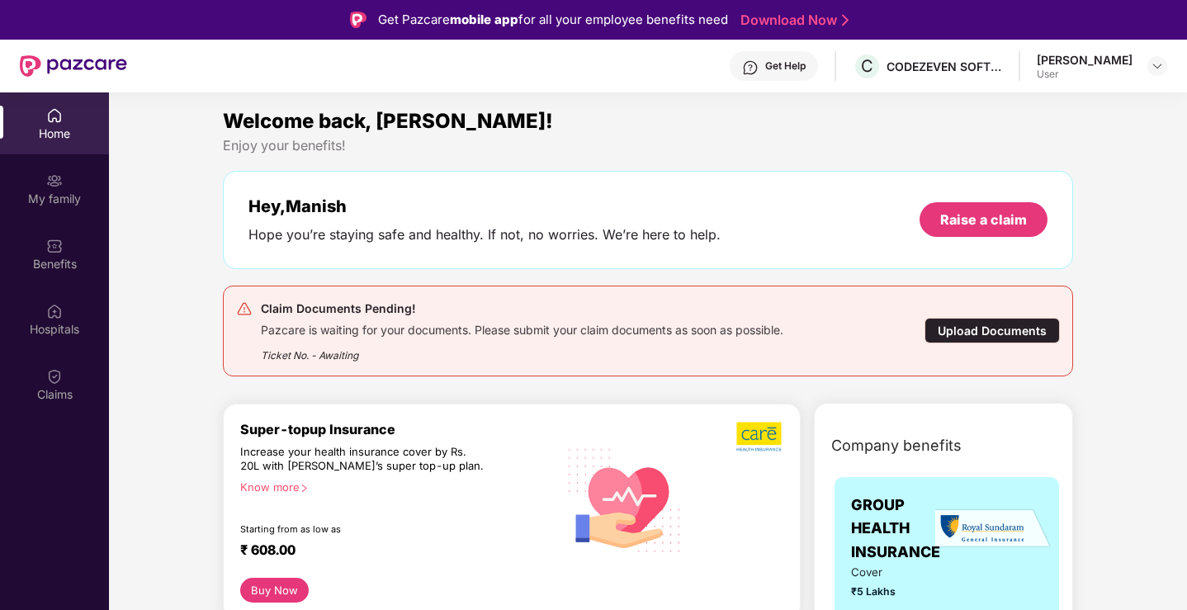
click at [730, 328] on div "Pazcare is waiting for your documents. Please submit your claim documents as so…" at bounding box center [522, 328] width 522 height 19
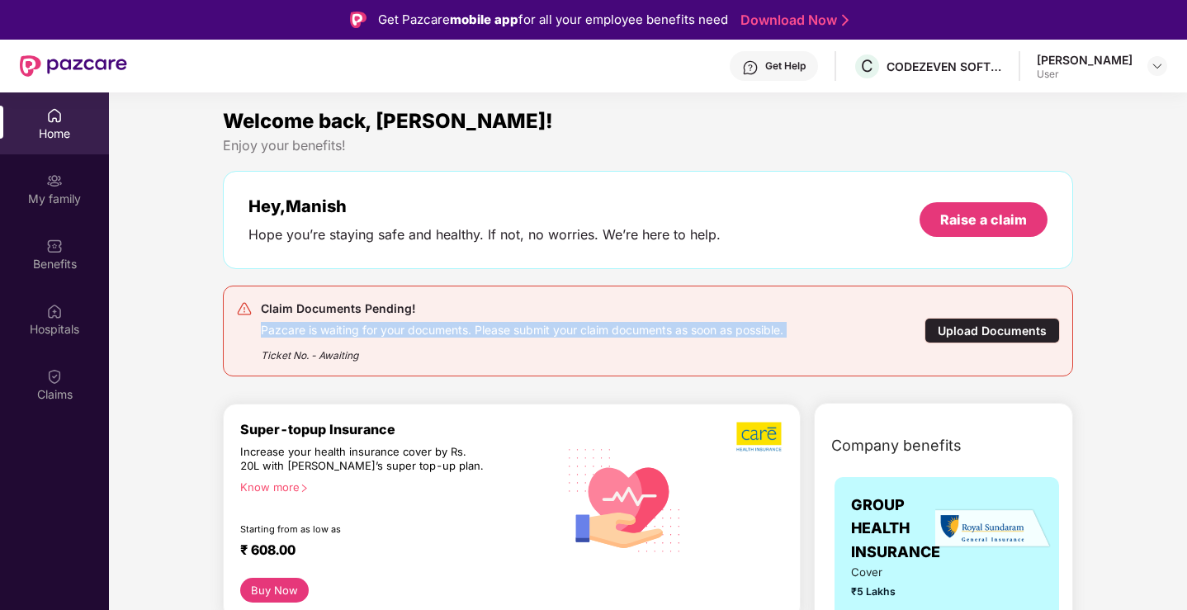
click at [730, 328] on div "Pazcare is waiting for your documents. Please submit your claim documents as so…" at bounding box center [522, 328] width 522 height 19
click at [679, 341] on div "Ticket No. - Awaiting" at bounding box center [522, 351] width 522 height 26
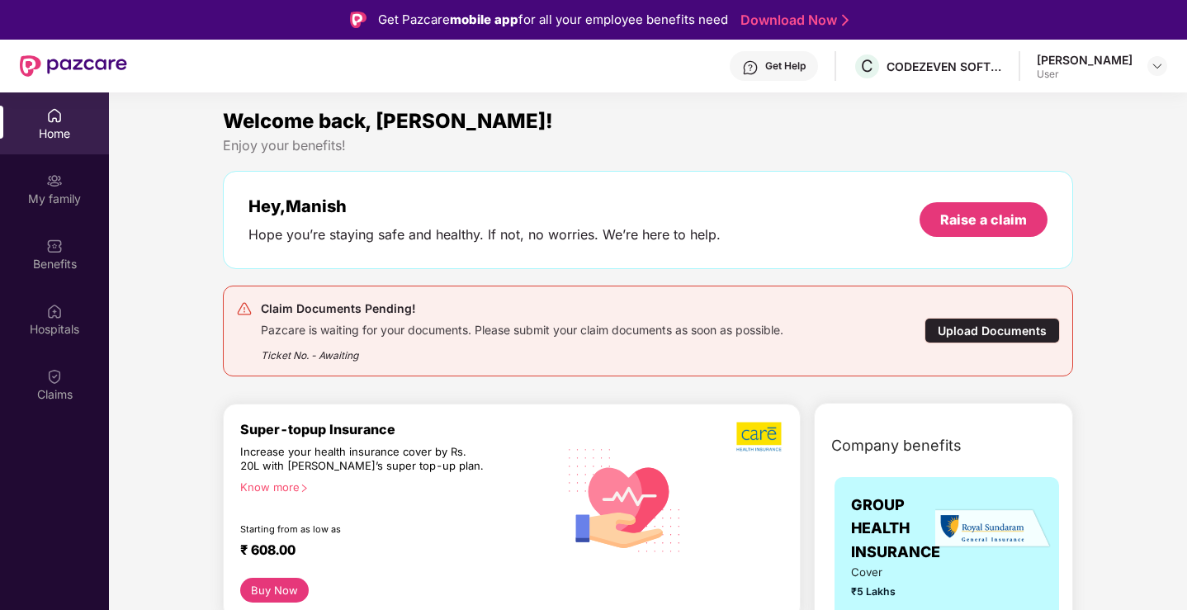
click at [985, 324] on div "Upload Documents" at bounding box center [991, 331] width 135 height 26
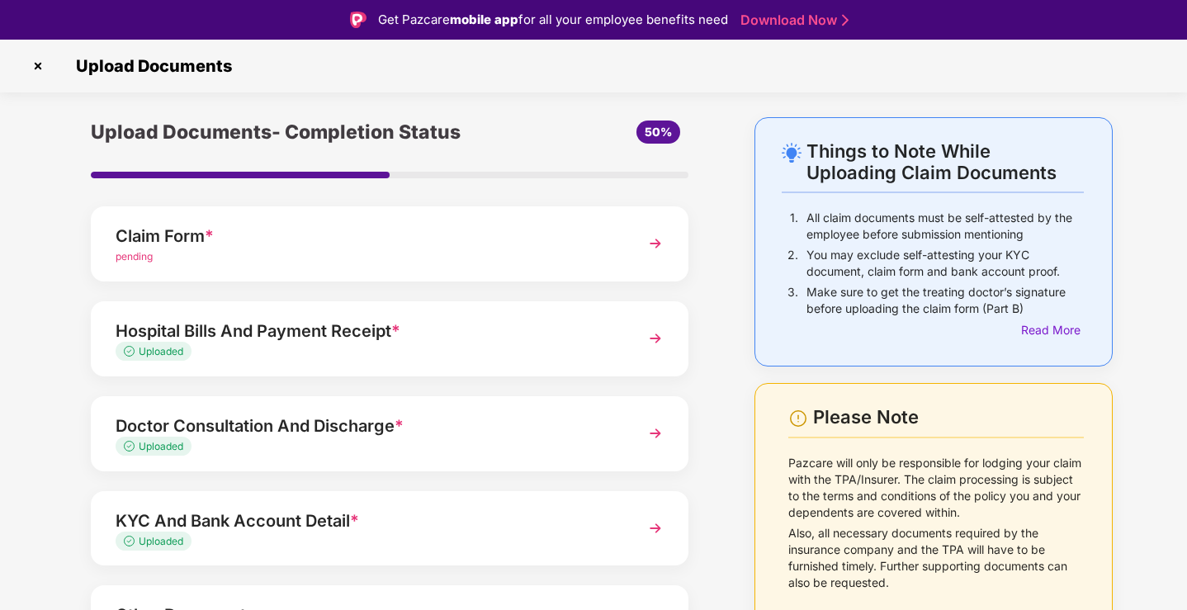
click at [35, 56] on img at bounding box center [38, 66] width 26 height 26
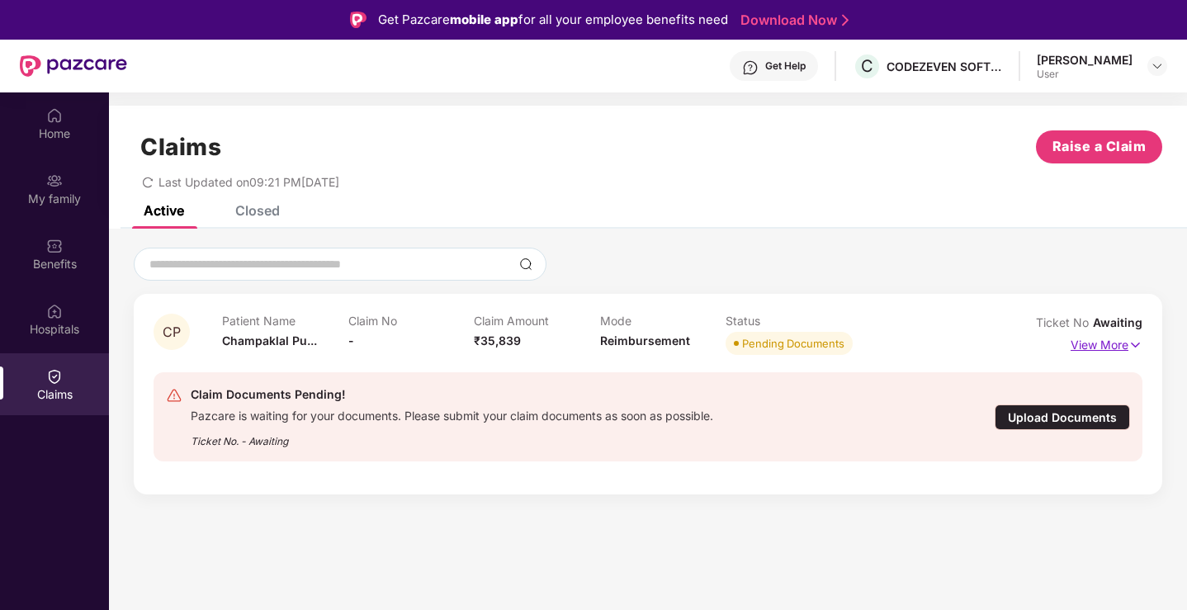
click at [1115, 348] on p "View More" at bounding box center [1106, 343] width 72 height 22
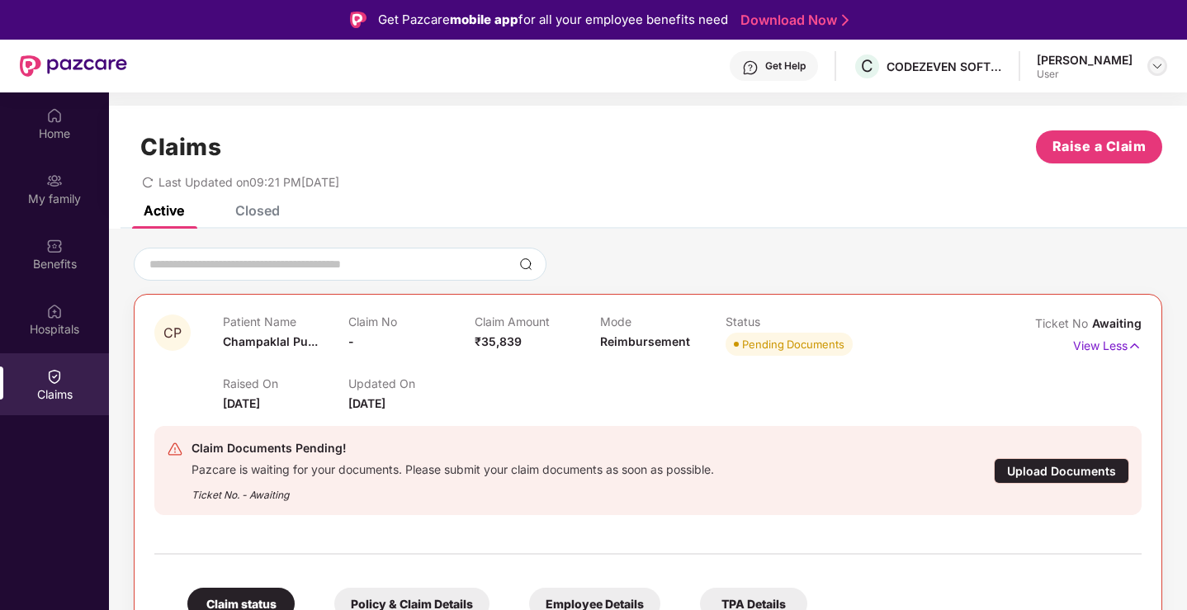
click at [1165, 68] on div at bounding box center [1157, 66] width 20 height 20
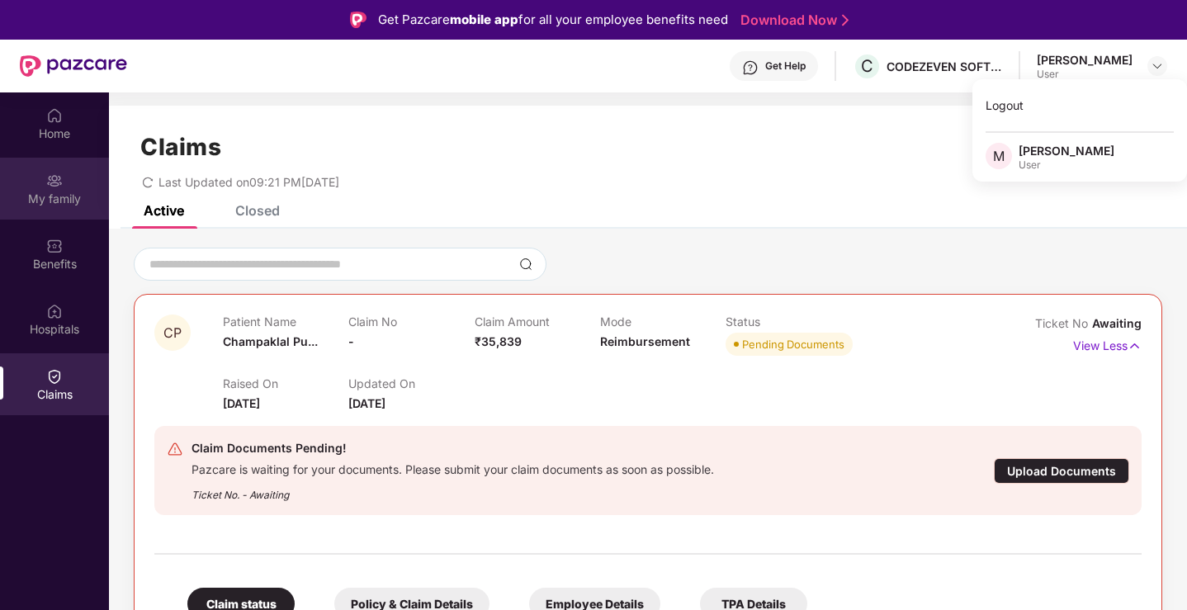
click at [44, 191] on div "My family" at bounding box center [54, 199] width 109 height 17
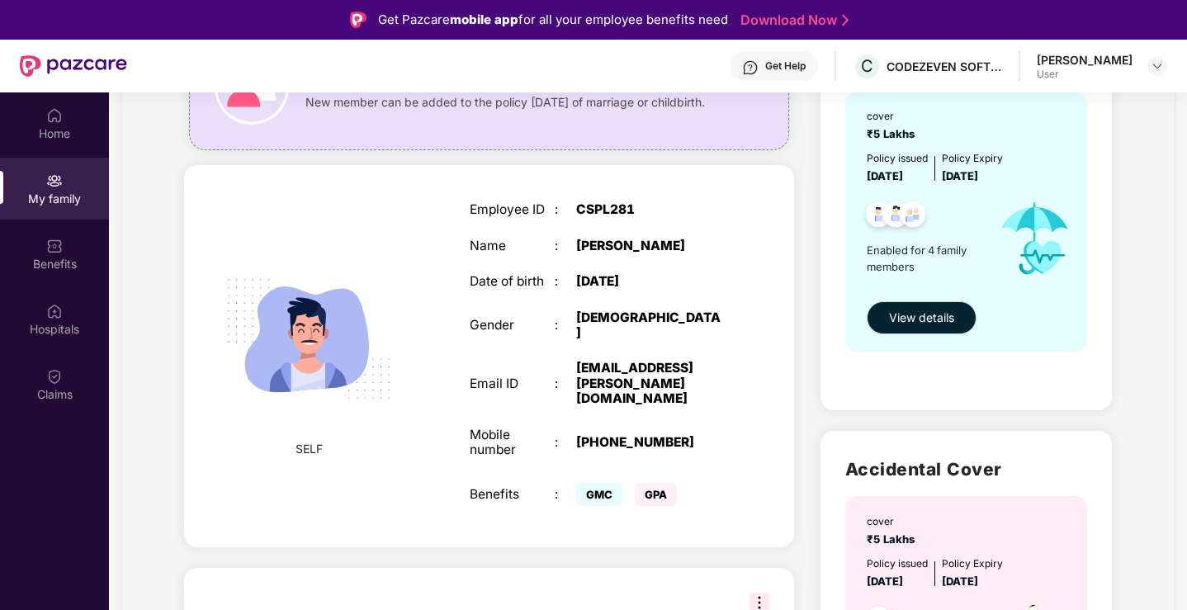
scroll to position [184, 0]
click at [695, 432] on div "Employee ID : CSPL281 Name : [PERSON_NAME] Date of birth : [DEMOGRAPHIC_DATA] G…" at bounding box center [597, 355] width 288 height 349
click at [662, 372] on div "[EMAIL_ADDRESS][PERSON_NAME][DOMAIN_NAME]" at bounding box center [650, 382] width 149 height 45
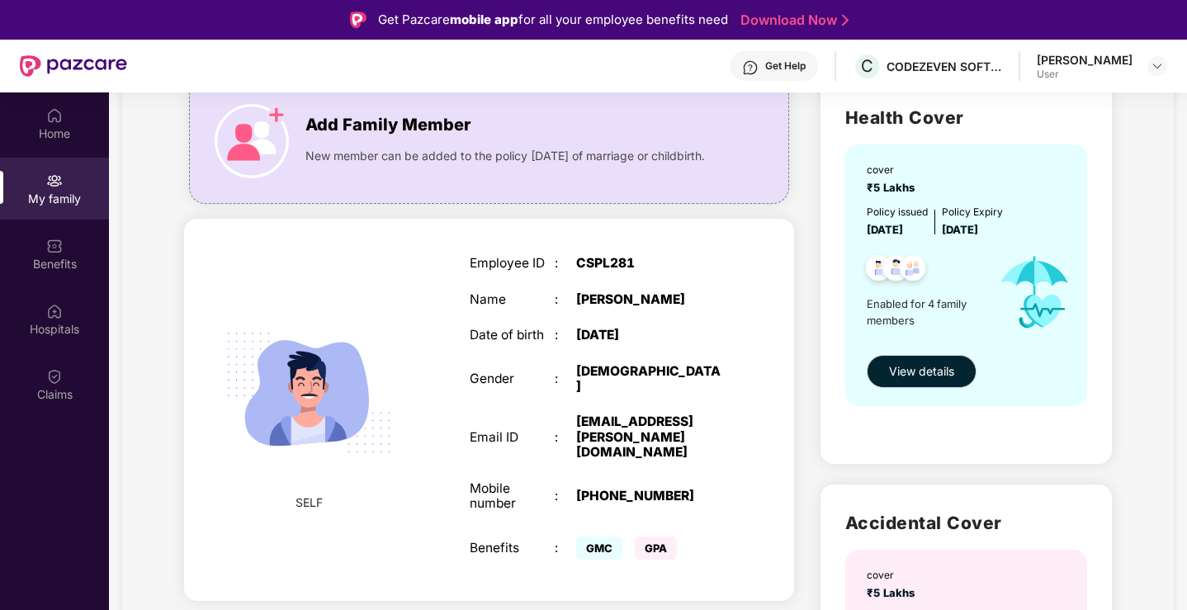
scroll to position [118, 0]
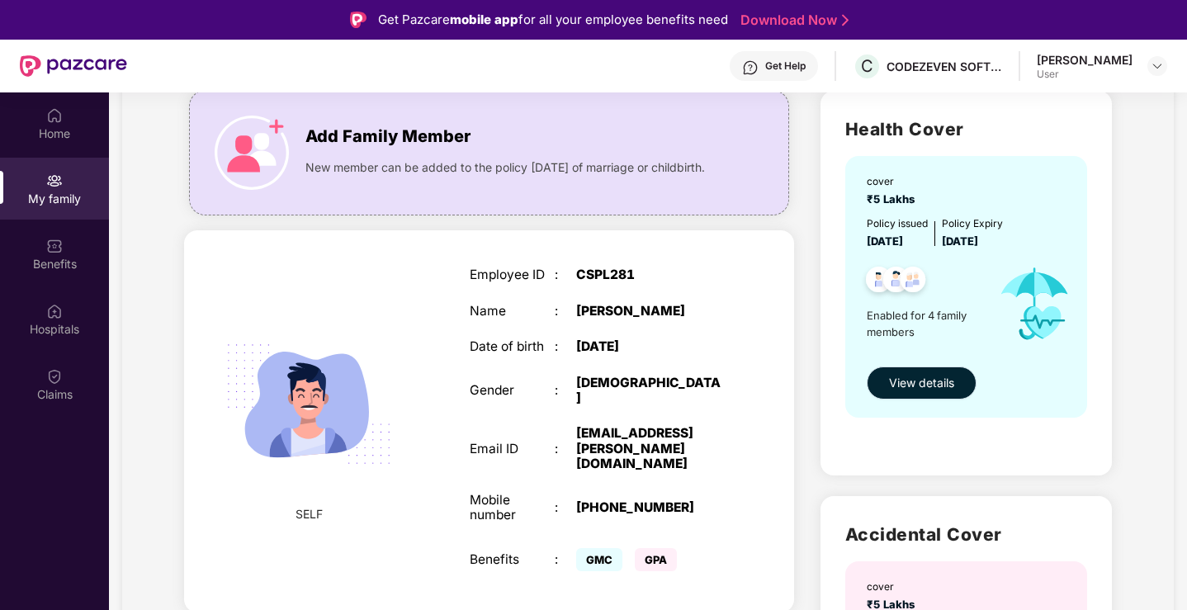
click at [947, 396] on button "View details" at bounding box center [922, 382] width 110 height 33
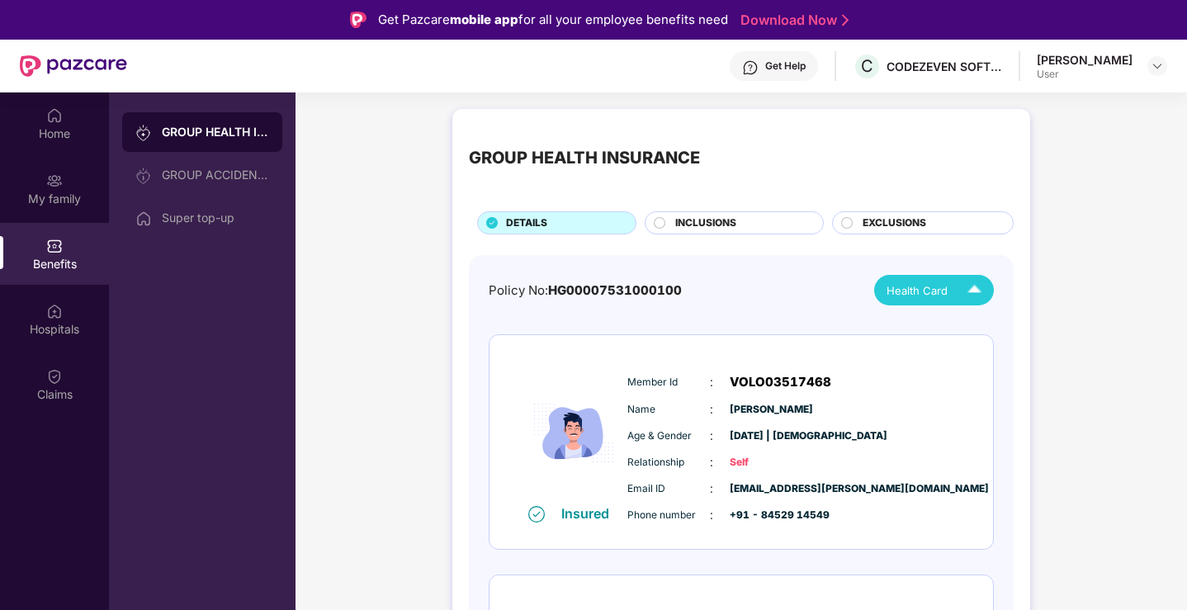
click at [972, 283] on img at bounding box center [974, 290] width 29 height 29
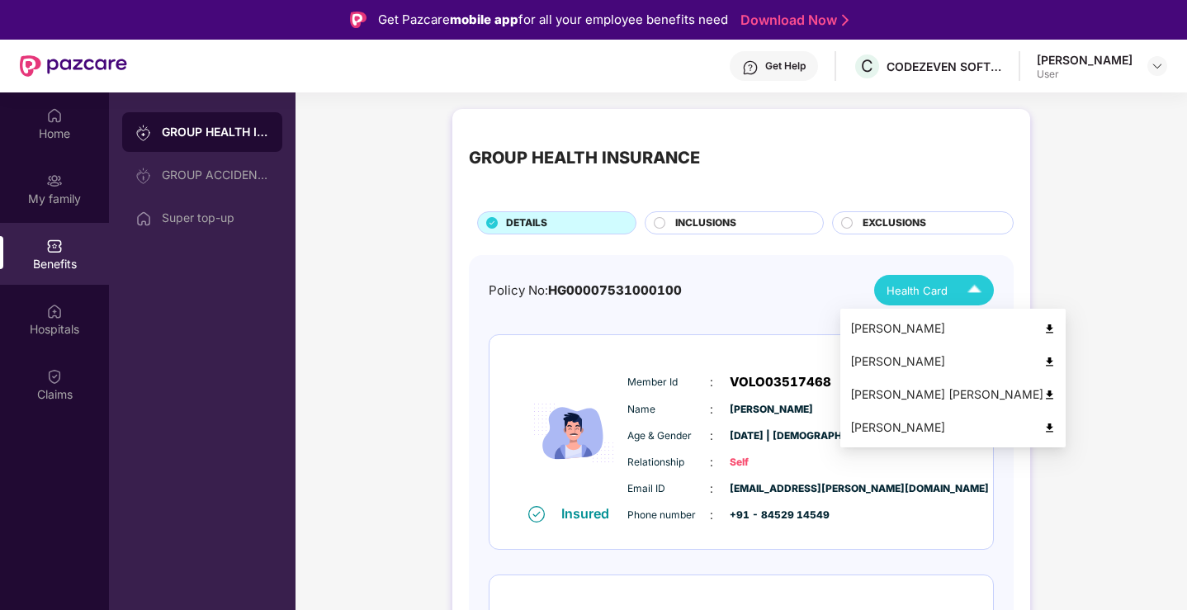
click at [1043, 328] on img at bounding box center [1049, 329] width 12 height 12
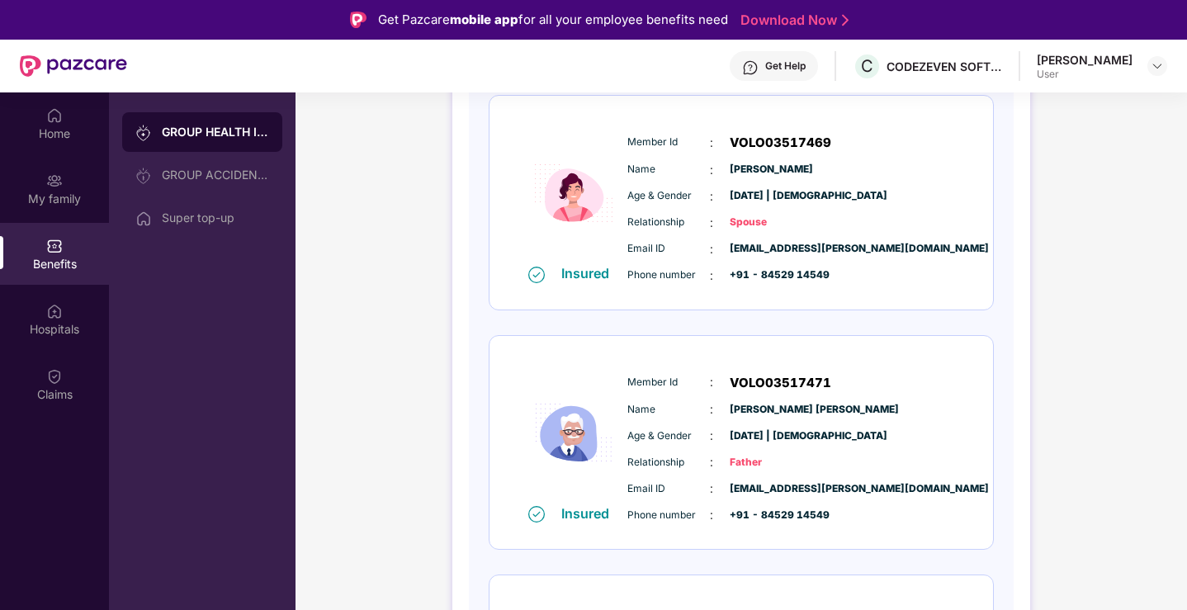
scroll to position [553, 0]
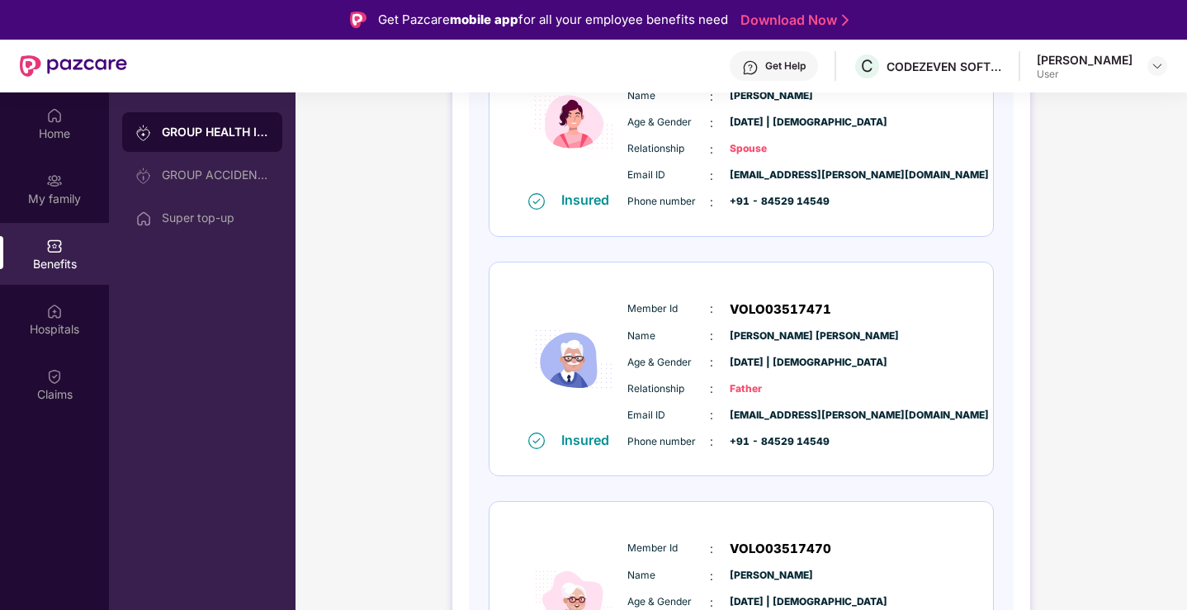
click at [776, 309] on span "VOLO03517471" at bounding box center [781, 310] width 102 height 20
copy span "VOLO03517471"
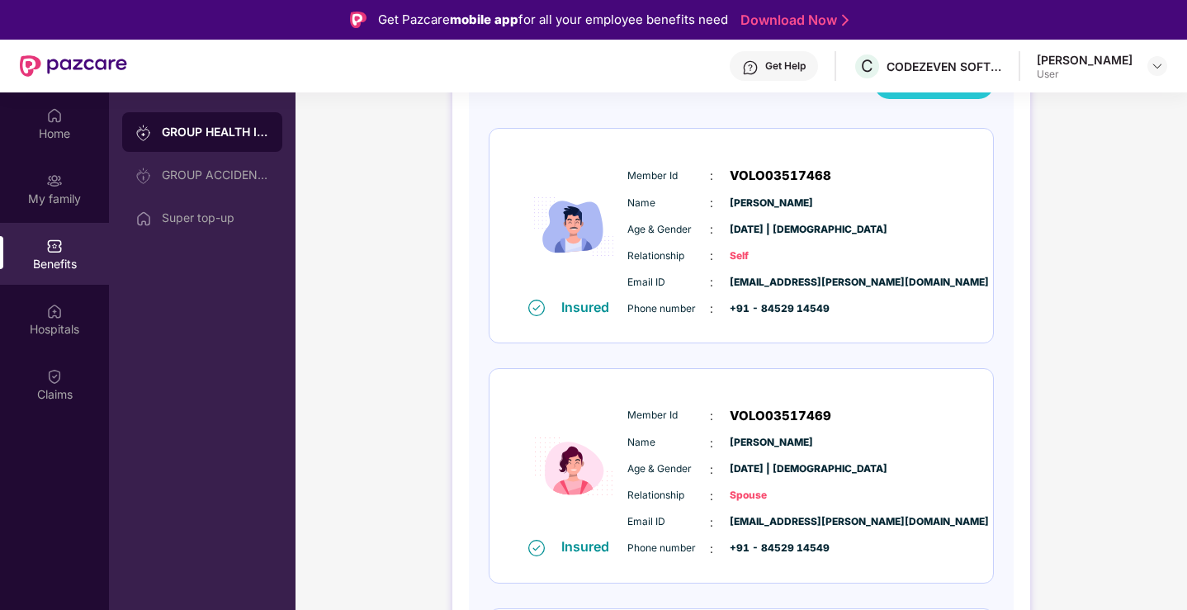
scroll to position [0, 0]
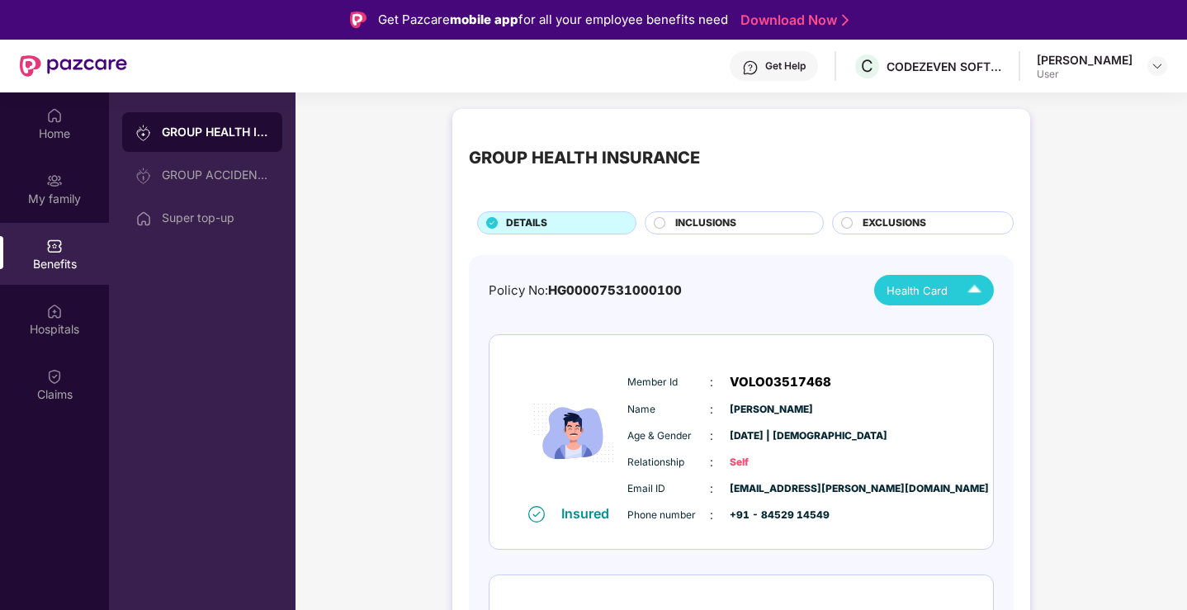
click at [782, 381] on span "VOLO03517468" at bounding box center [781, 382] width 102 height 20
copy span "VOLO03517468"
click at [776, 384] on span "VOLO03517468" at bounding box center [781, 382] width 102 height 20
drag, startPoint x: 770, startPoint y: 383, endPoint x: 849, endPoint y: 383, distance: 79.2
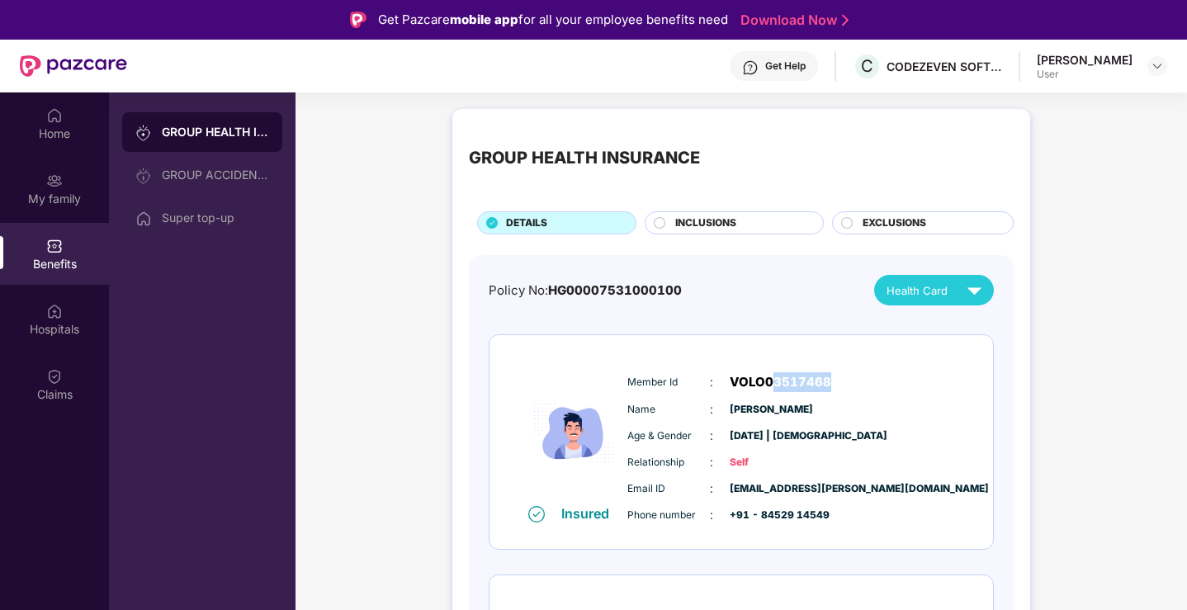
click at [849, 383] on div "Member Id : VOLO03517468" at bounding box center [791, 382] width 328 height 20
copy span "3517468"
click at [241, 220] on div "Super top-up" at bounding box center [215, 217] width 107 height 13
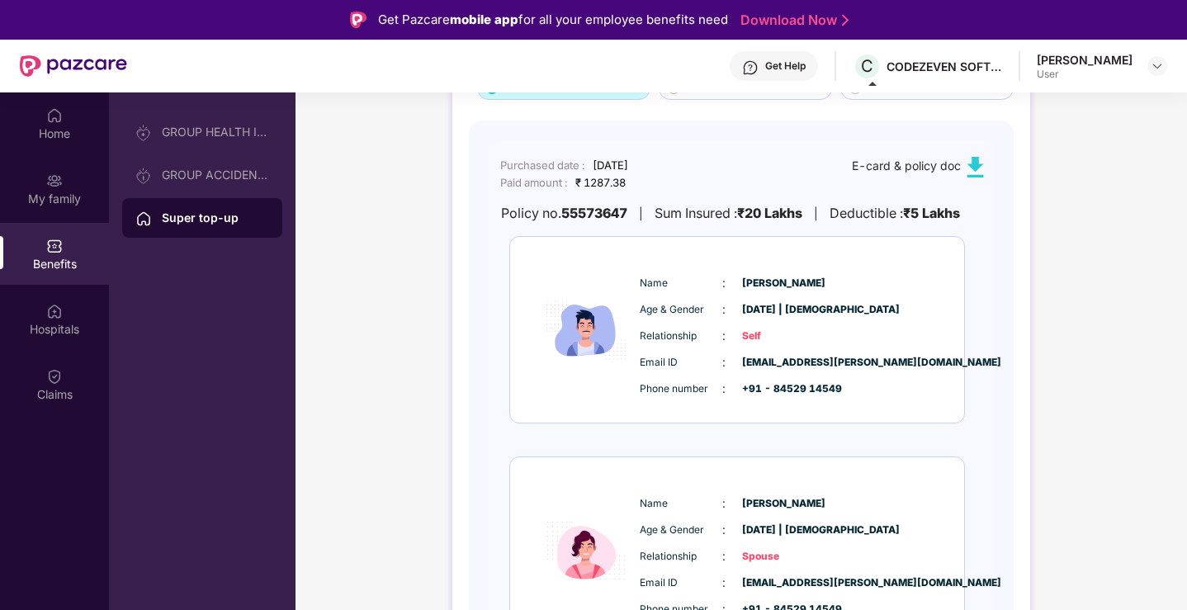
scroll to position [35, 0]
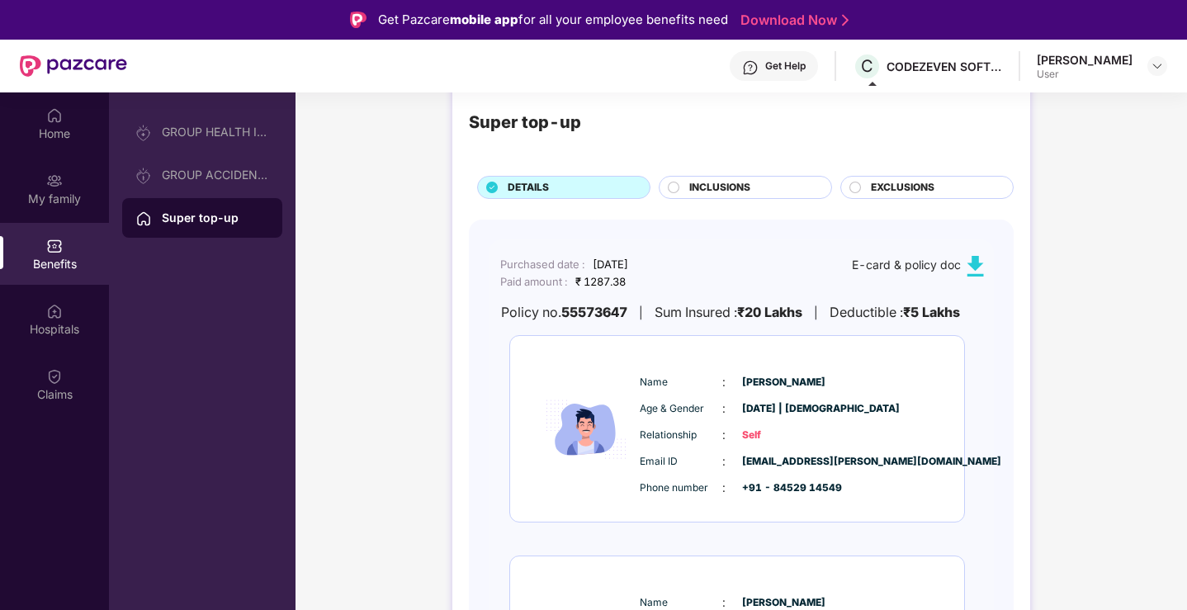
click at [739, 174] on div "Super top-up DETAILS INCLUSIONS EXCLUSIONS" at bounding box center [741, 144] width 545 height 109
click at [738, 184] on span "INCLUSIONS" at bounding box center [719, 188] width 61 height 16
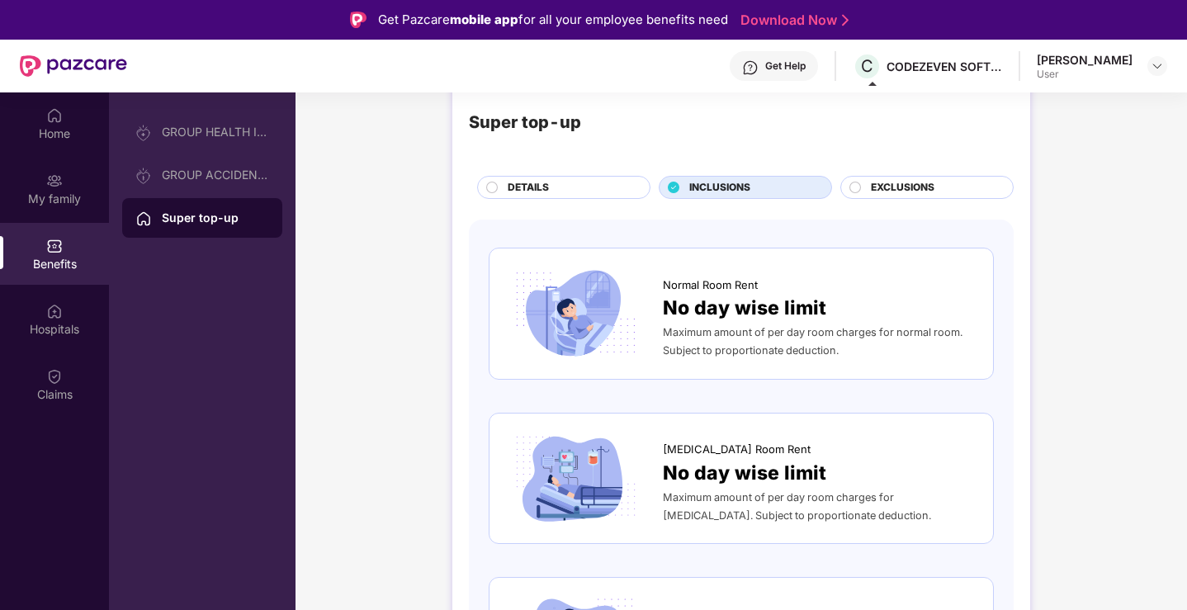
click at [933, 194] on span "EXCLUSIONS" at bounding box center [903, 188] width 64 height 16
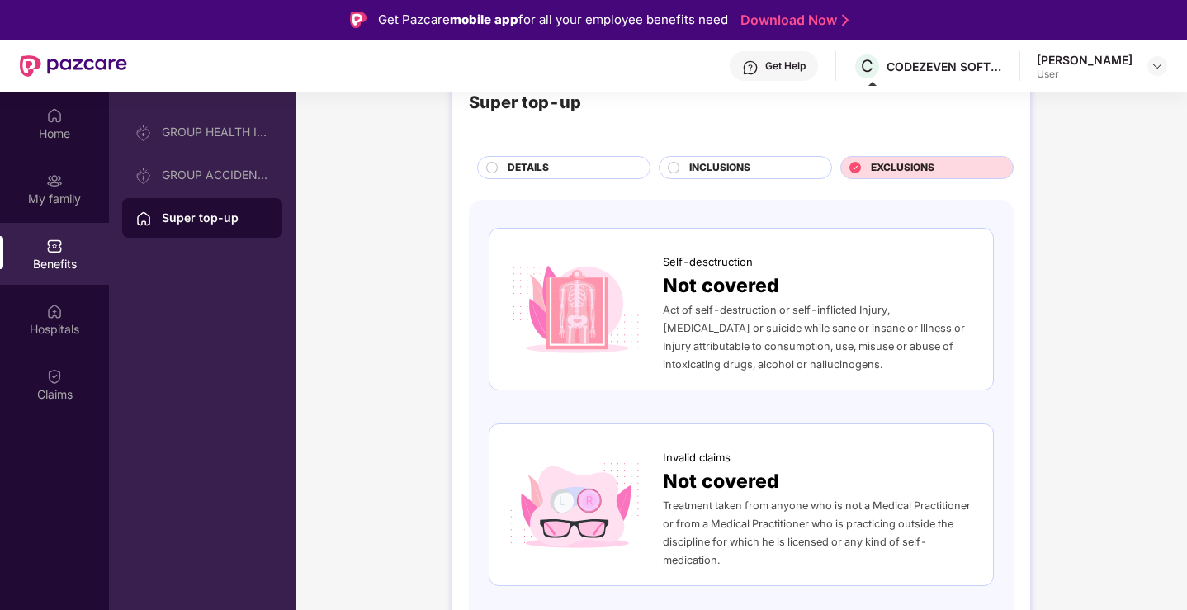
scroll to position [0, 0]
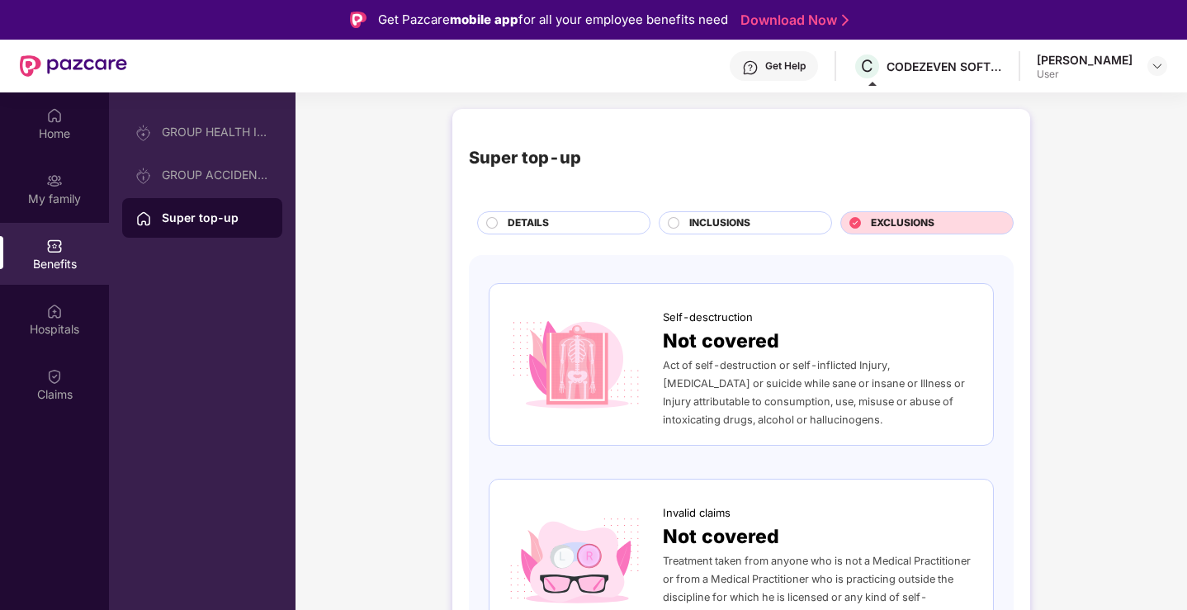
click at [563, 226] on div "DETAILS" at bounding box center [570, 224] width 142 height 18
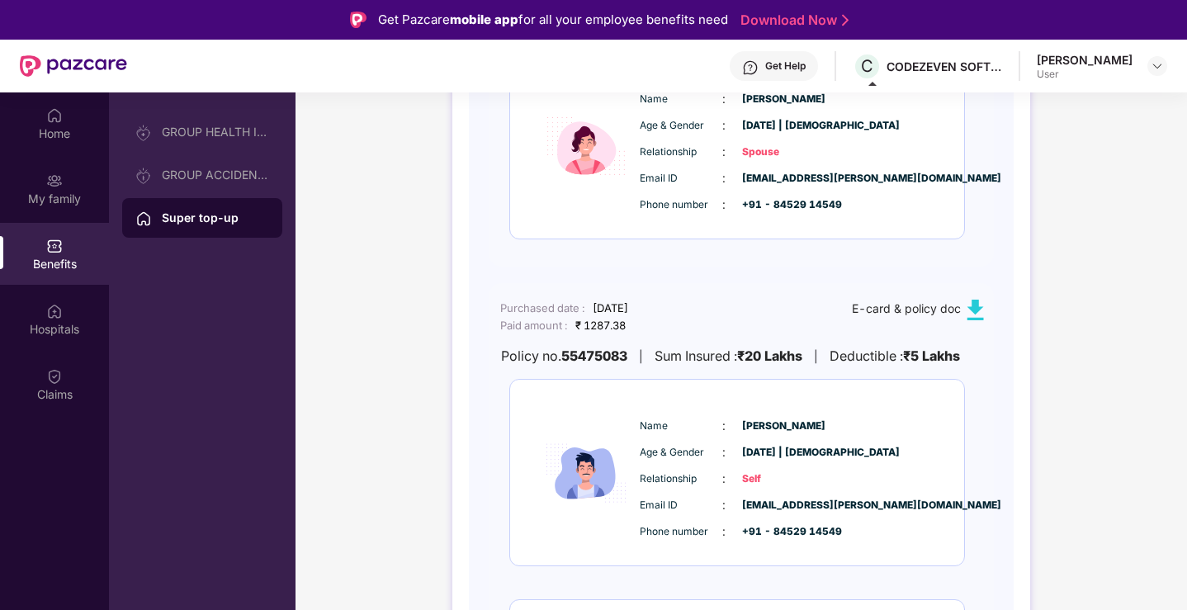
scroll to position [728, 0]
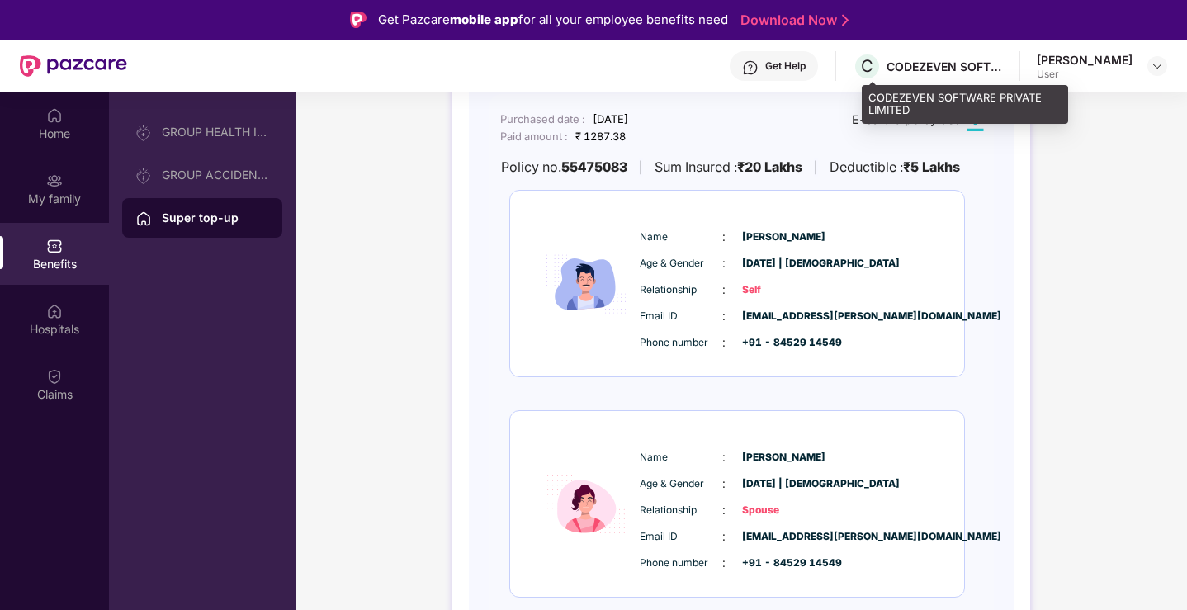
click at [930, 72] on div "CODEZEVEN SOFTWARE PRIVATE LIMITED" at bounding box center [944, 67] width 116 height 16
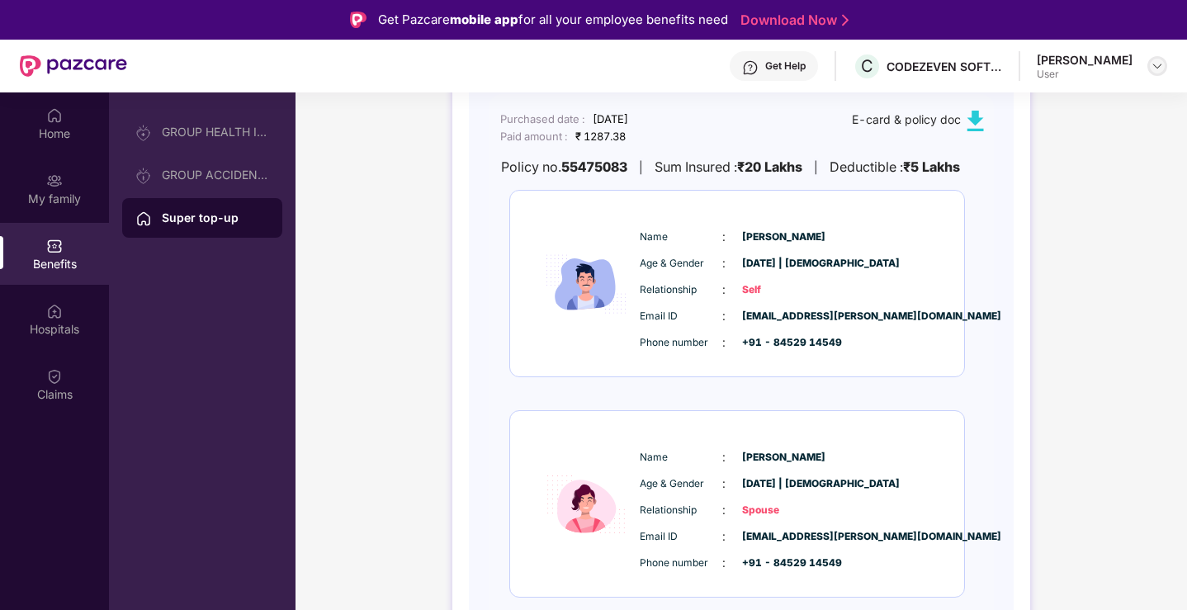
click at [1162, 69] on img at bounding box center [1156, 65] width 13 height 13
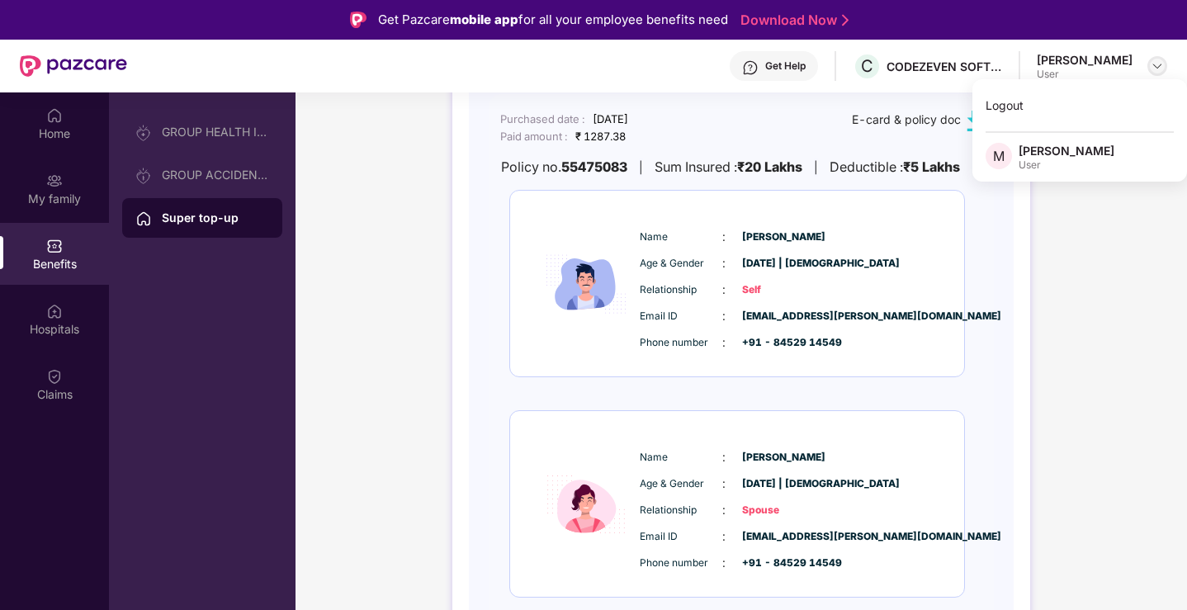
click at [1157, 69] on img at bounding box center [1156, 65] width 13 height 13
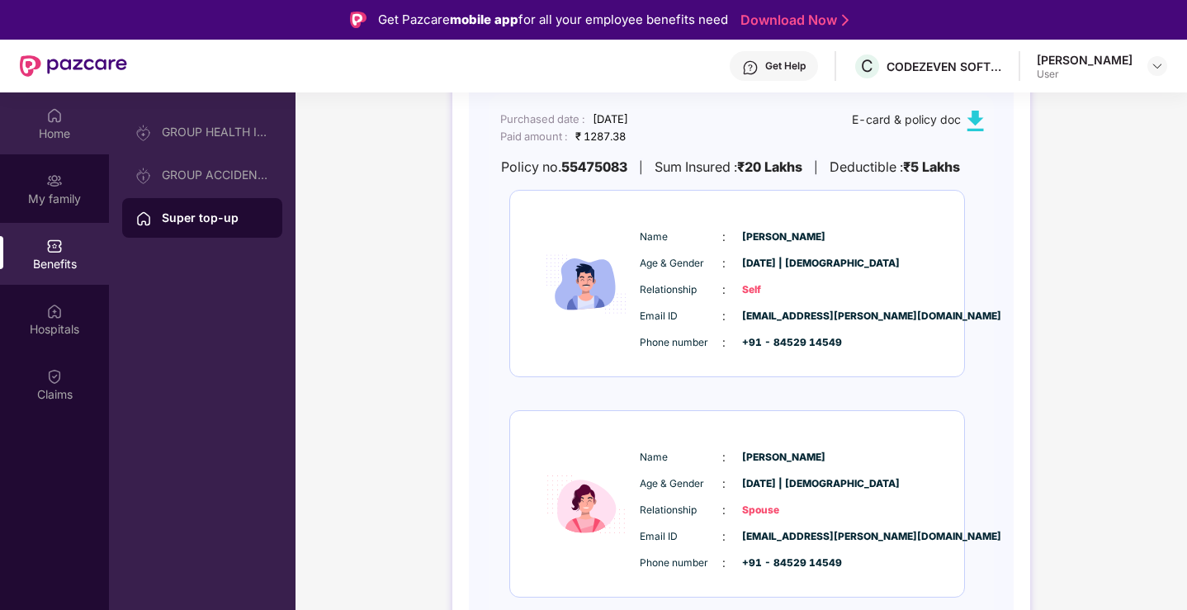
click at [40, 130] on div "Home" at bounding box center [54, 133] width 109 height 17
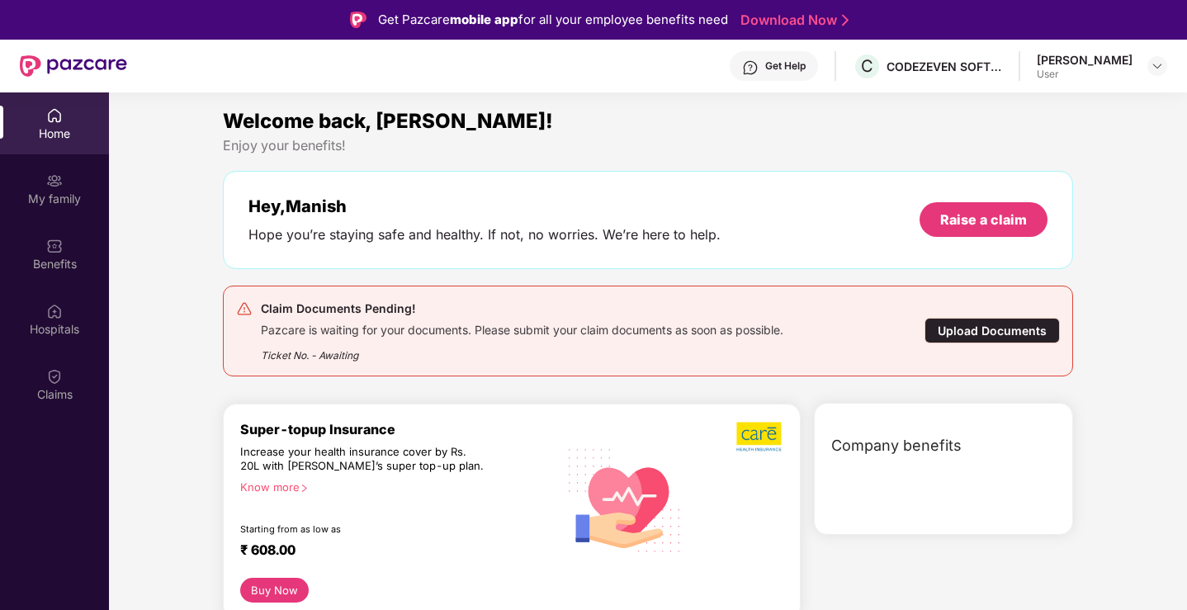
scroll to position [0, 0]
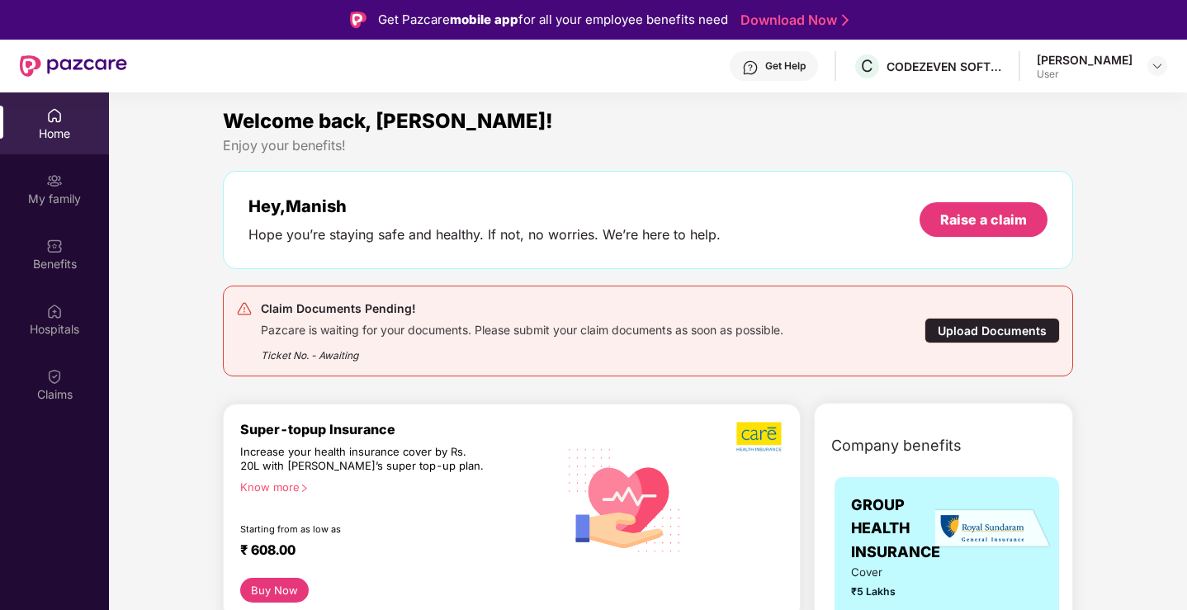
click at [1115, 62] on div "[PERSON_NAME]" at bounding box center [1085, 60] width 96 height 16
click at [881, 70] on span "C" at bounding box center [867, 66] width 29 height 29
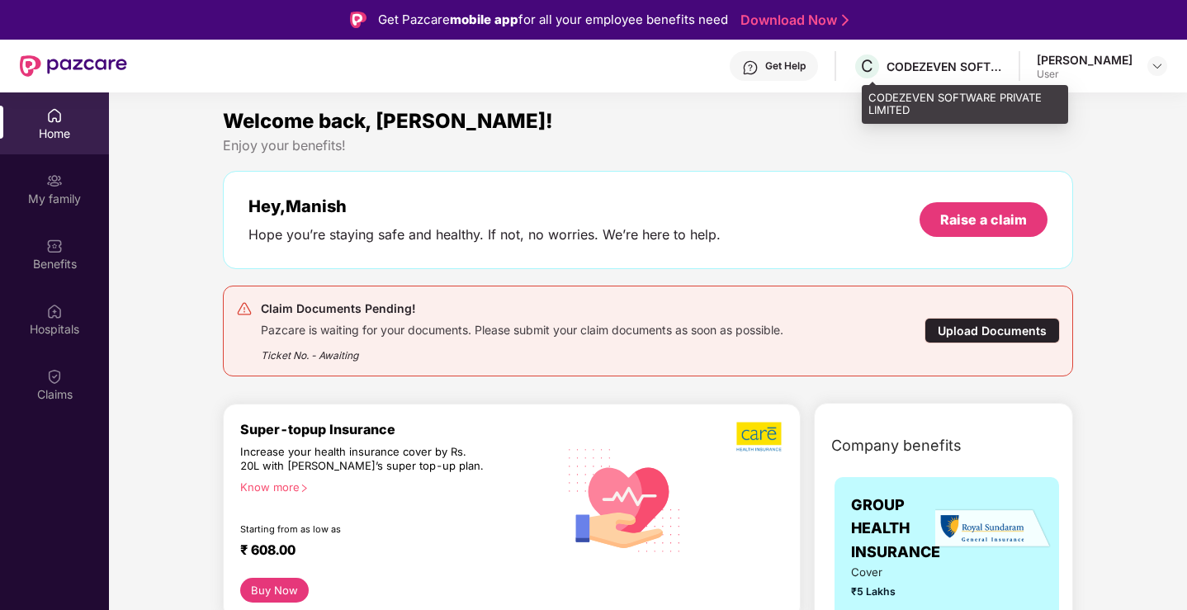
click at [931, 63] on div "CODEZEVEN SOFTWARE PRIVATE LIMITED" at bounding box center [944, 67] width 116 height 16
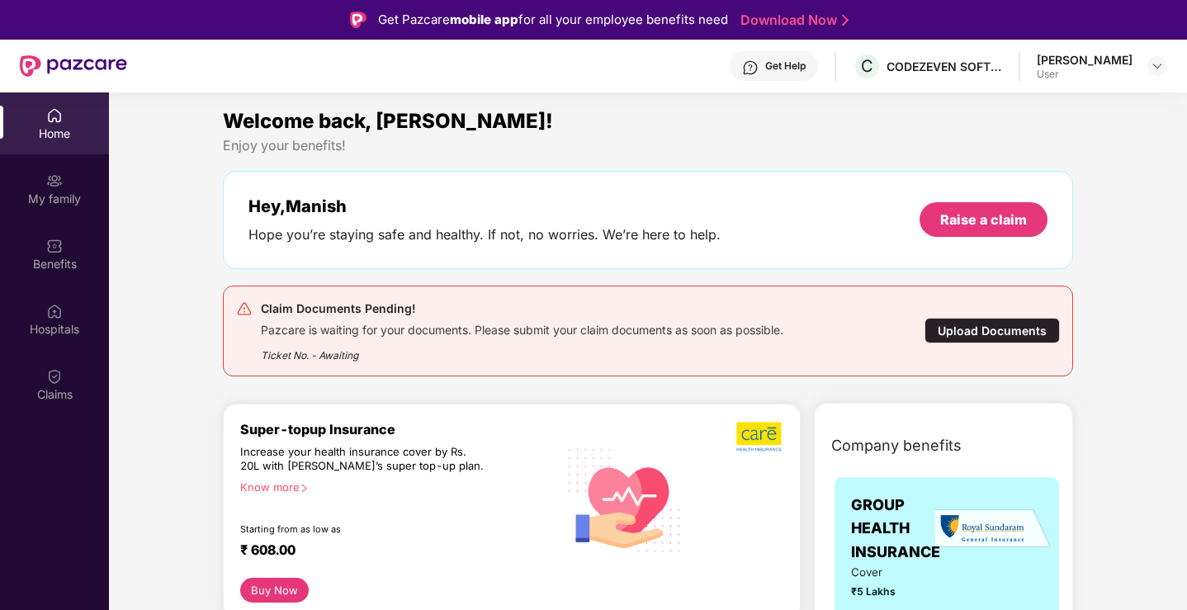
click at [758, 65] on img at bounding box center [750, 67] width 17 height 17
click at [1160, 62] on img at bounding box center [1156, 65] width 13 height 13
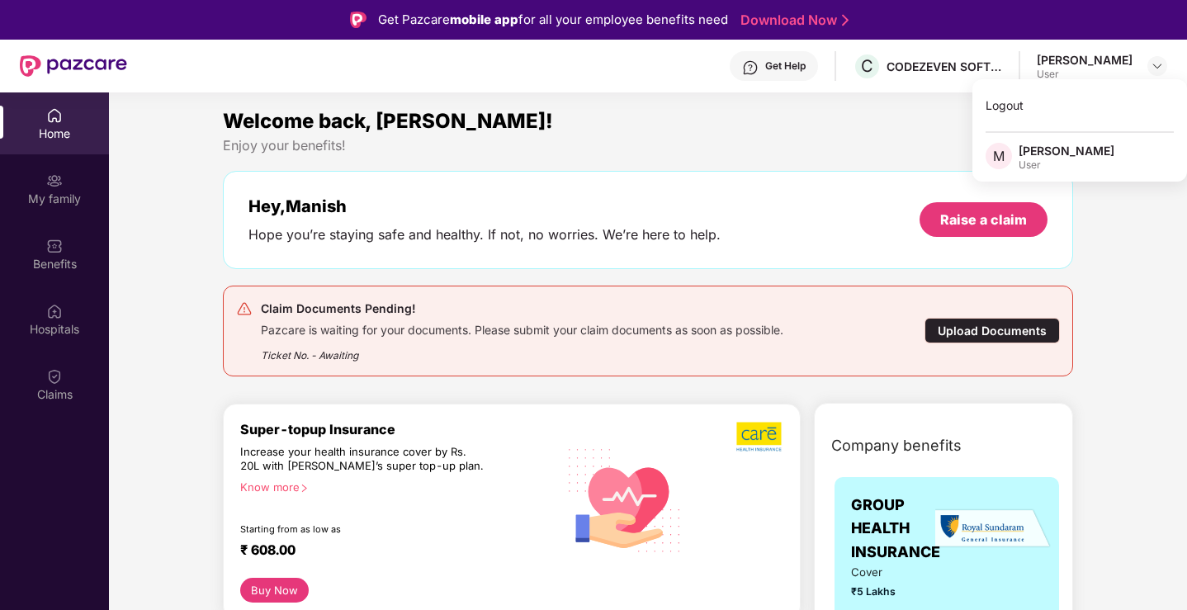
click at [706, 317] on div "Claim Documents Pending!" at bounding box center [522, 309] width 522 height 20
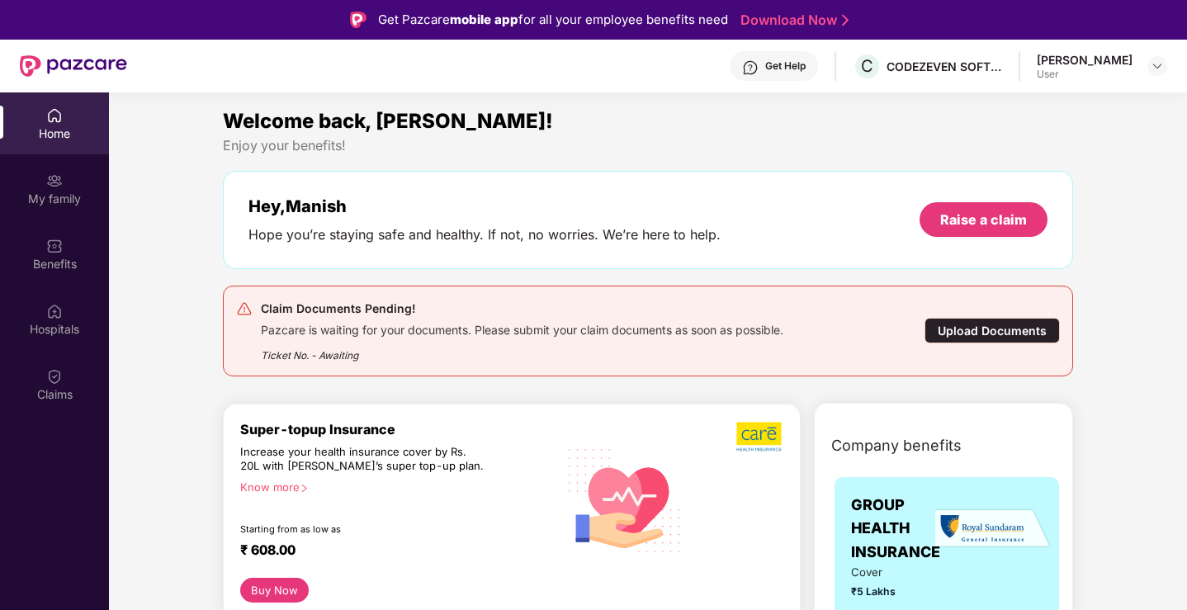
click at [1088, 82] on div "Get Help C CODEZEVEN SOFTWARE PRIVATE LIMITED Manish Malviya User" at bounding box center [647, 66] width 1040 height 53
click at [1182, 56] on header "Get Help C CODEZEVEN SOFTWARE PRIVATE LIMITED Manish Malviya User" at bounding box center [593, 66] width 1187 height 53
click at [1159, 58] on div at bounding box center [1157, 66] width 20 height 20
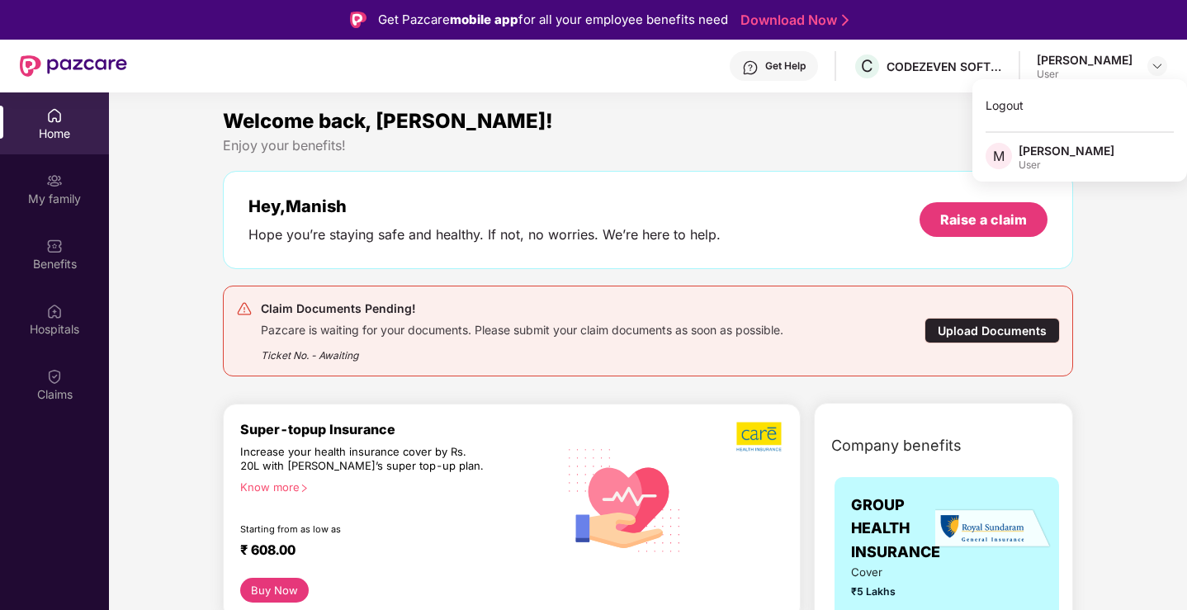
click at [542, 249] on div "Hey, Manish Hope you’re staying safe and healthy. If not, no worries. We’re her…" at bounding box center [648, 220] width 851 height 98
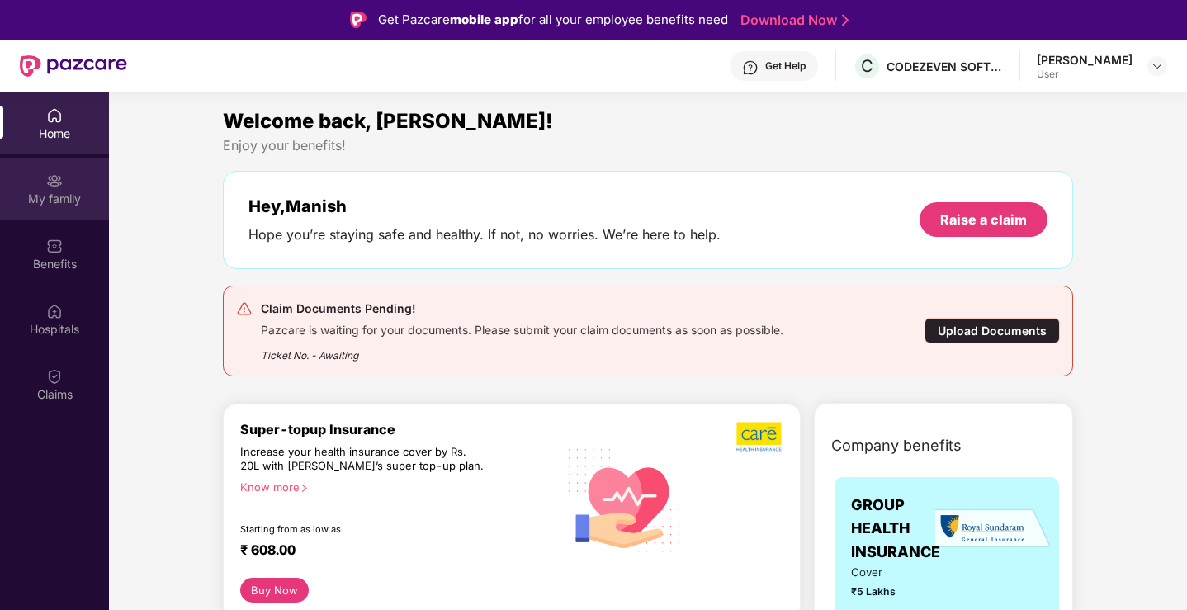
click at [76, 216] on div "My family" at bounding box center [54, 189] width 109 height 62
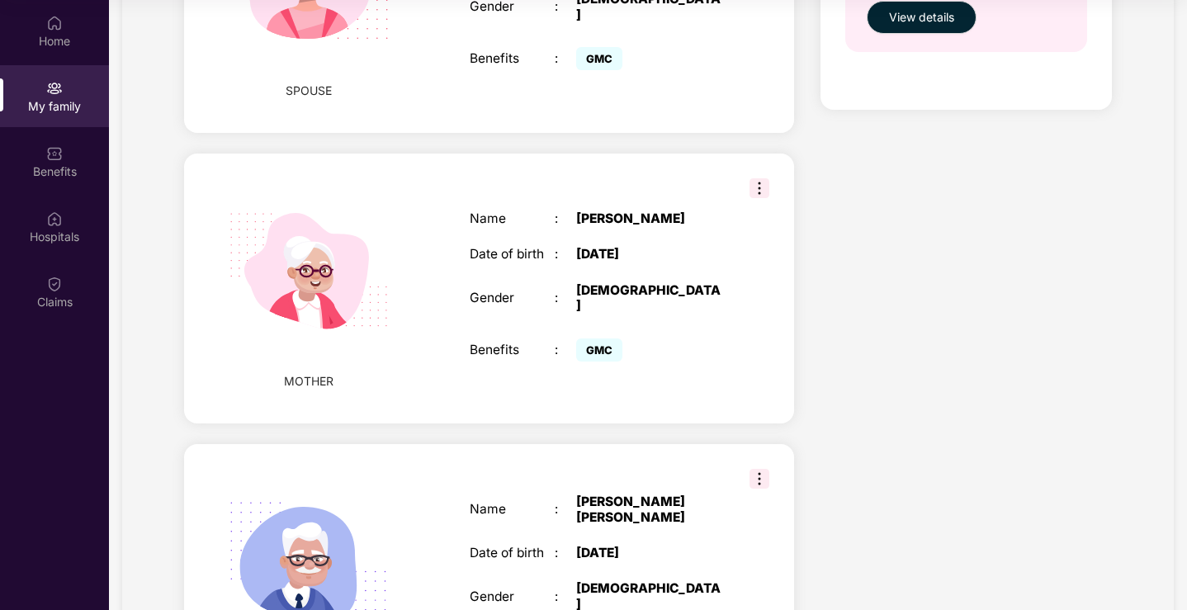
scroll to position [943, 0]
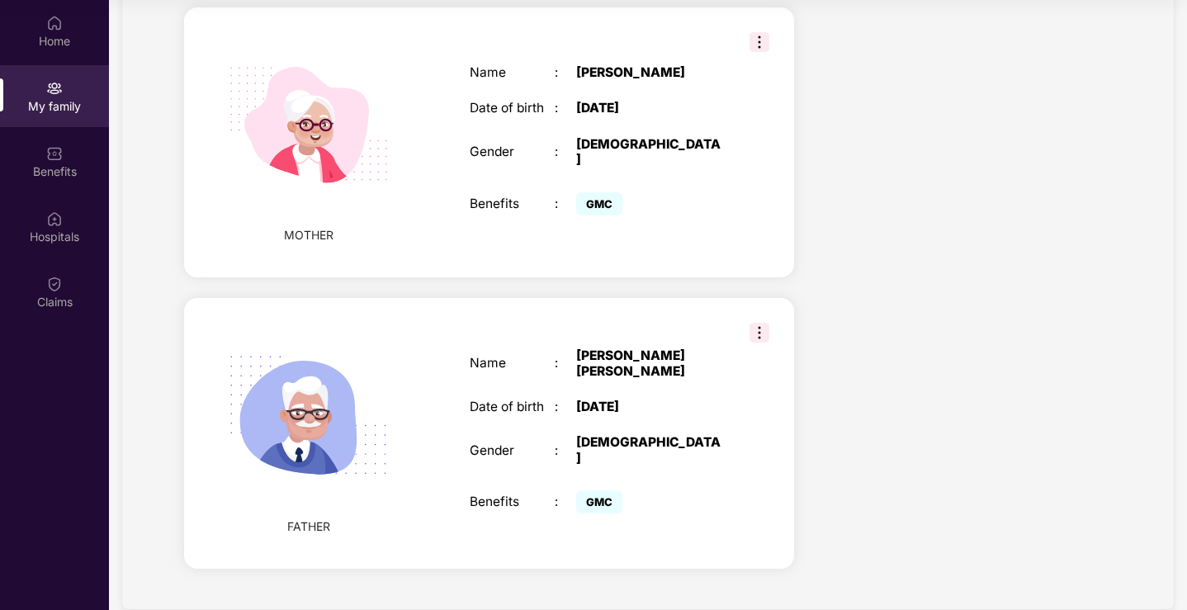
click at [757, 323] on img at bounding box center [759, 333] width 20 height 20
click at [704, 372] on div "Name : Champaklal Pukhraj Malviya Date of birth : 02 May 1964 Gender : MALE Ben…" at bounding box center [597, 433] width 288 height 211
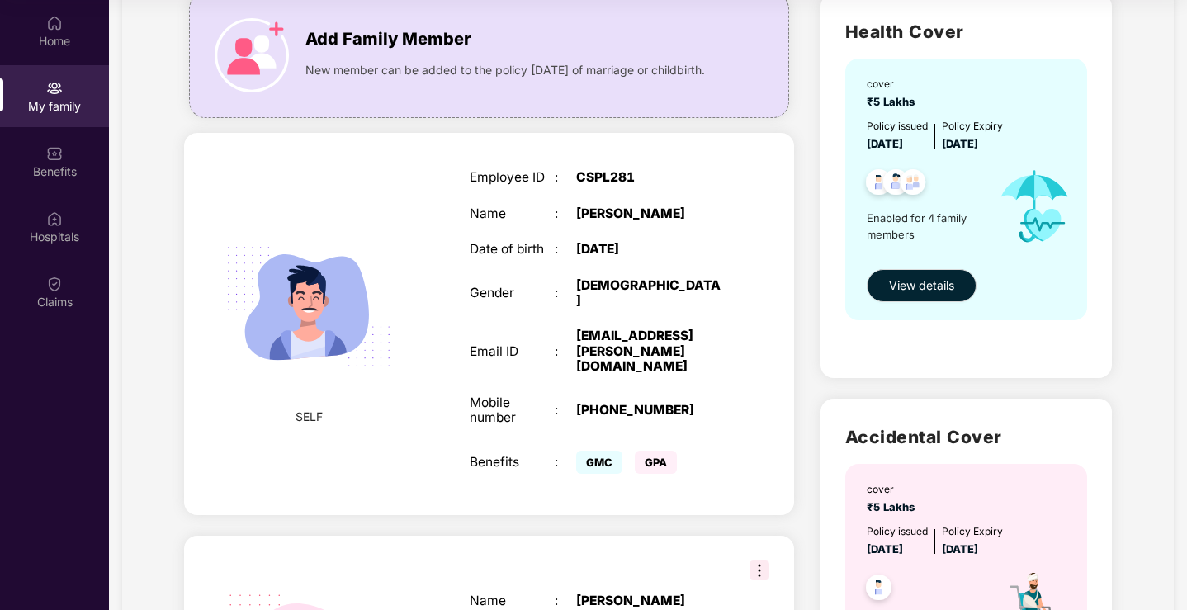
scroll to position [0, 0]
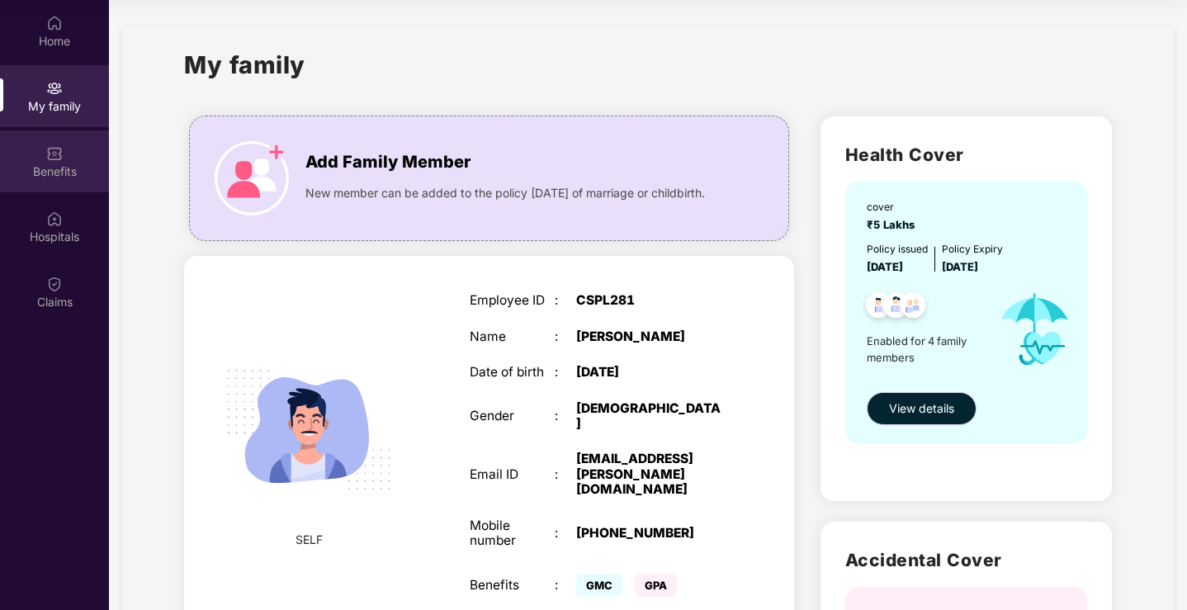
click at [63, 172] on div "Benefits" at bounding box center [54, 171] width 109 height 17
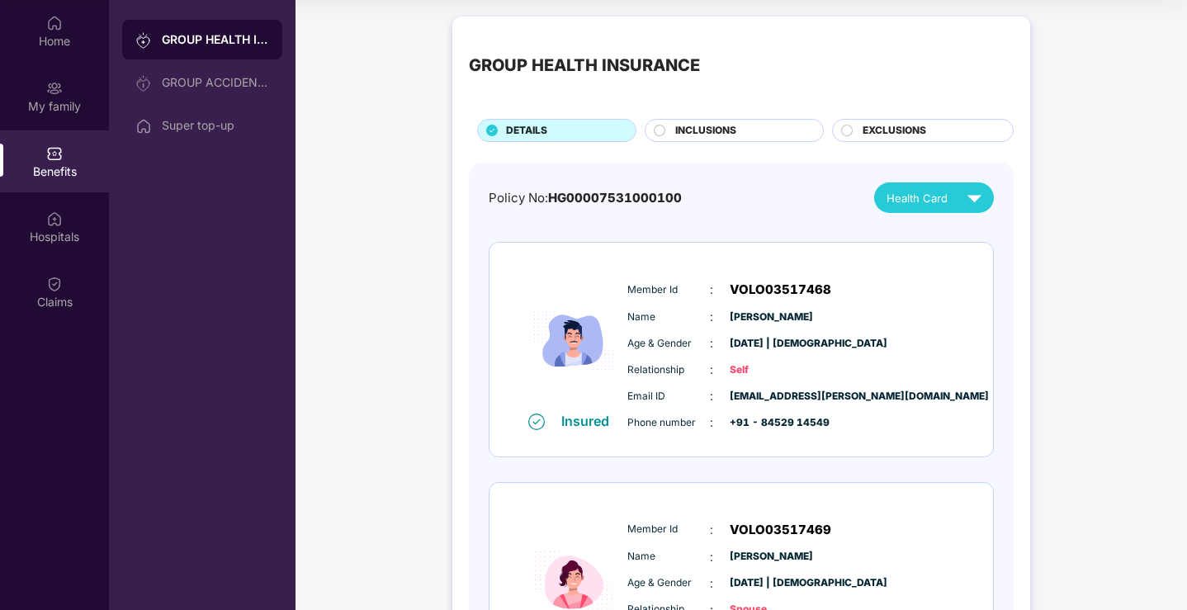
click at [240, 149] on div "GROUP HEALTH INSURANCE GROUP ACCIDENTAL INSURANCE Super top-up" at bounding box center [202, 305] width 187 height 610
click at [239, 144] on div "Super top-up" at bounding box center [202, 126] width 160 height 40
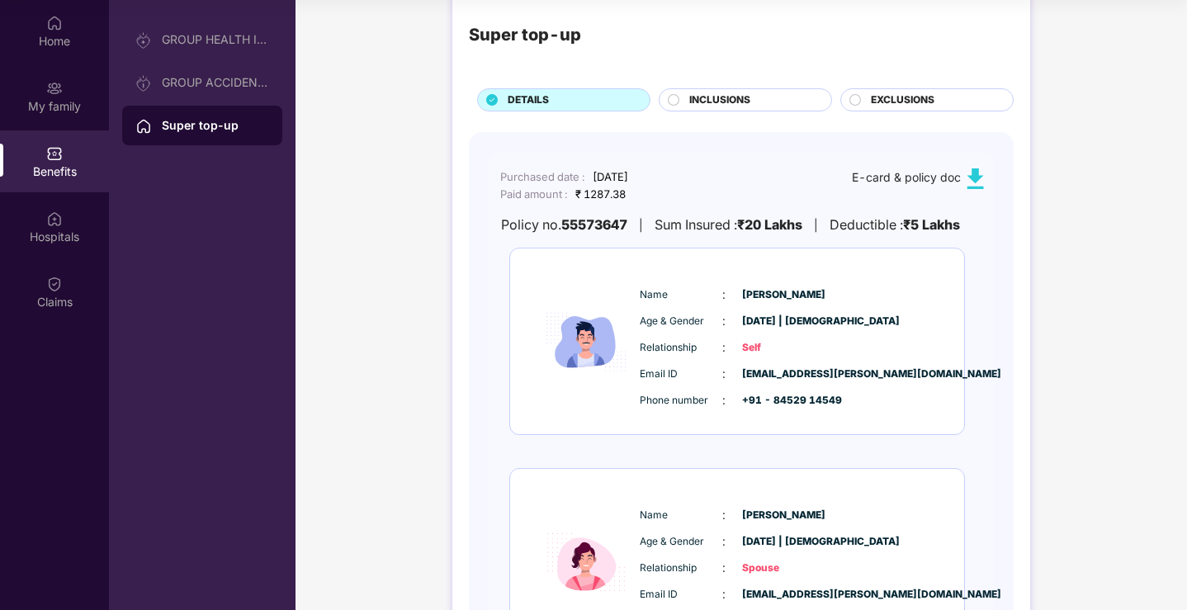
scroll to position [30, 0]
click at [758, 102] on div "INCLUSIONS" at bounding box center [752, 102] width 142 height 18
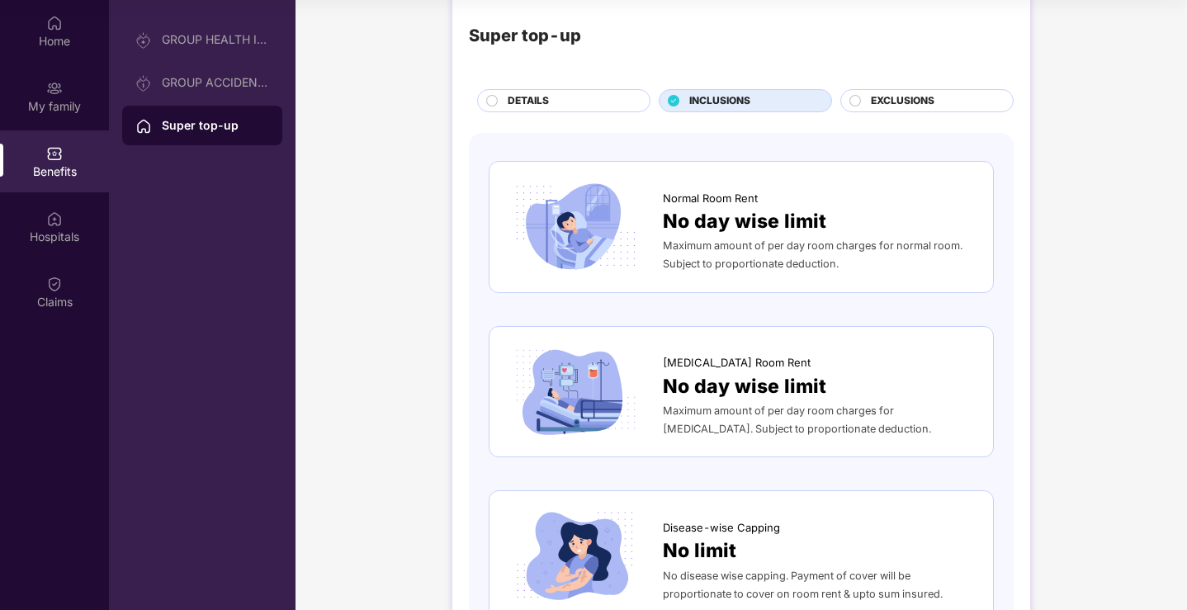
click at [565, 99] on div "DETAILS" at bounding box center [570, 102] width 142 height 18
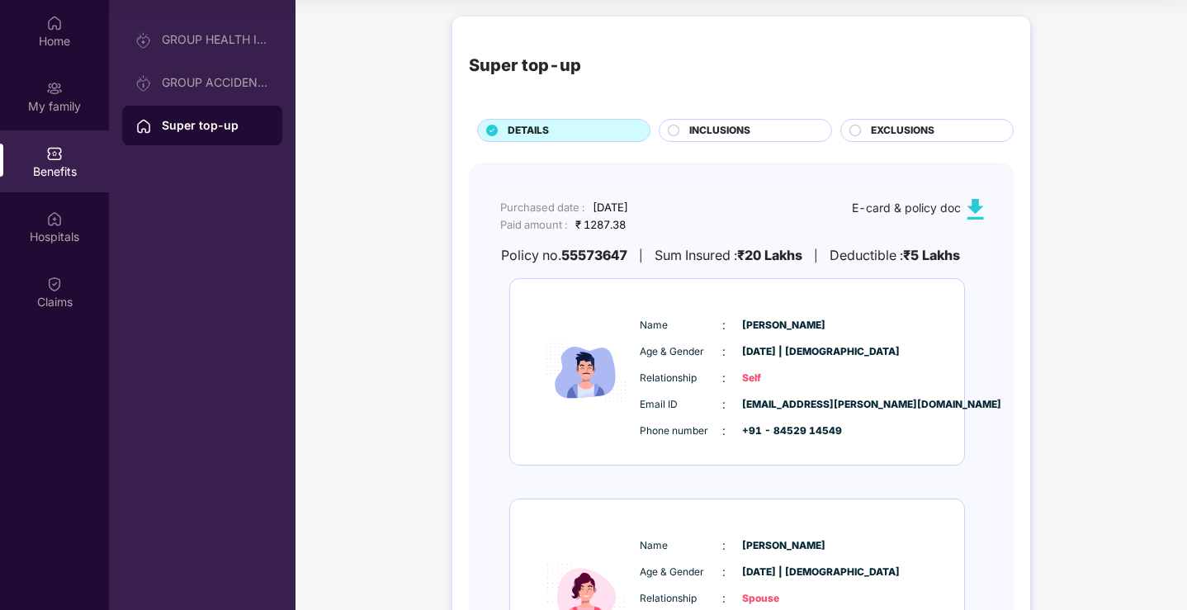
scroll to position [0, 0]
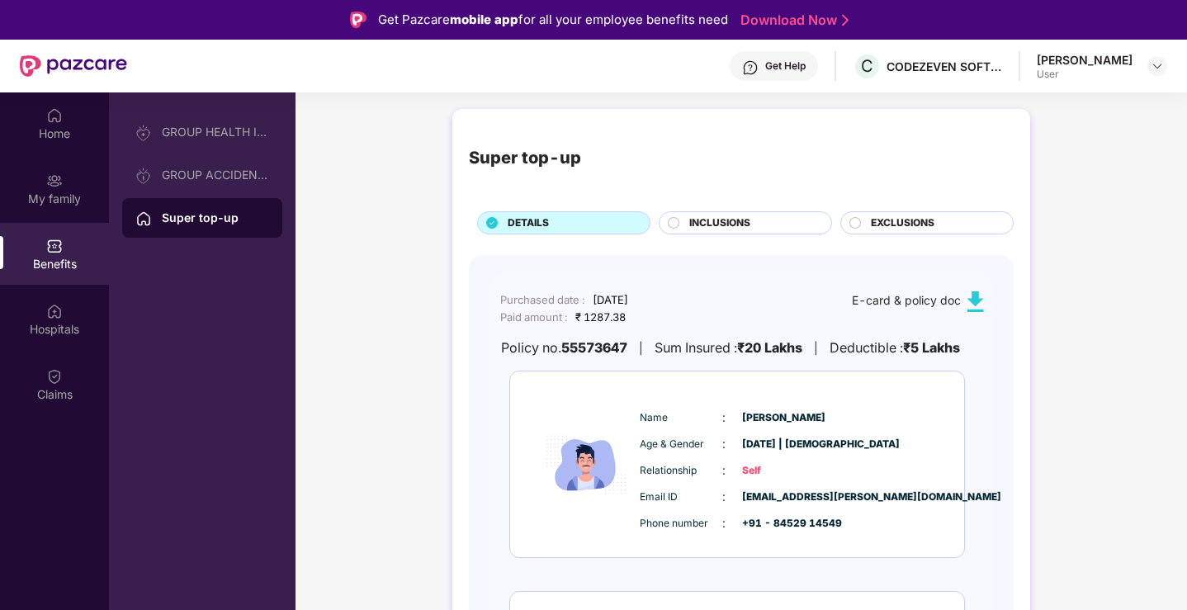
click at [194, 134] on div "GROUP HEALTH INSURANCE" at bounding box center [215, 131] width 107 height 13
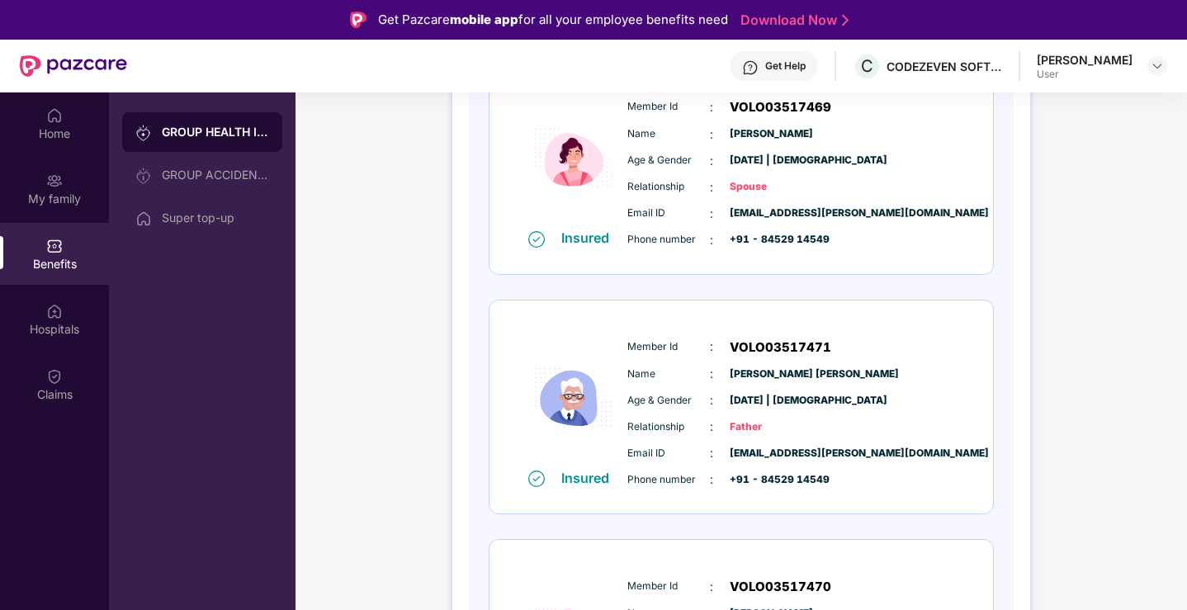
scroll to position [516, 0]
drag, startPoint x: 727, startPoint y: 403, endPoint x: 771, endPoint y: 402, distance: 43.7
click at [770, 402] on div "Age & Gender : 02 May 1964 | Male" at bounding box center [791, 399] width 328 height 18
click at [782, 399] on span "02 May 1964 | Male" at bounding box center [771, 400] width 83 height 16
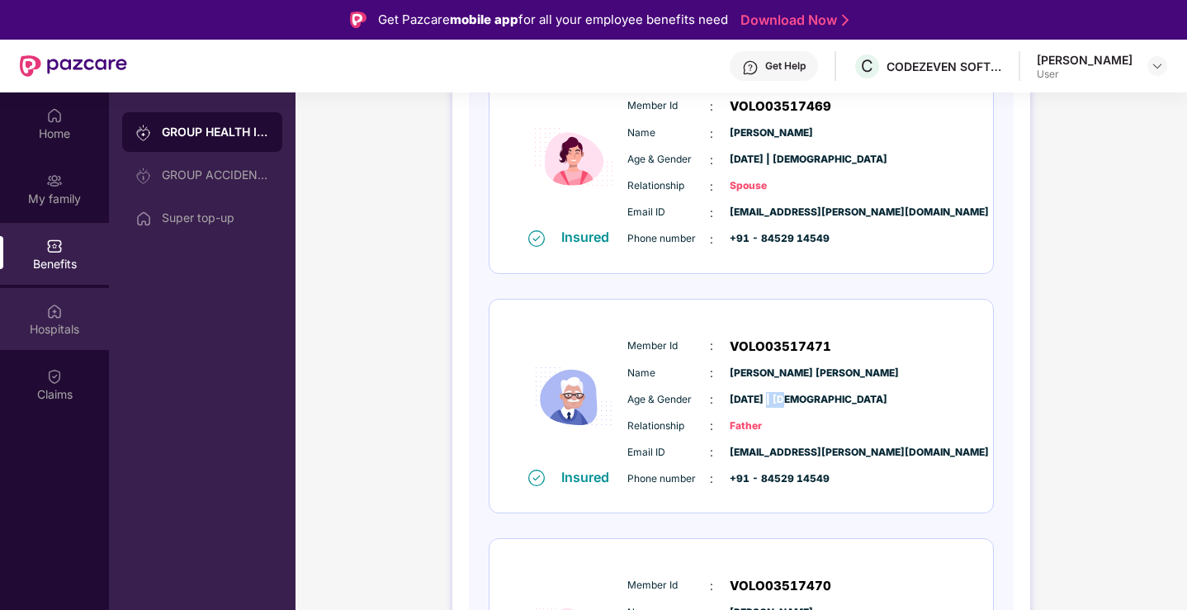
click at [55, 305] on img at bounding box center [54, 311] width 17 height 17
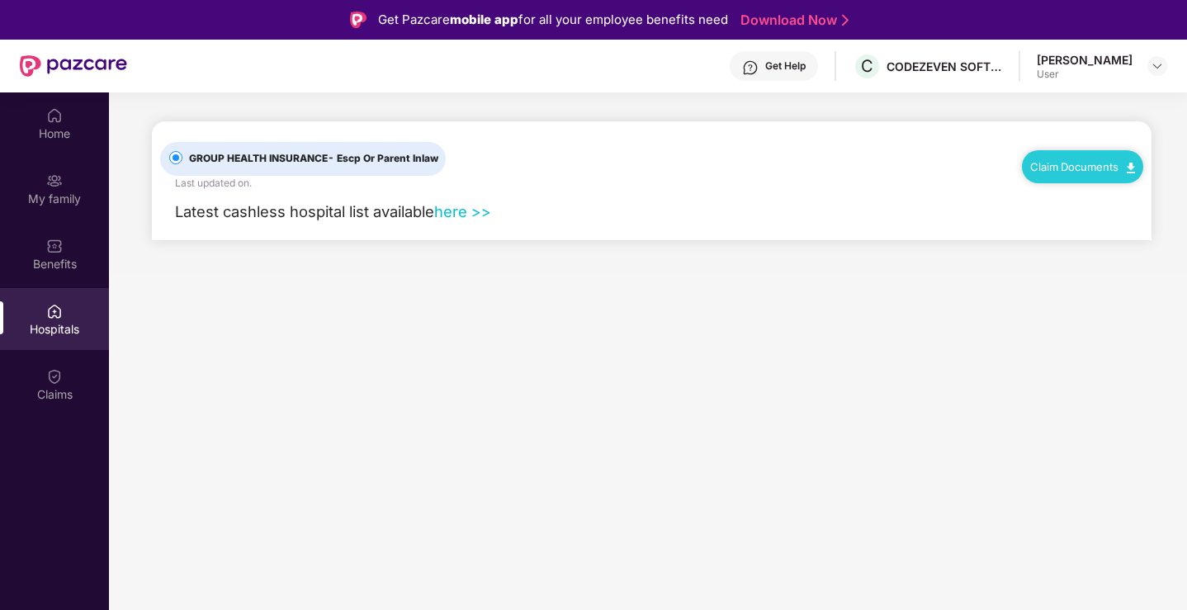
click at [1113, 58] on div "[PERSON_NAME]" at bounding box center [1085, 60] width 96 height 16
click at [1144, 59] on div "Manish Malviya User" at bounding box center [1102, 66] width 130 height 29
click at [1150, 60] on div at bounding box center [1157, 66] width 20 height 20
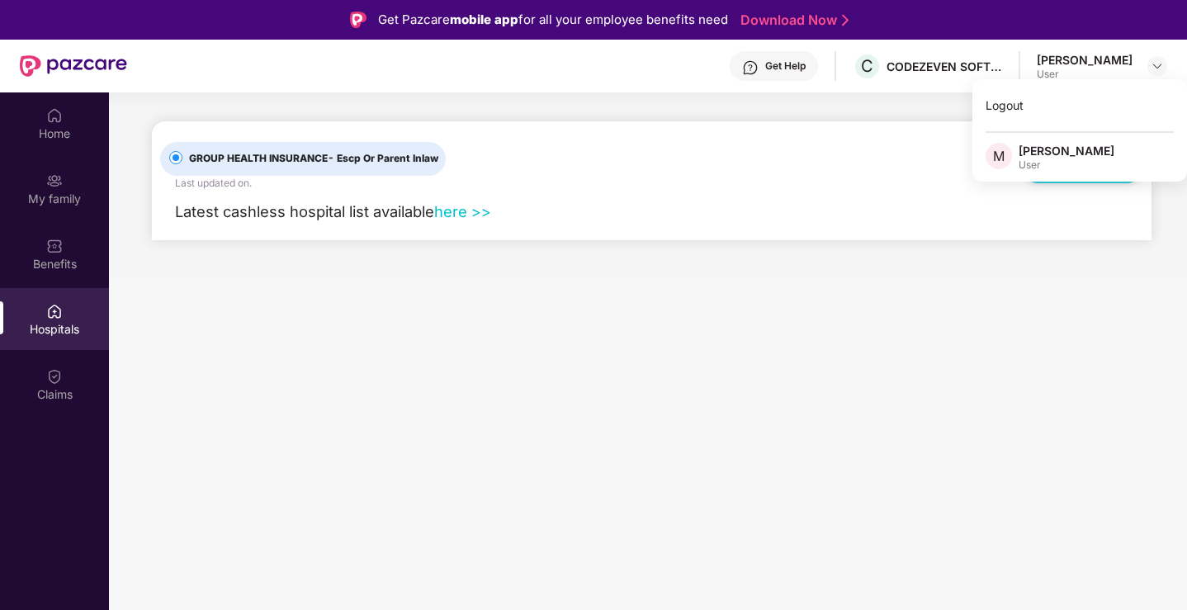
click at [801, 70] on div "Get Help" at bounding box center [785, 65] width 40 height 13
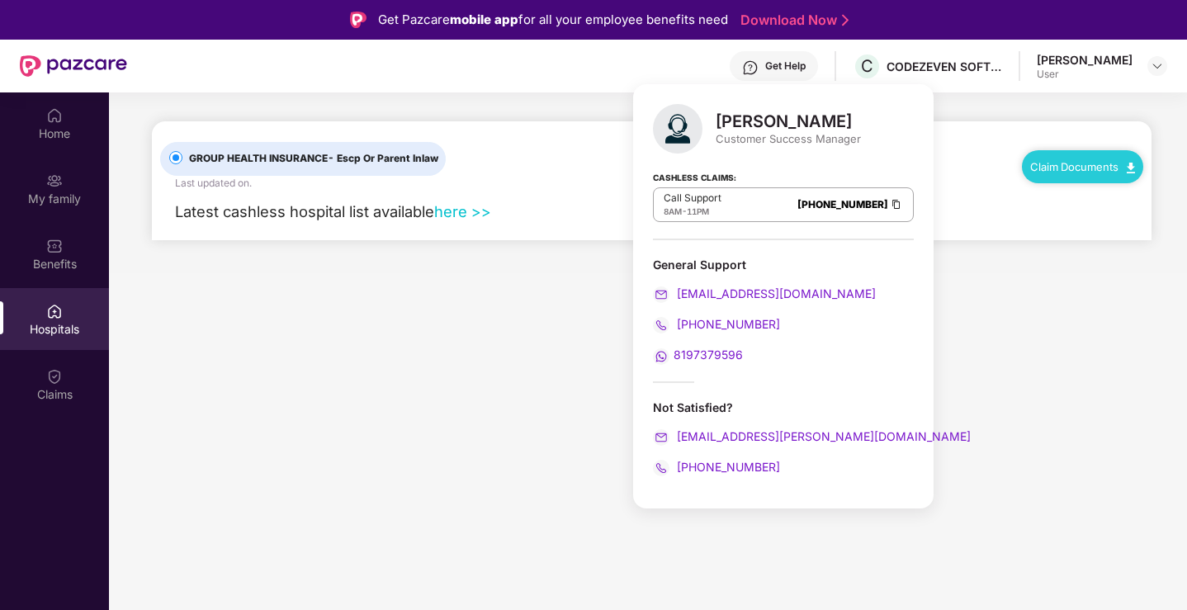
click at [855, 116] on div "Divya Chandraprakash Pardhi" at bounding box center [788, 121] width 145 height 20
click at [841, 136] on div "Customer Success Manager" at bounding box center [788, 138] width 145 height 15
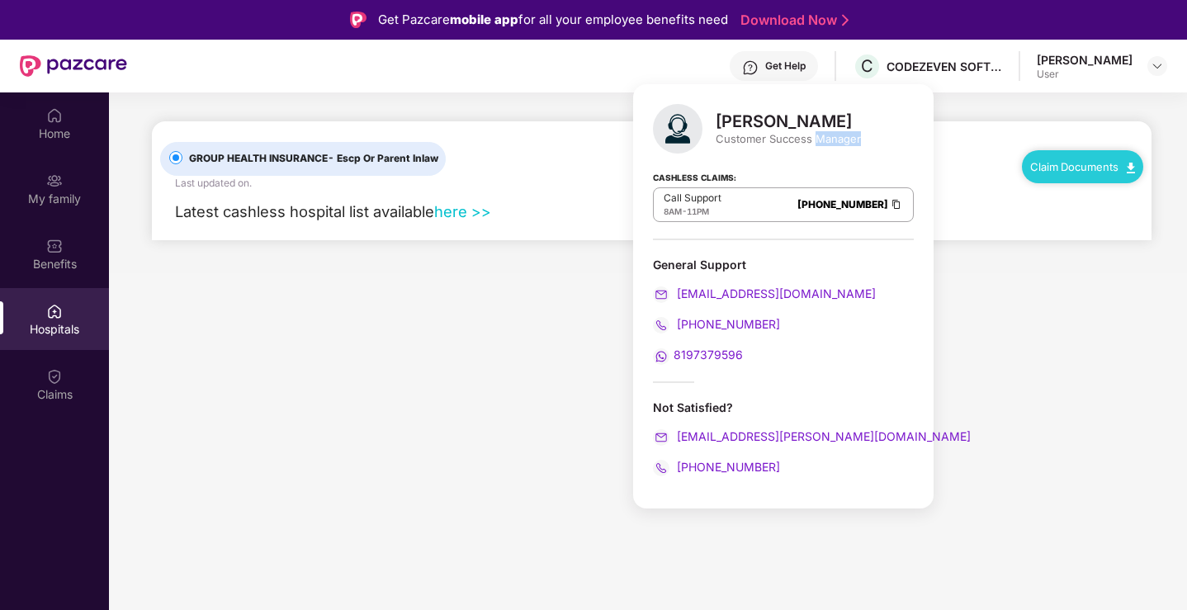
click at [841, 136] on div "Customer Success Manager" at bounding box center [788, 138] width 145 height 15
click at [580, 348] on main "GROUP HEALTH INSURANCE - Escp Or Parent Inlaw Last updated on . Claim Documents…" at bounding box center [648, 397] width 1078 height 610
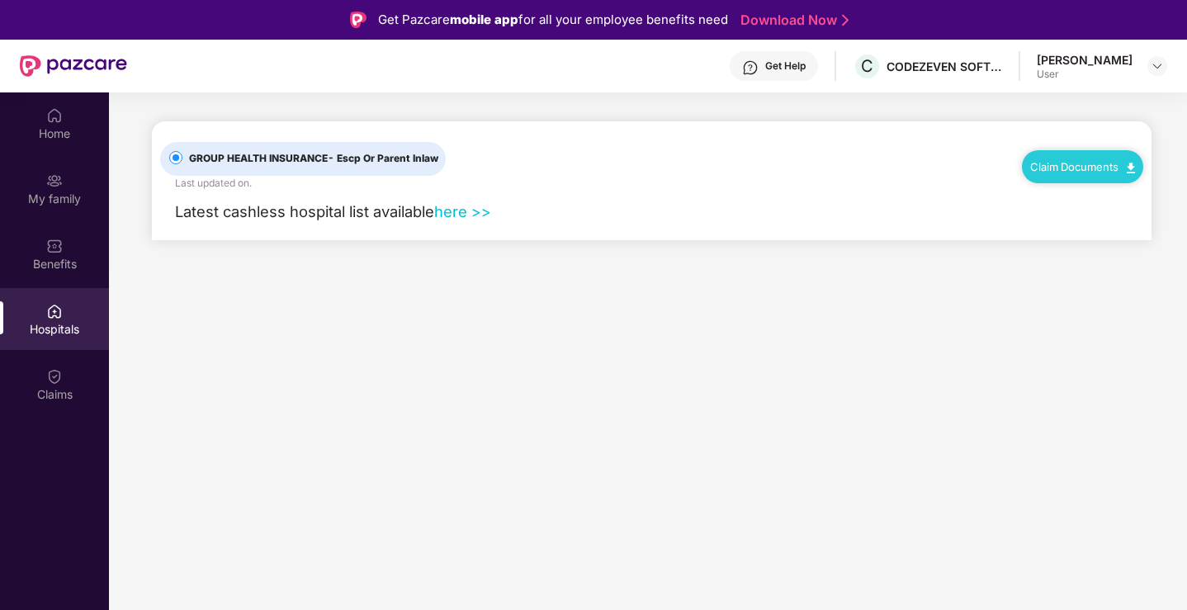
click at [540, 104] on main "GROUP HEALTH INSURANCE - Escp Or Parent Inlaw Last updated on . Claim Documents…" at bounding box center [648, 182] width 1078 height 181
click at [669, 156] on div "GROUP HEALTH INSURANCE - Escp Or Parent Inlaw Last updated on . Claim Documents" at bounding box center [651, 156] width 983 height 70
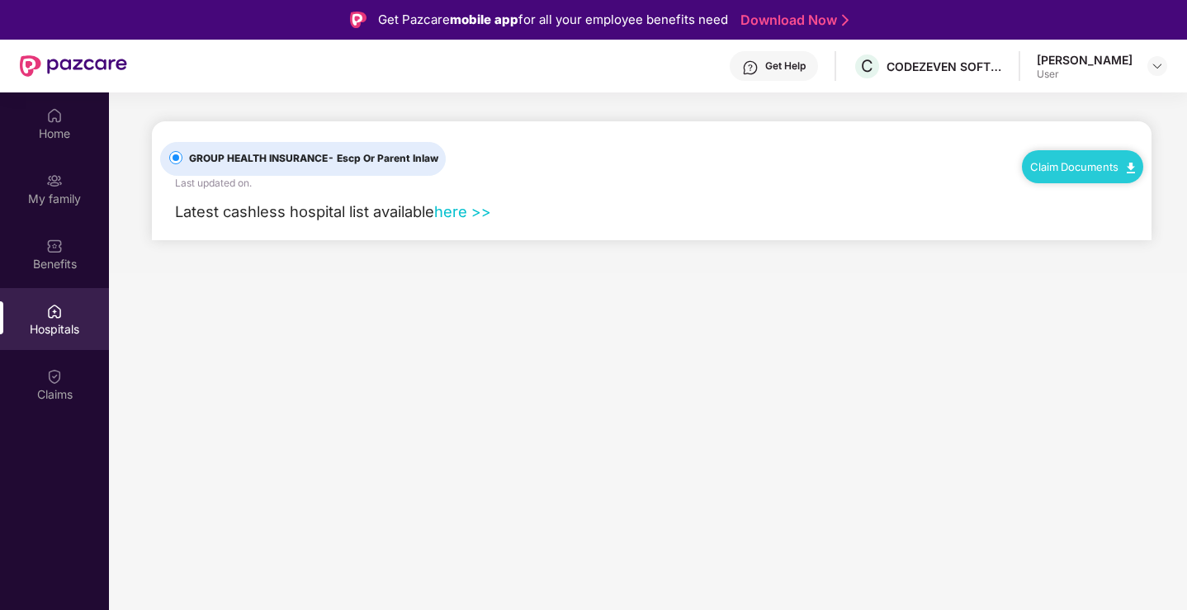
click at [669, 156] on div "GROUP HEALTH INSURANCE - Escp Or Parent Inlaw Last updated on . Claim Documents" at bounding box center [651, 156] width 983 height 70
click at [775, 67] on div "Get Help" at bounding box center [785, 65] width 40 height 13
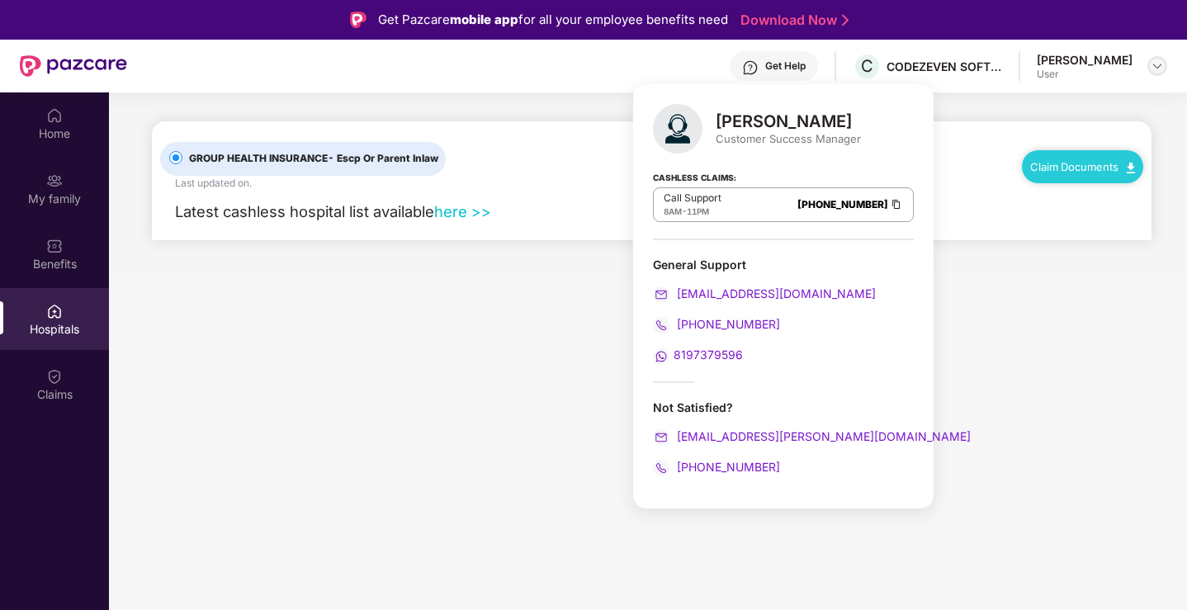
click at [1160, 71] on img at bounding box center [1156, 65] width 13 height 13
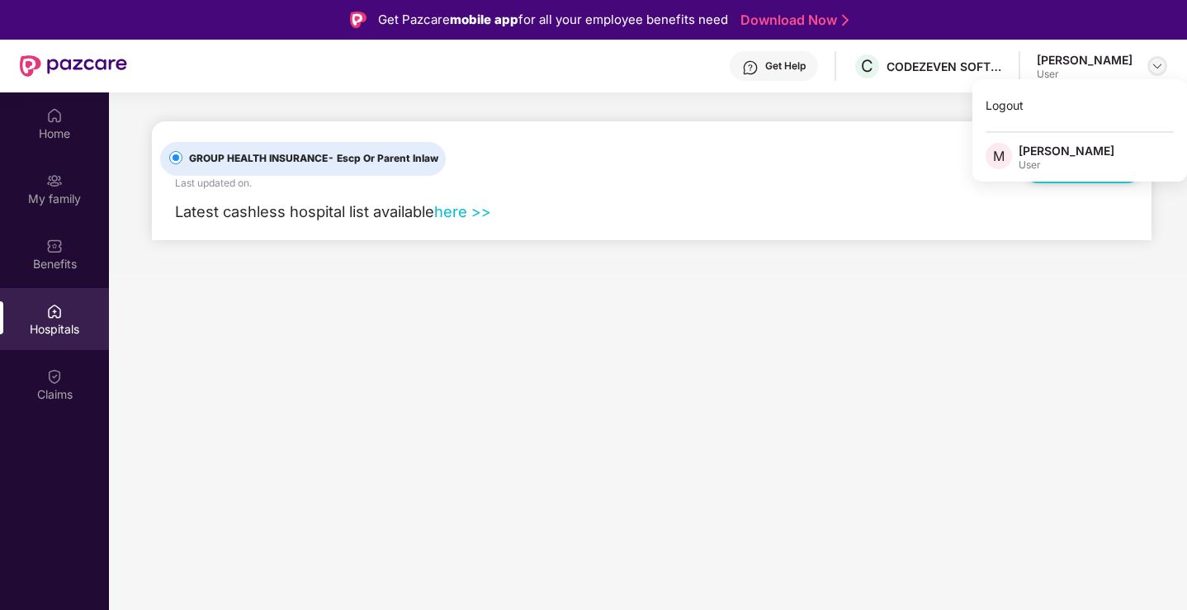
click at [1160, 68] on img at bounding box center [1156, 65] width 13 height 13
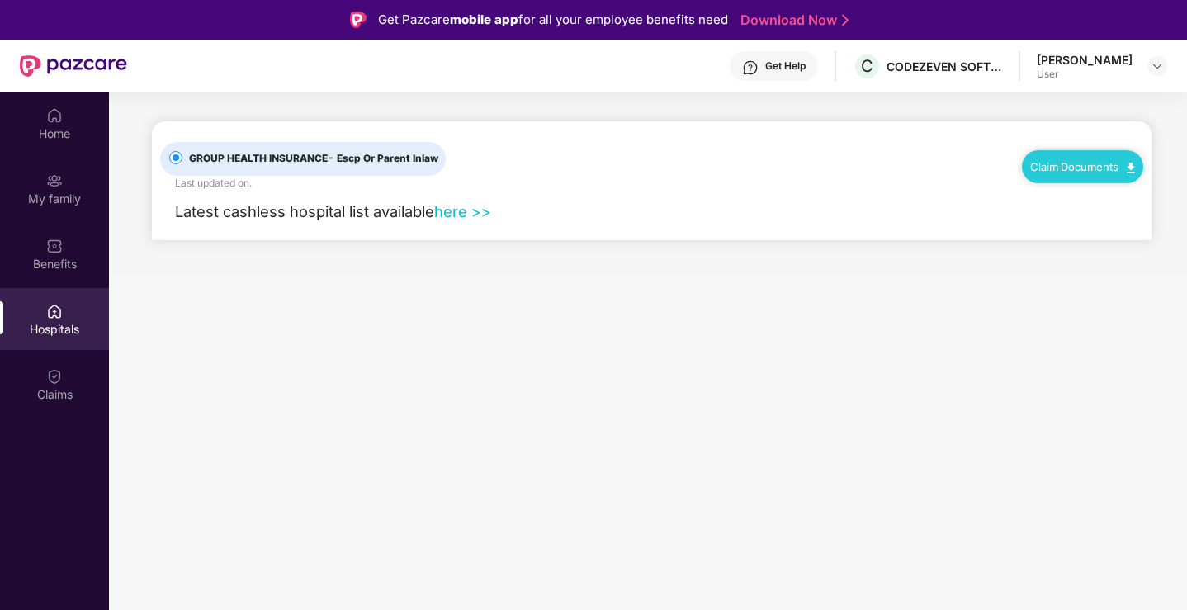
click at [798, 78] on div "Get Help" at bounding box center [774, 66] width 88 height 30
click at [458, 312] on main "GROUP HEALTH INSURANCE - Escp Or Parent Inlaw Last updated on . Claim Documents…" at bounding box center [648, 397] width 1078 height 610
click at [330, 274] on main "GROUP HEALTH INSURANCE - Escp Or Parent Inlaw Last updated on . Claim Documents…" at bounding box center [648, 397] width 1078 height 610
click at [352, 223] on div "Latest cashless hospital list available here >>" at bounding box center [651, 215] width 983 height 49
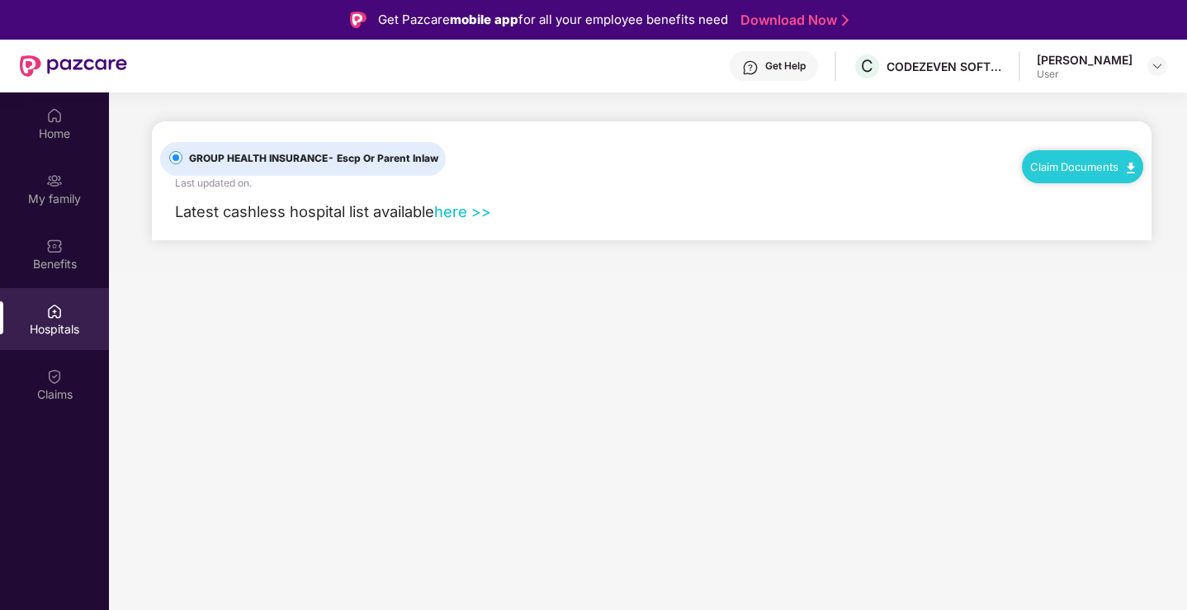
click at [352, 223] on div "Latest cashless hospital list available here >>" at bounding box center [651, 215] width 983 height 49
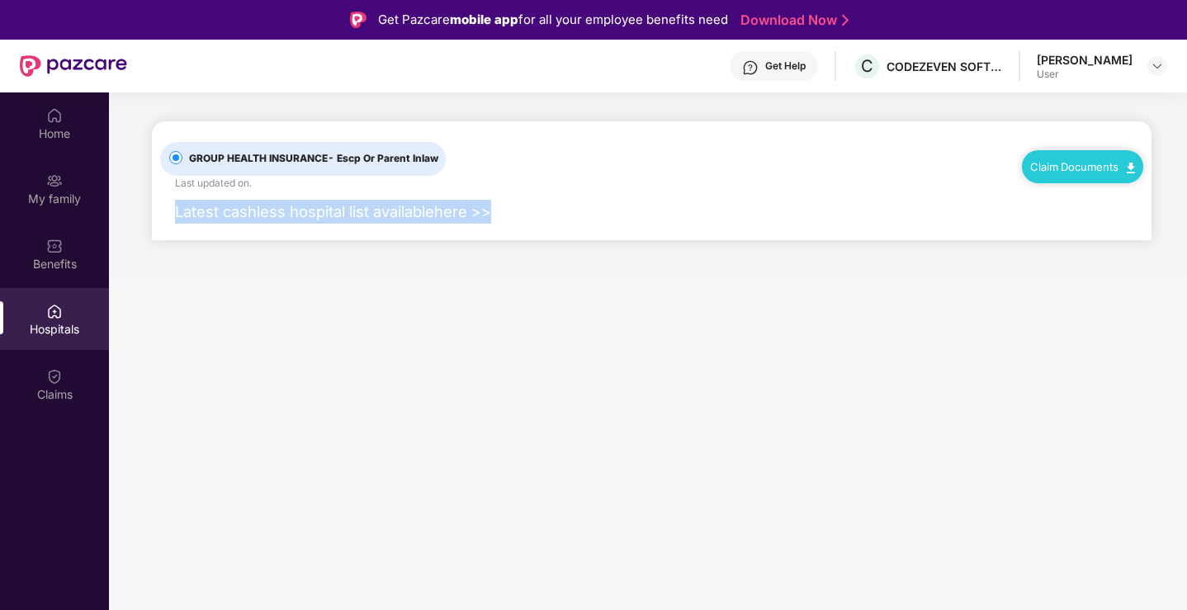
click at [372, 224] on div "Latest cashless hospital list available here >>" at bounding box center [651, 215] width 983 height 49
click at [401, 220] on div "Latest cashless hospital list available here >>" at bounding box center [325, 212] width 331 height 24
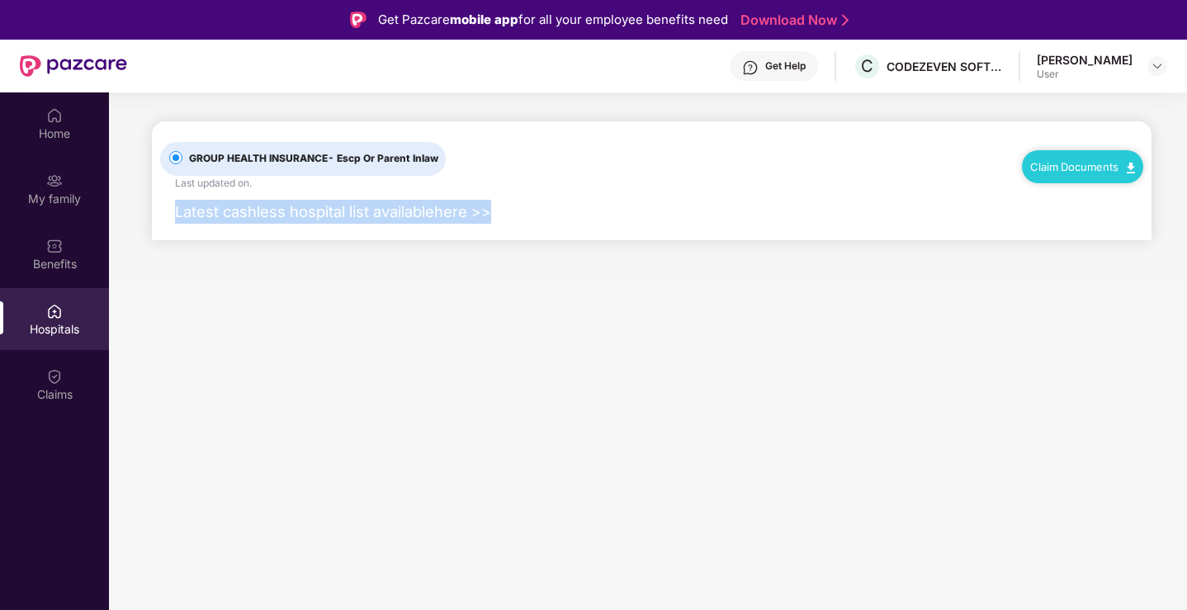
click at [237, 221] on div "Latest cashless hospital list available here >>" at bounding box center [325, 212] width 331 height 24
click at [202, 220] on div "Latest cashless hospital list available here >>" at bounding box center [325, 212] width 331 height 24
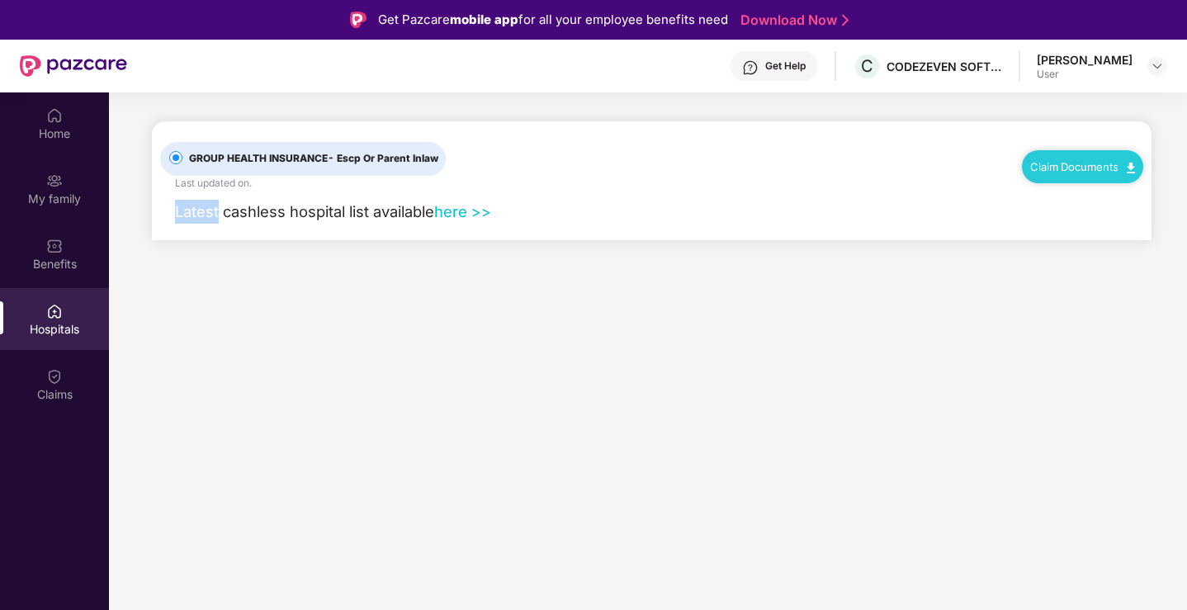
click at [172, 215] on div "Latest cashless hospital list available here >>" at bounding box center [325, 212] width 331 height 24
drag, startPoint x: 170, startPoint y: 214, endPoint x: 532, endPoint y: 247, distance: 363.0
click at [532, 247] on main "GROUP HEALTH INSURANCE - Escp Or Parent Inlaw Last updated on . Claim Documents…" at bounding box center [648, 182] width 1078 height 181
click at [613, 250] on main "GROUP HEALTH INSURANCE - Escp Or Parent Inlaw Last updated on . Claim Documents…" at bounding box center [648, 182] width 1078 height 181
click at [595, 16] on div "Get Pazcare mobile app for all your employee benefits need" at bounding box center [553, 20] width 350 height 20
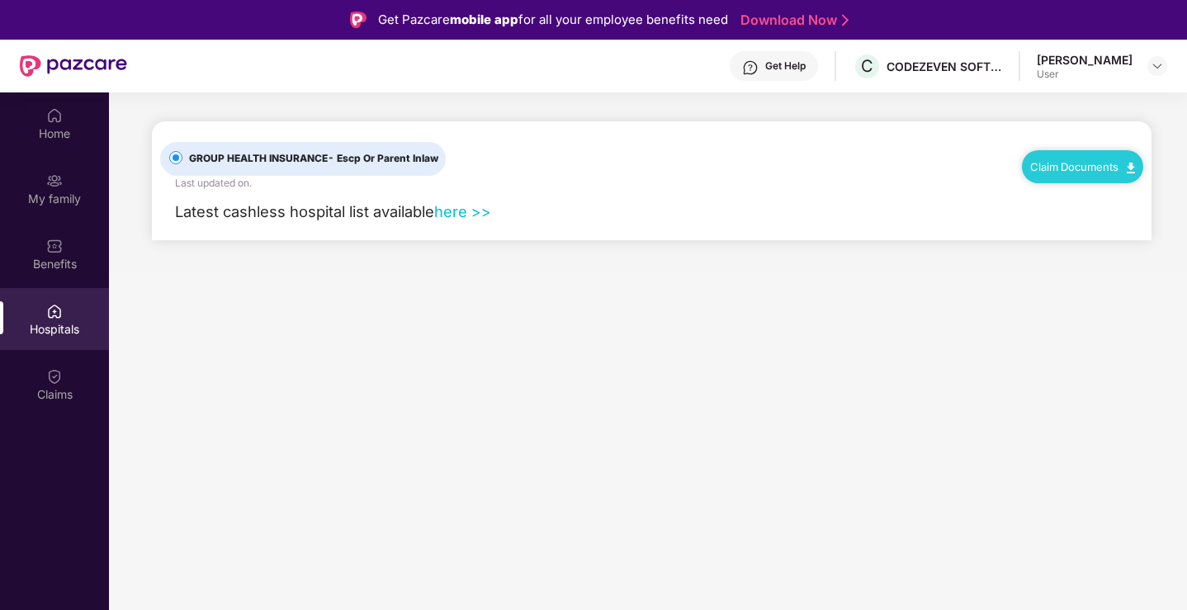
click at [595, 16] on div "Get Pazcare mobile app for all your employee benefits need" at bounding box center [553, 20] width 350 height 20
click at [798, 60] on div "Get Help" at bounding box center [785, 65] width 40 height 13
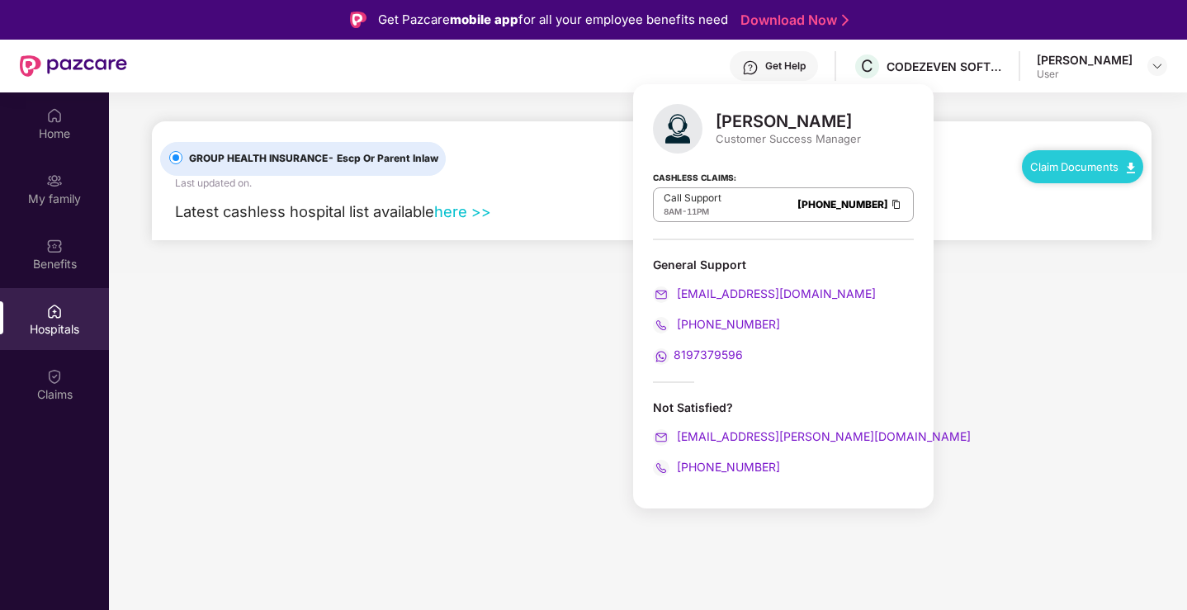
click at [861, 132] on div "Customer Success Manager" at bounding box center [788, 138] width 145 height 15
click at [861, 119] on div "Divya Chandraprakash Pardhi" at bounding box center [788, 121] width 145 height 20
click at [802, 123] on div "Divya Chandraprakash Pardhi" at bounding box center [788, 121] width 145 height 20
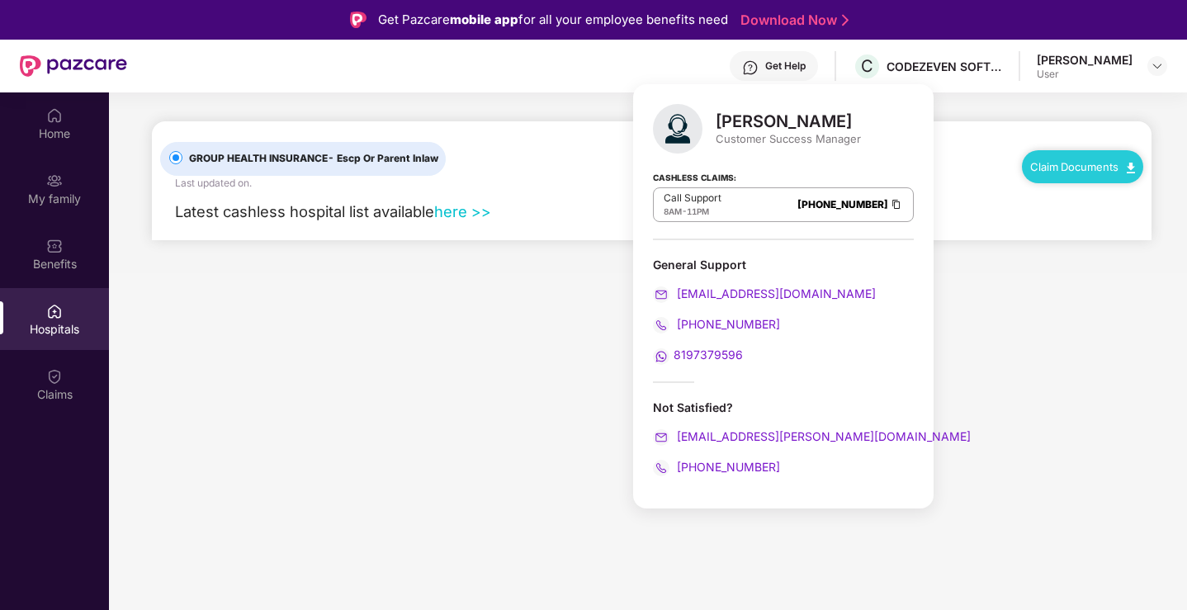
click at [802, 123] on div "Divya Chandraprakash Pardhi" at bounding box center [788, 121] width 145 height 20
click at [845, 127] on div "Divya Chandraprakash Pardhi" at bounding box center [788, 121] width 145 height 20
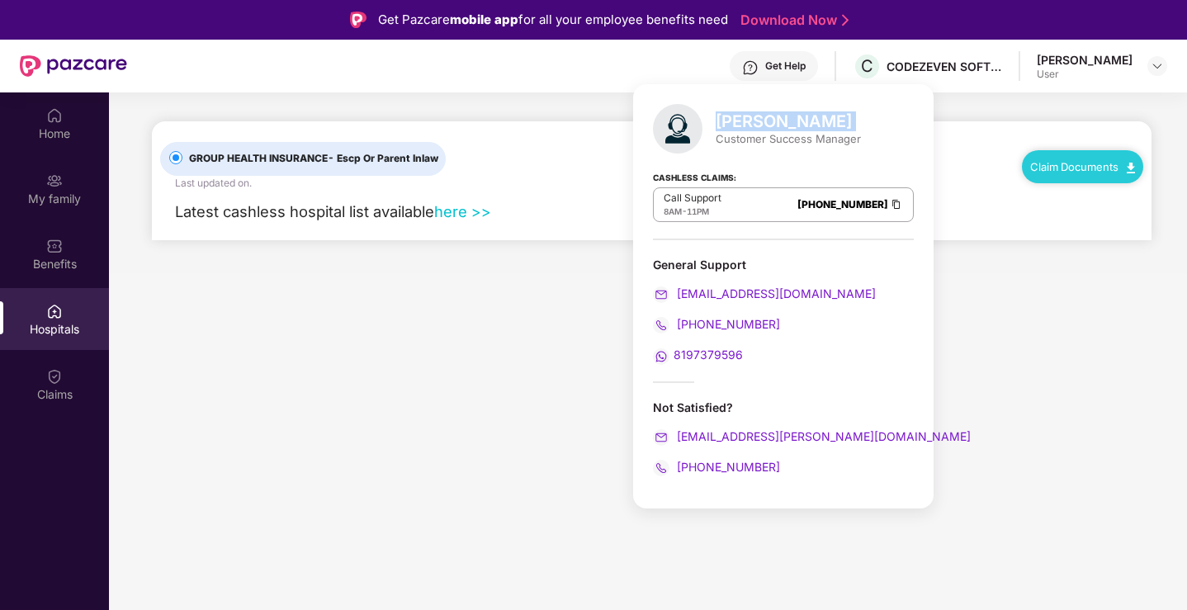
click at [845, 127] on div "Divya Chandraprakash Pardhi" at bounding box center [788, 121] width 145 height 20
click at [835, 146] on div "Divya Chandraprakash Pardhi Customer Success Manager" at bounding box center [783, 129] width 261 height 50
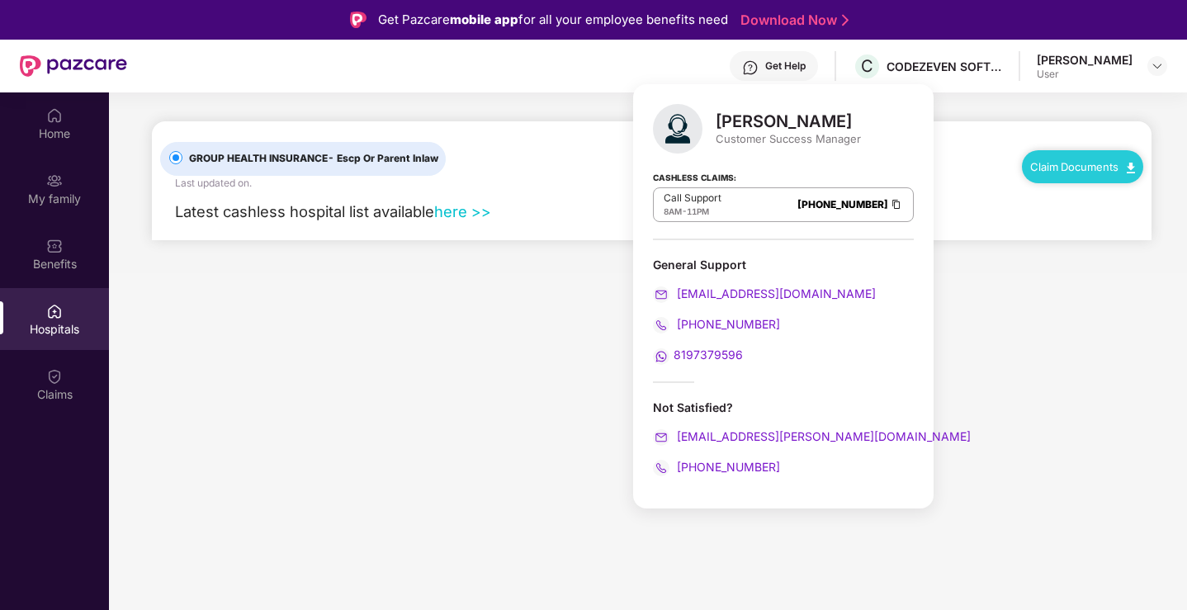
click at [835, 146] on div "Divya Chandraprakash Pardhi Customer Success Manager" at bounding box center [783, 129] width 261 height 50
click at [861, 144] on div "Customer Success Manager" at bounding box center [788, 138] width 145 height 15
click at [861, 141] on div "Customer Success Manager" at bounding box center [788, 138] width 145 height 15
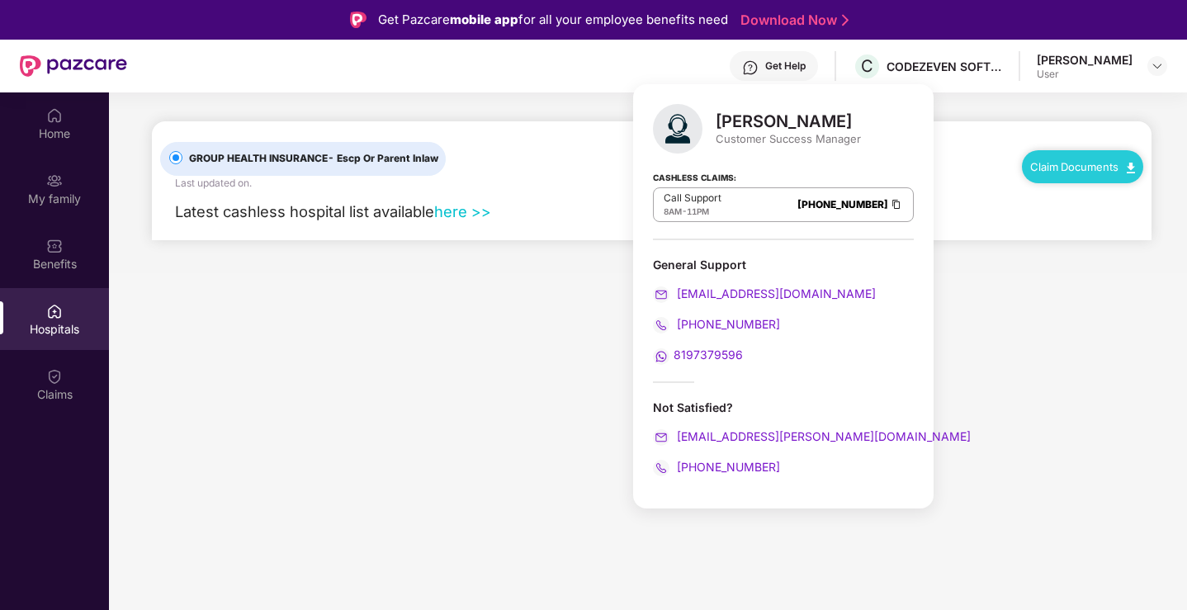
click at [861, 141] on div "Customer Success Manager" at bounding box center [788, 138] width 145 height 15
